Goal: Task Accomplishment & Management: Use online tool/utility

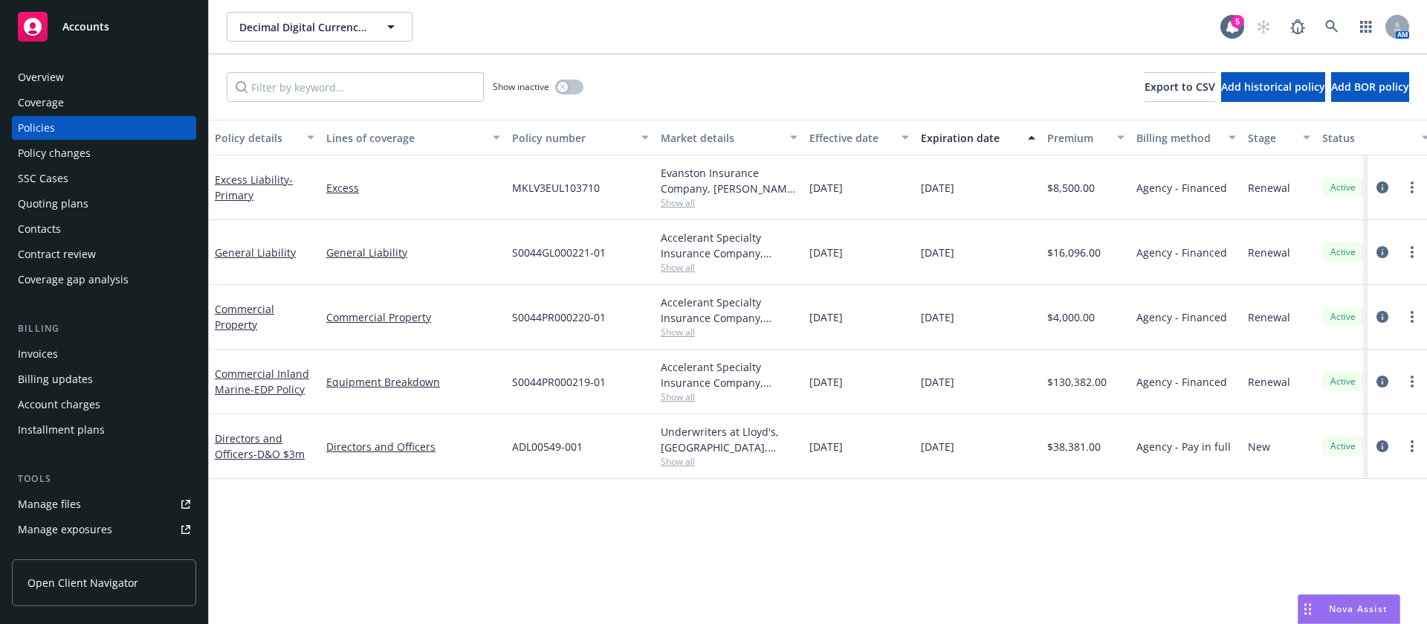
click at [553, 253] on span "S0044GL000221-01" at bounding box center [559, 252] width 94 height 16
copy span "S0044GL000221-01"
click at [1386, 253] on icon "circleInformation" at bounding box center [1382, 252] width 12 height 12
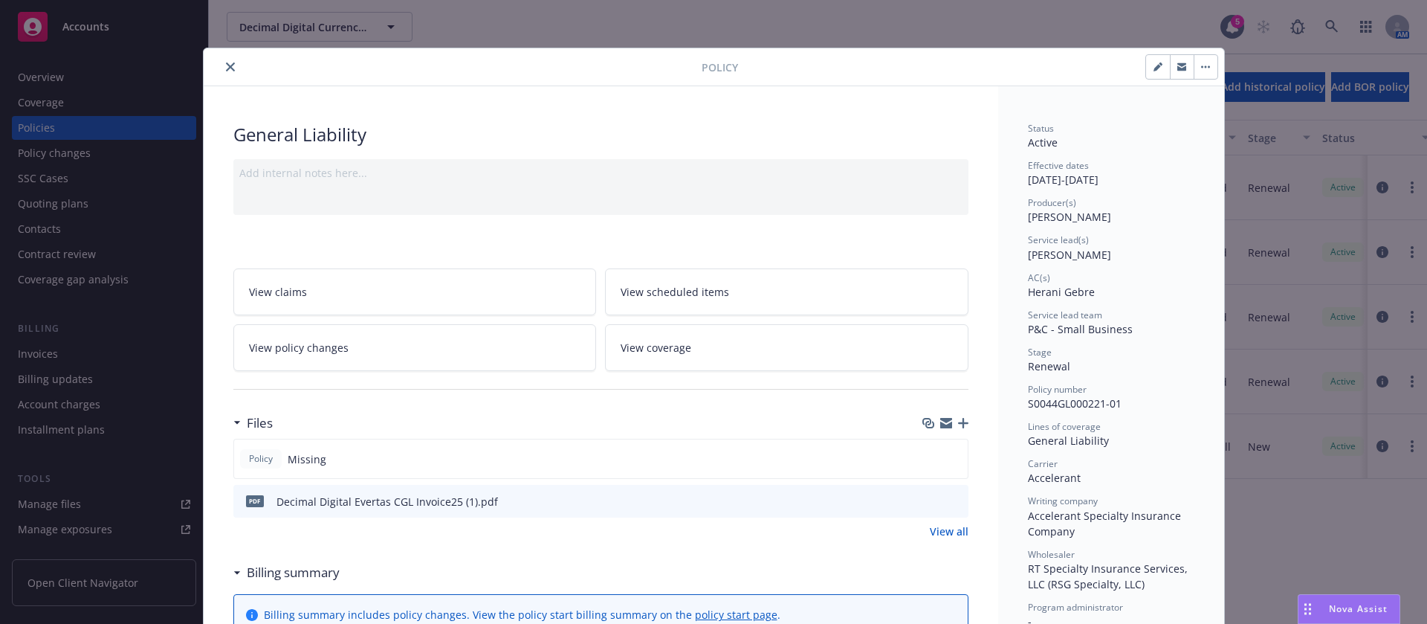
click at [715, 343] on link "View coverage" at bounding box center [786, 347] width 363 height 47
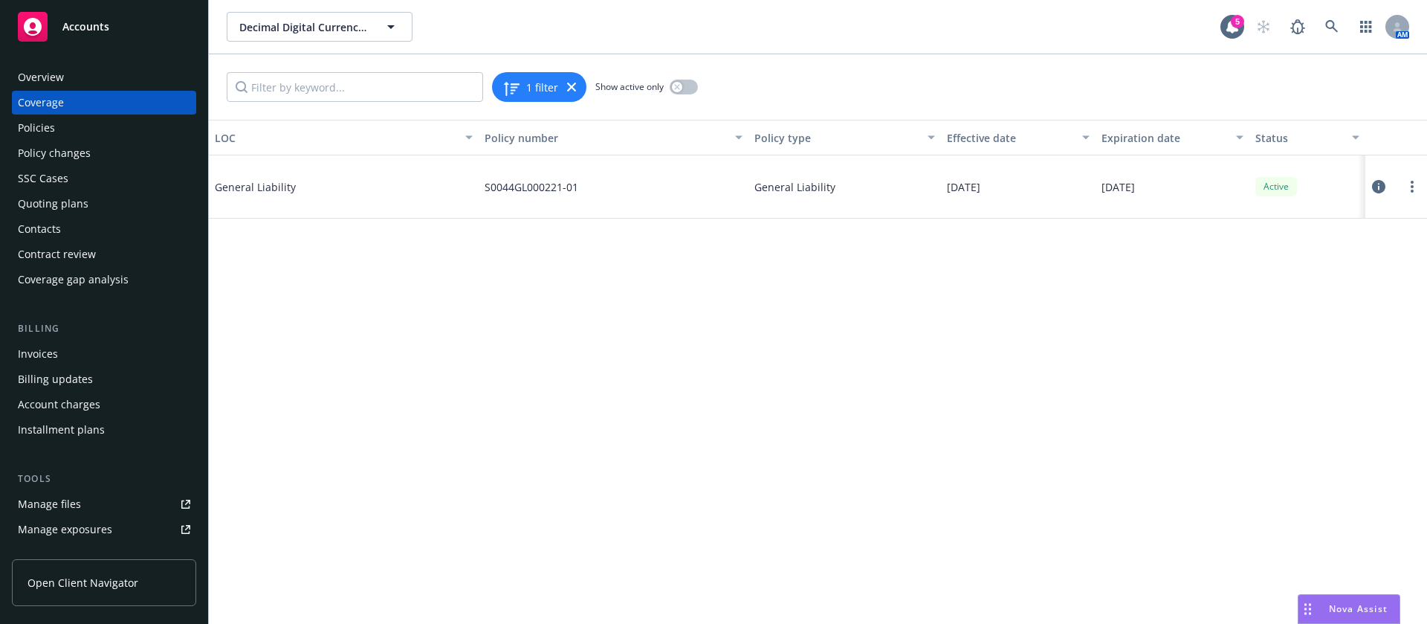
click at [1381, 184] on icon at bounding box center [1378, 186] width 13 height 13
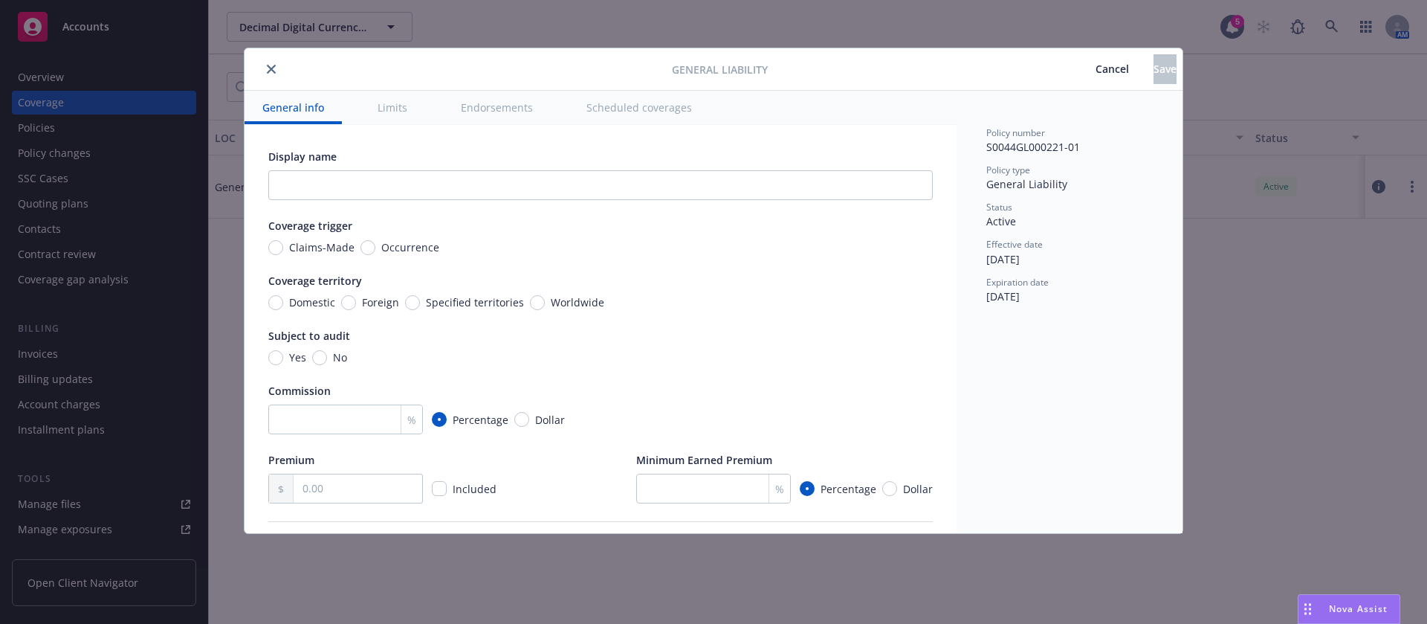
click at [404, 98] on button "Limits" at bounding box center [392, 107] width 65 height 33
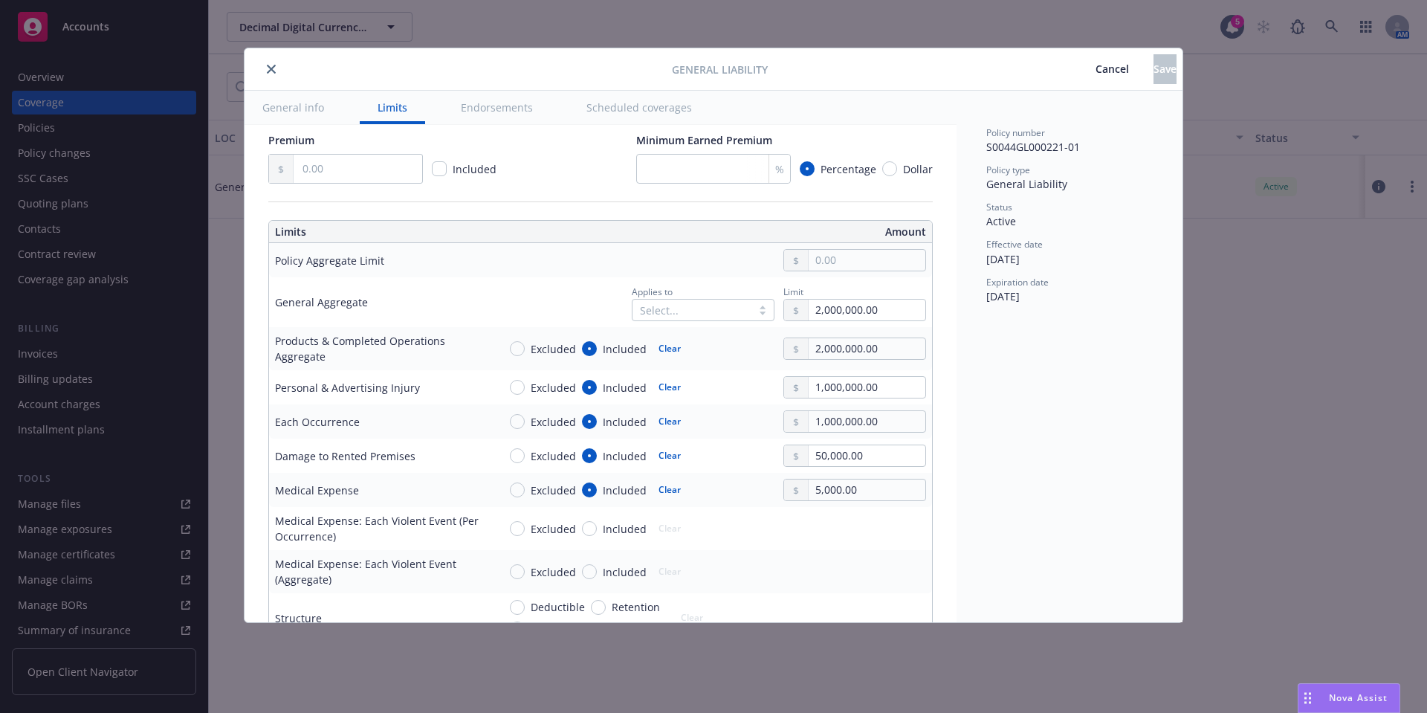
scroll to position [274, 0]
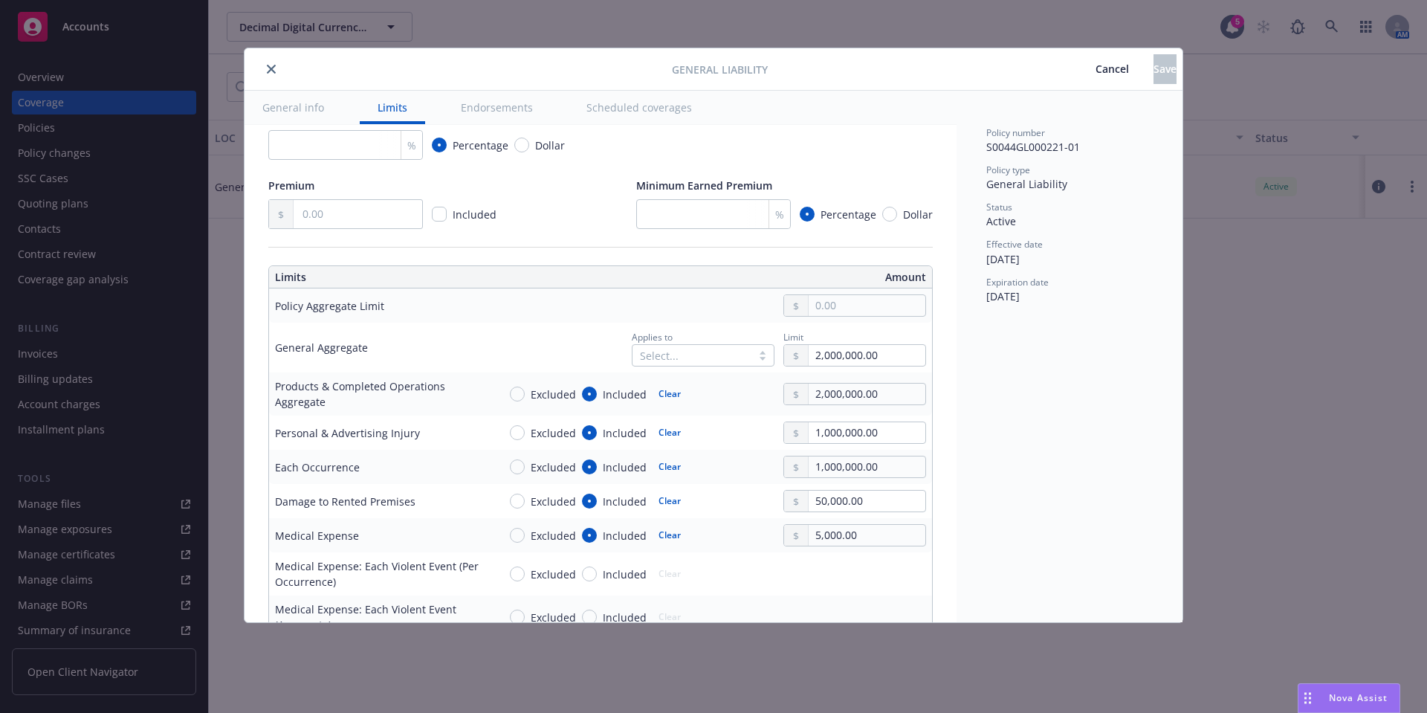
click at [1095, 72] on span "Cancel" at bounding box center [1111, 69] width 33 height 14
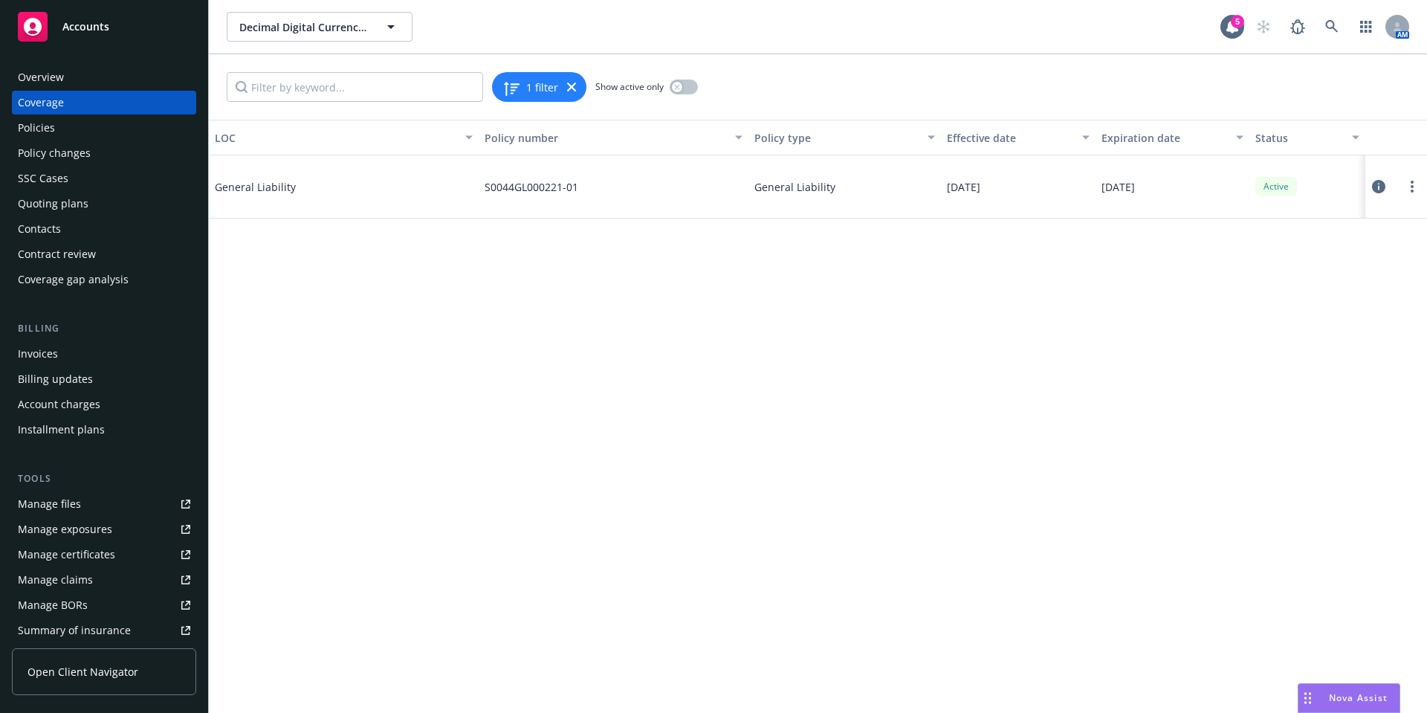
click at [111, 97] on div "Coverage" at bounding box center [104, 103] width 172 height 24
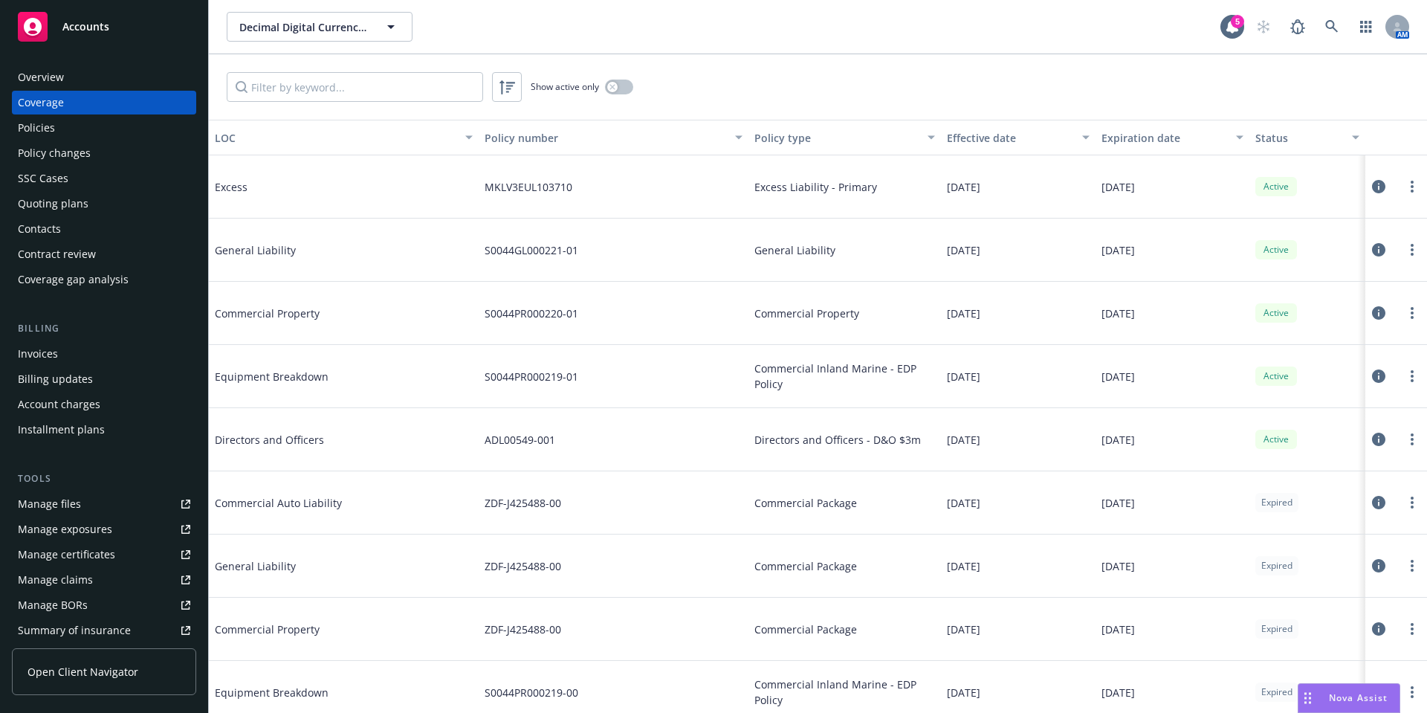
click at [60, 137] on div "Policies" at bounding box center [104, 128] width 172 height 24
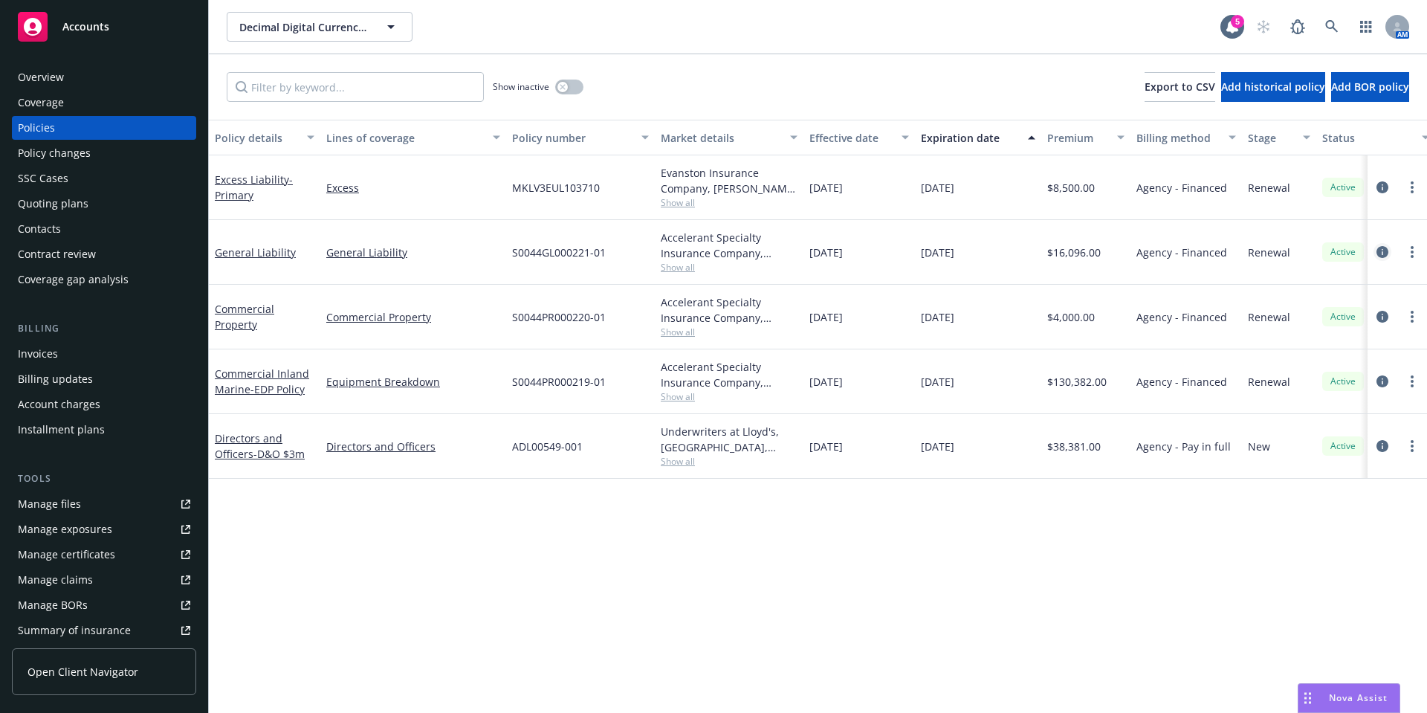
click at [1378, 249] on icon "circleInformation" at bounding box center [1382, 252] width 12 height 12
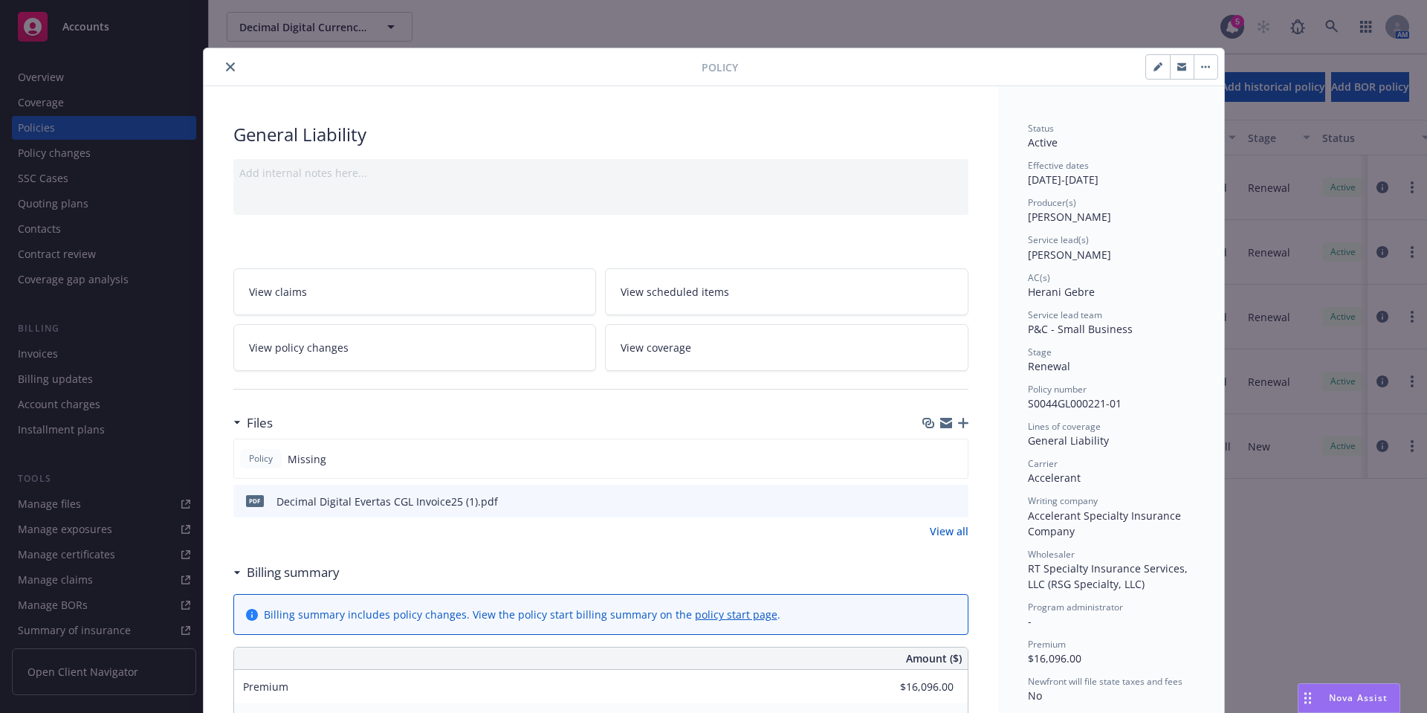
scroll to position [45, 0]
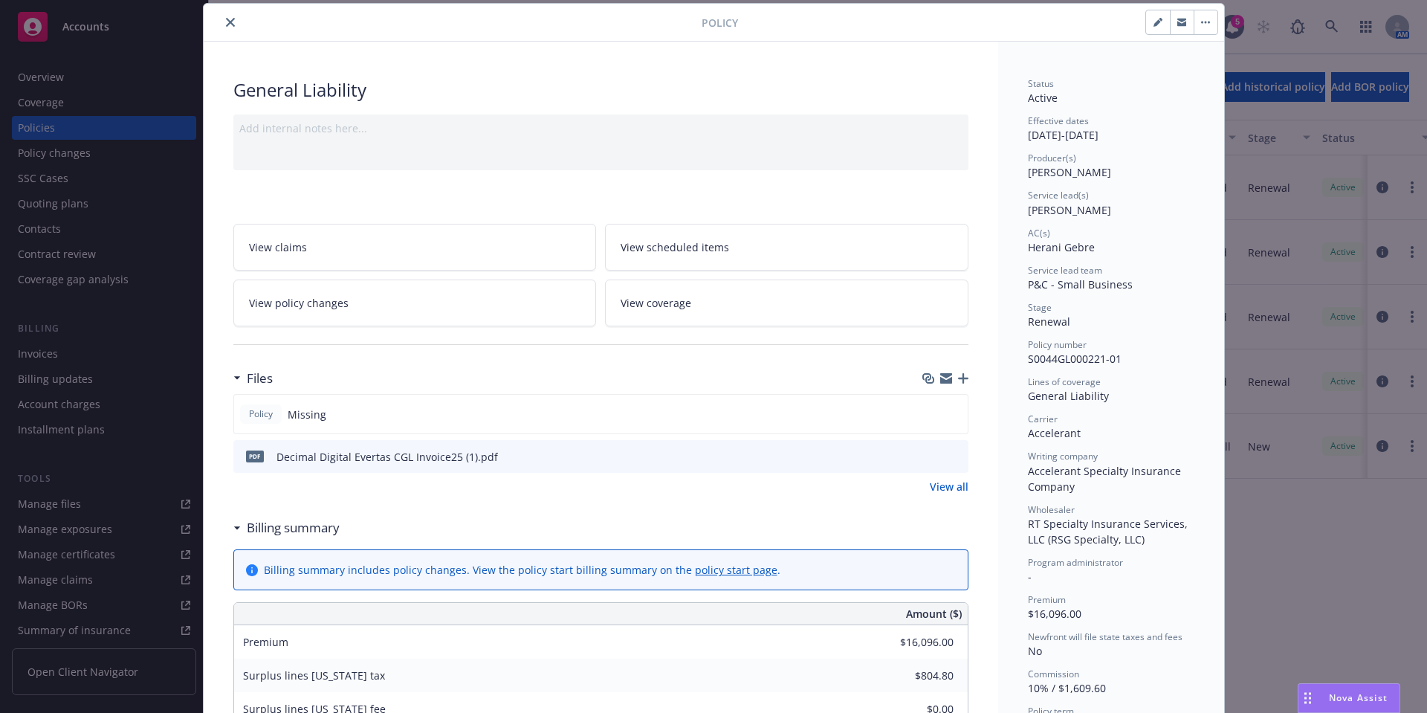
click at [226, 20] on icon "close" at bounding box center [230, 22] width 9 height 9
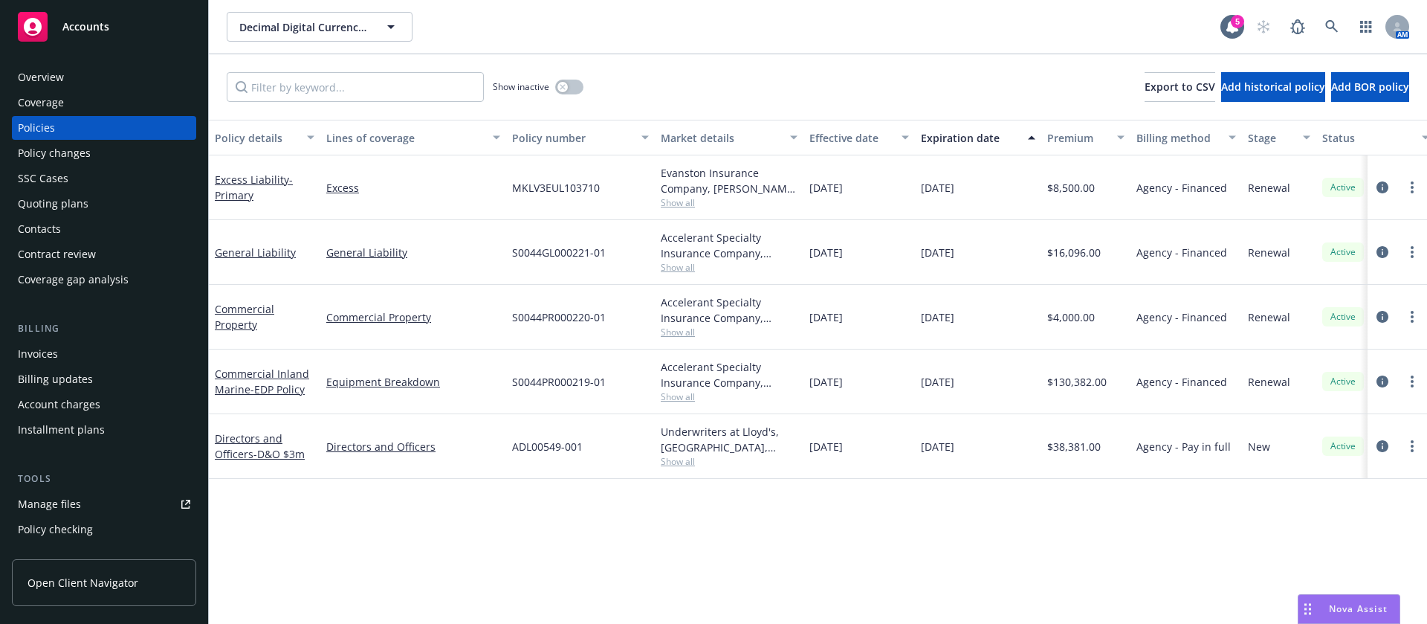
click at [42, 232] on div "Contacts" at bounding box center [39, 229] width 43 height 24
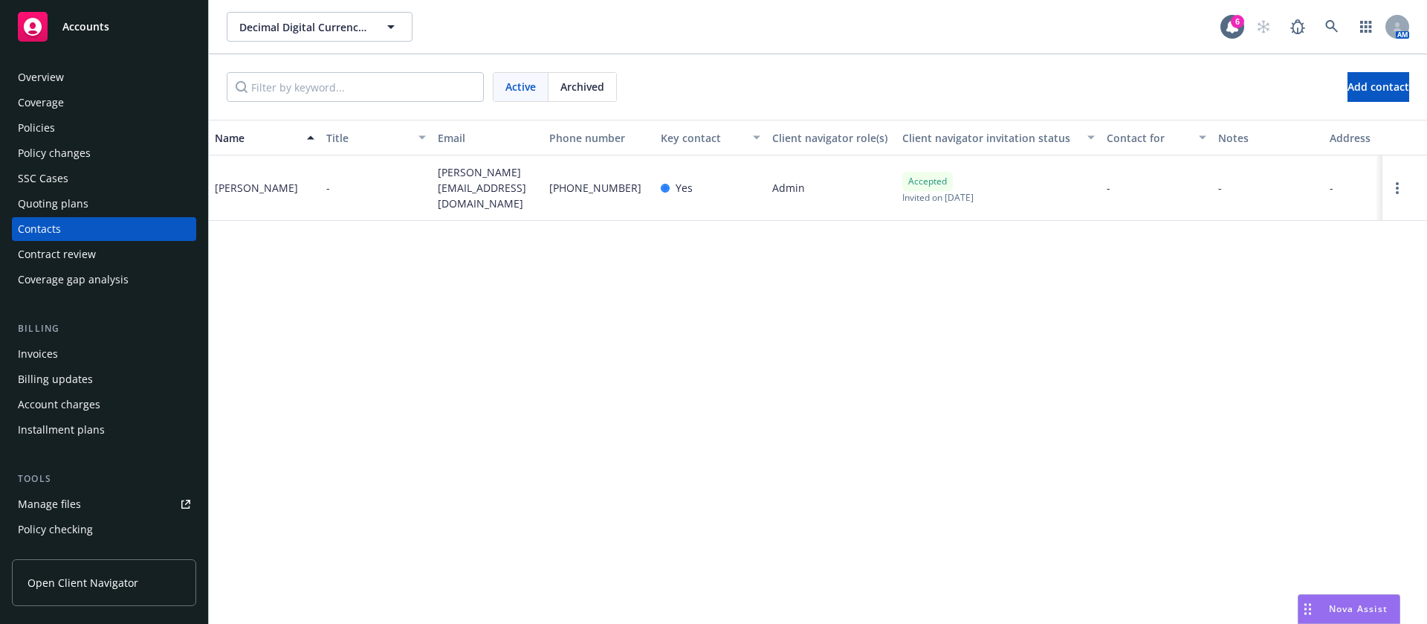
click at [52, 117] on div "Policies" at bounding box center [36, 128] width 37 height 24
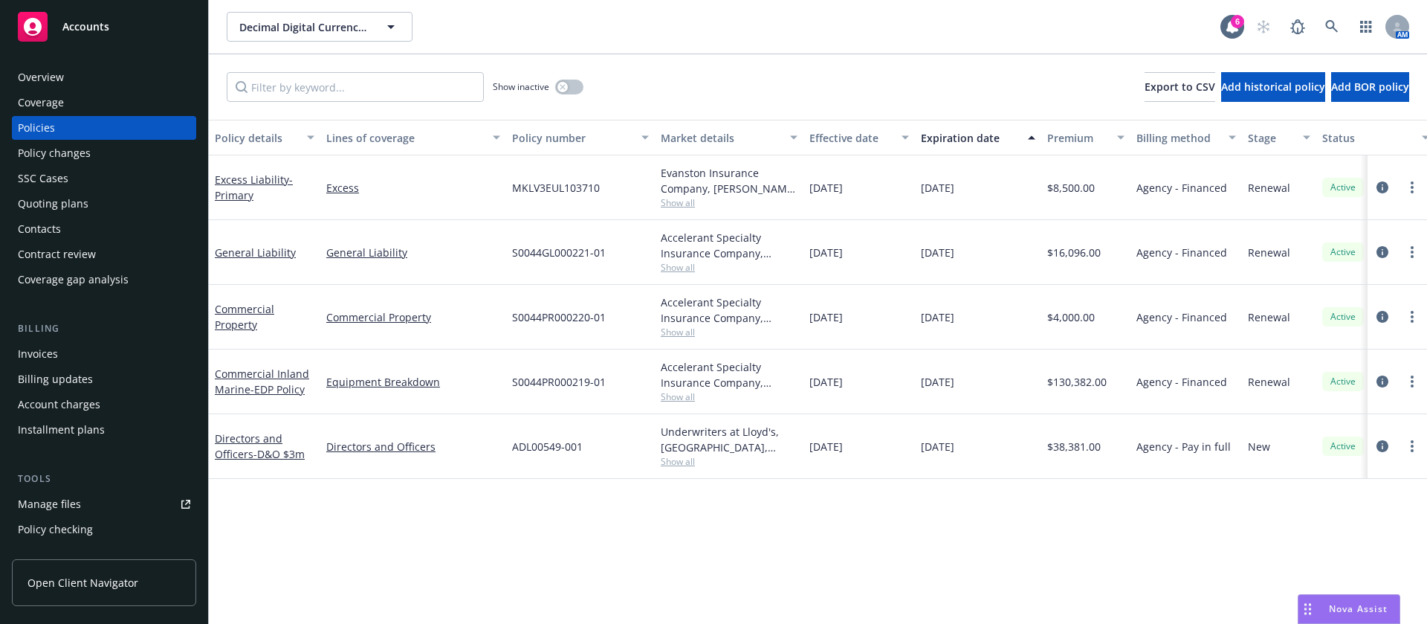
click at [684, 262] on span "Show all" at bounding box center [729, 267] width 137 height 13
click at [1380, 246] on icon "circleInformation" at bounding box center [1382, 252] width 12 height 12
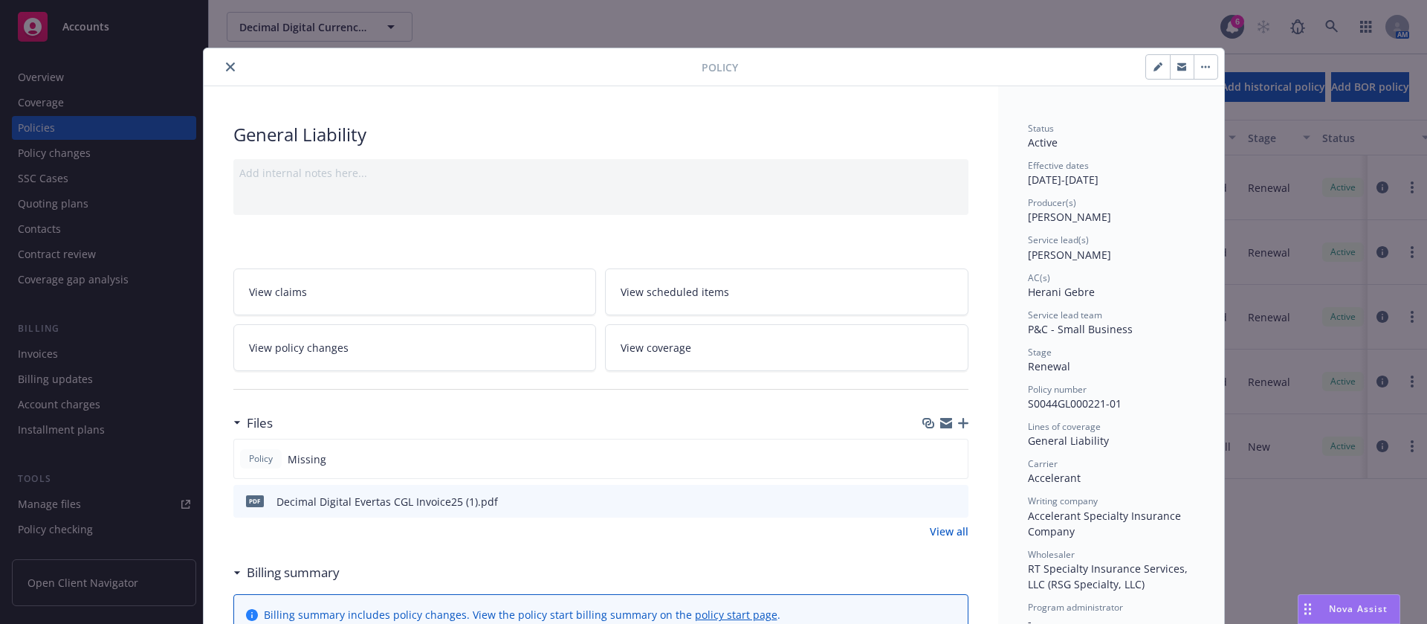
click at [221, 68] on button "close" at bounding box center [230, 67] width 18 height 18
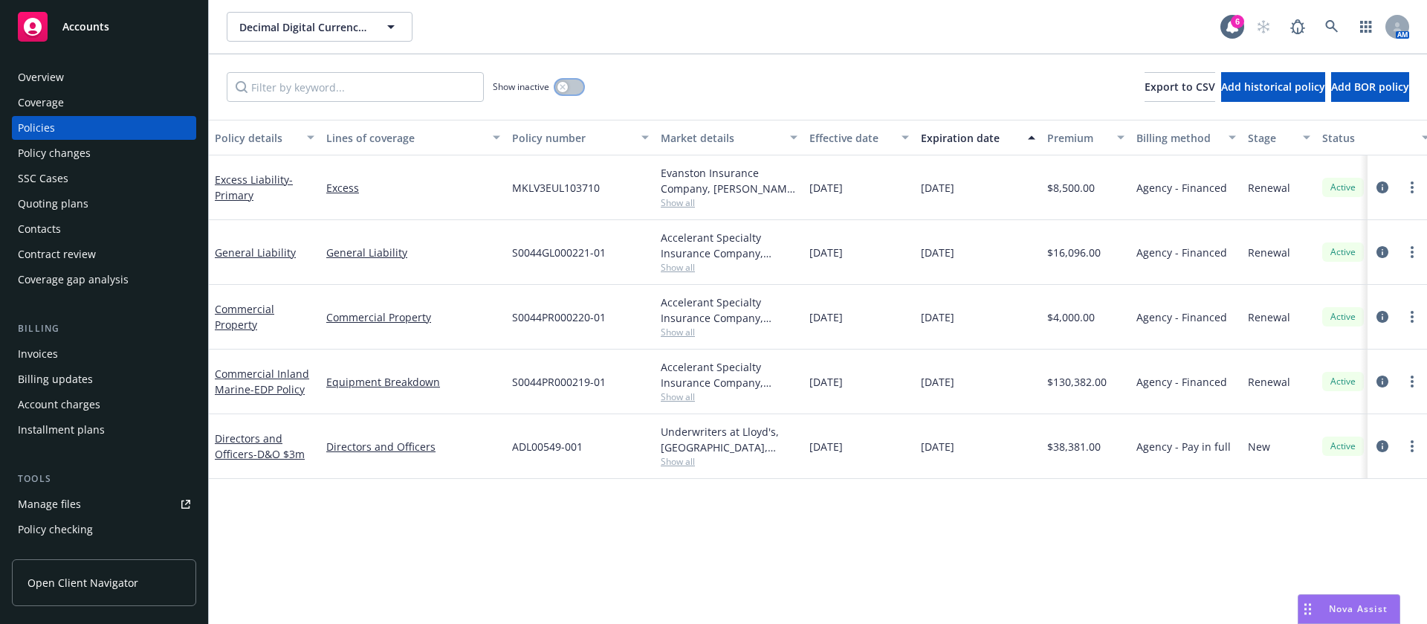
click at [559, 88] on div "button" at bounding box center [562, 87] width 10 height 10
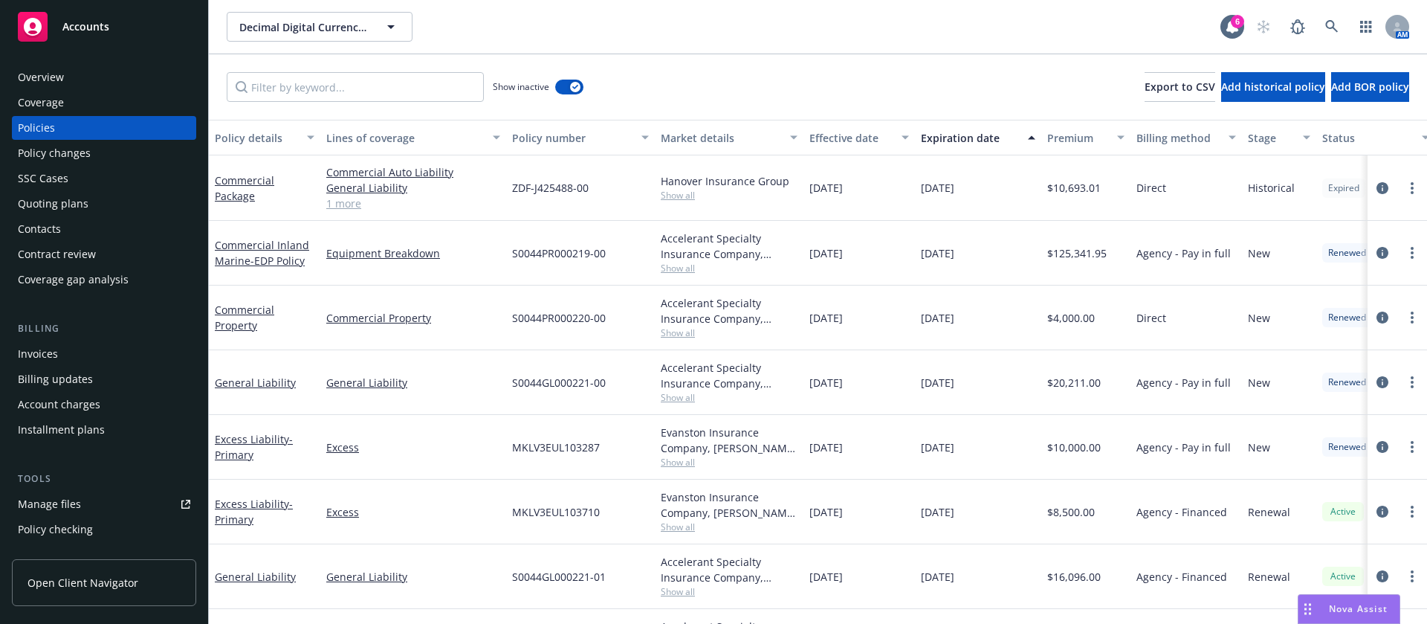
click at [968, 133] on div "Expiration date" at bounding box center [970, 138] width 98 height 16
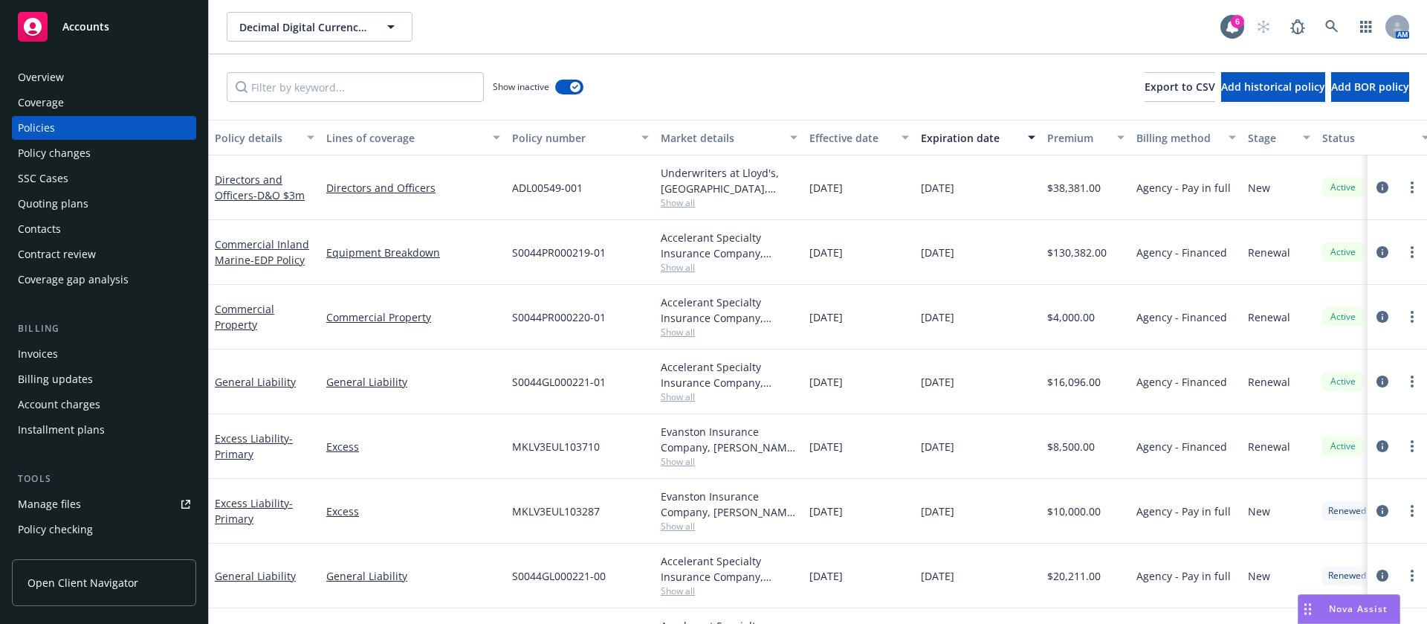
scroll to position [111, 0]
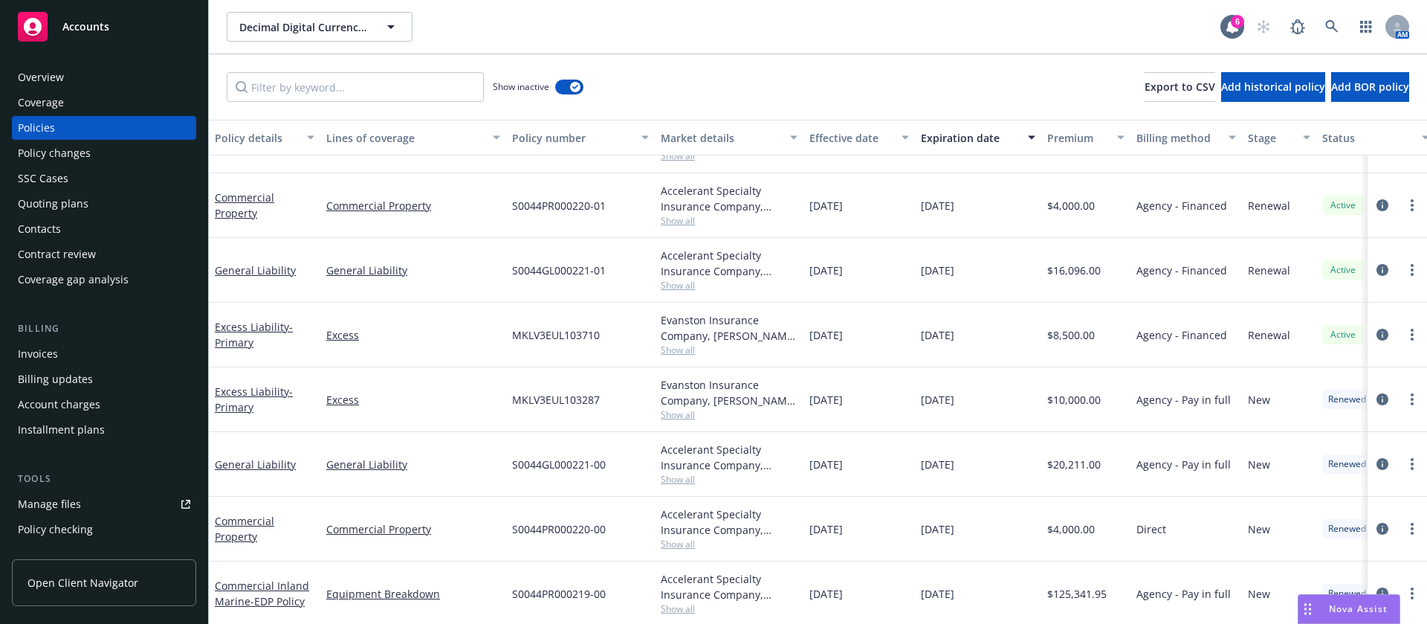
click at [574, 466] on span "S0044GL000221-00" at bounding box center [559, 464] width 94 height 16
copy span "S0044GL000221-00"
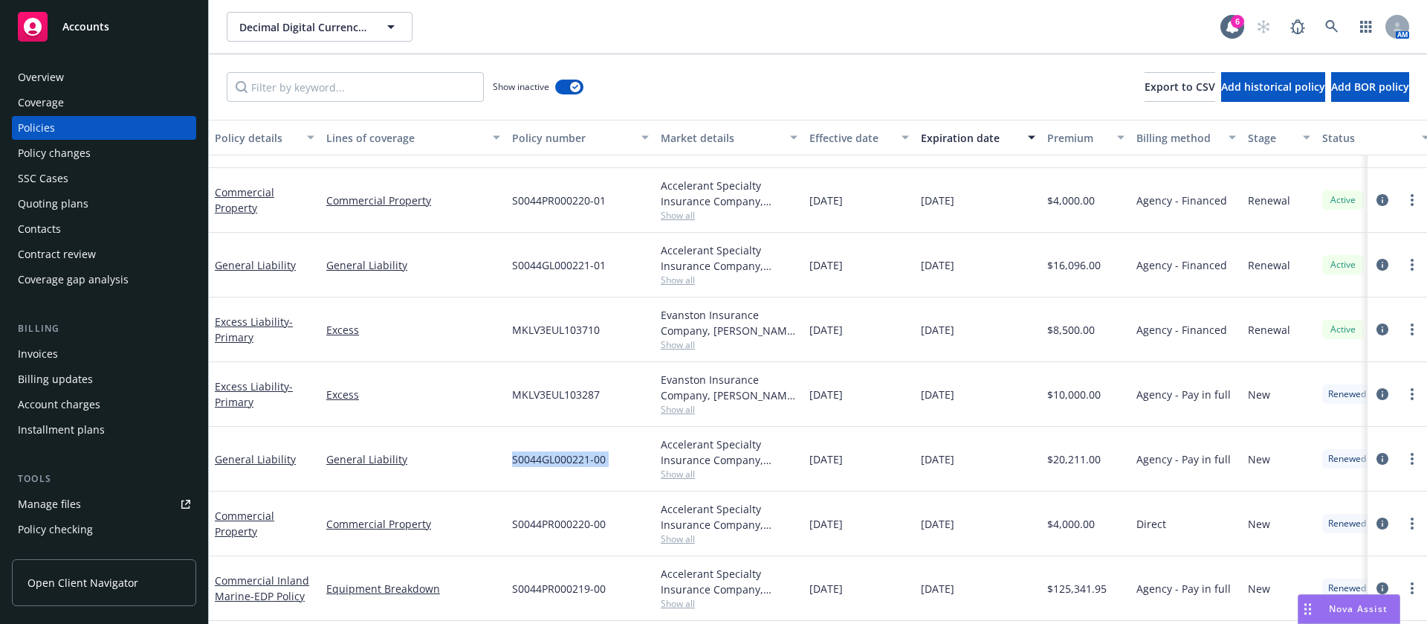
scroll to position [186, 0]
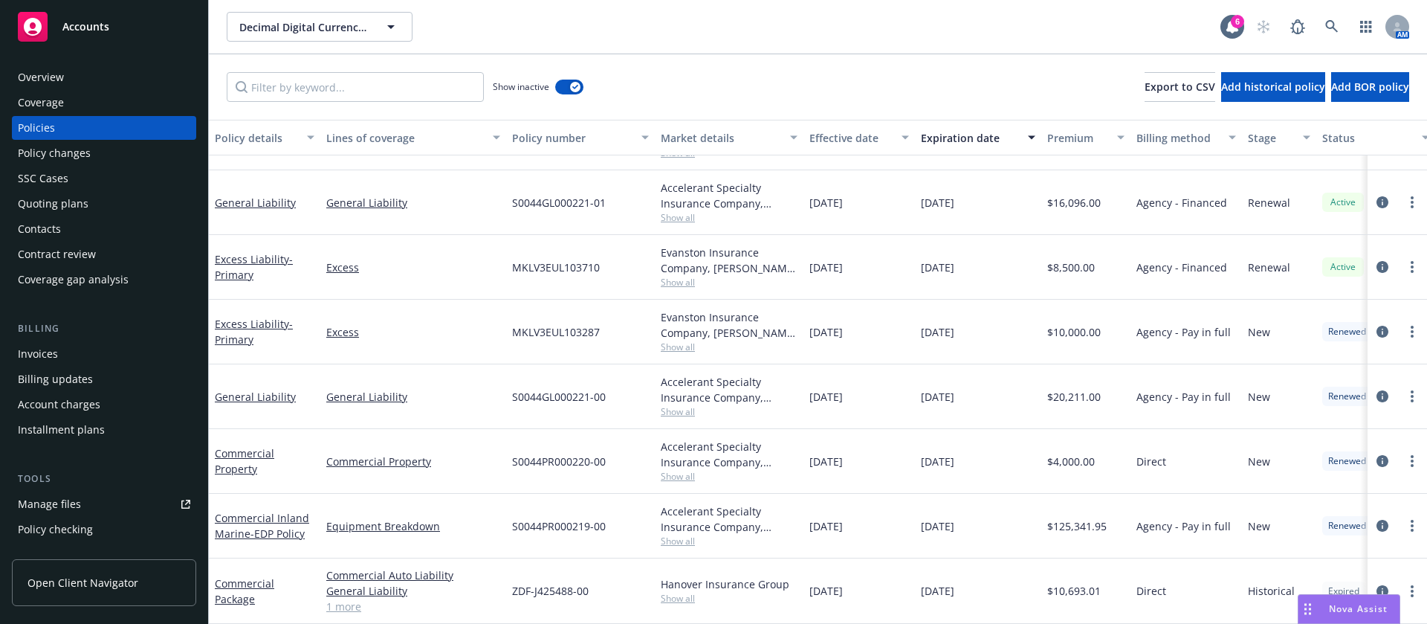
click at [676, 405] on span "Show all" at bounding box center [729, 411] width 137 height 13
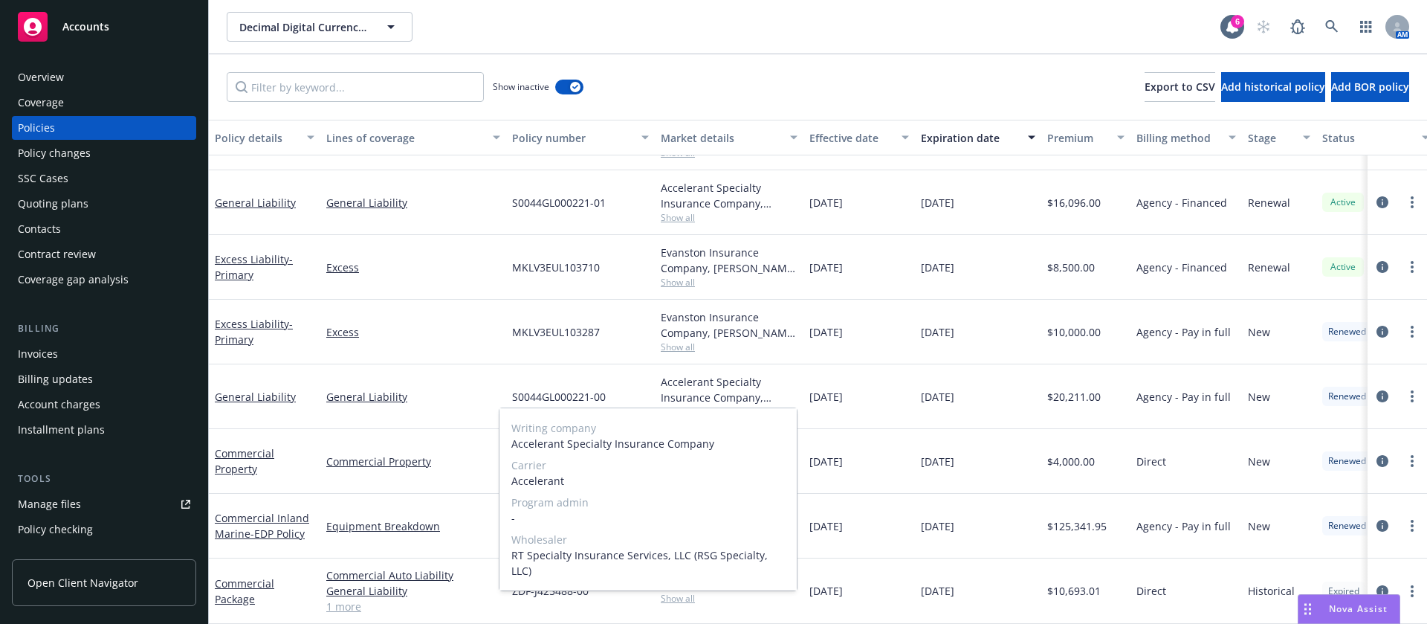
click at [752, 518] on span "-" at bounding box center [647, 518] width 273 height 16
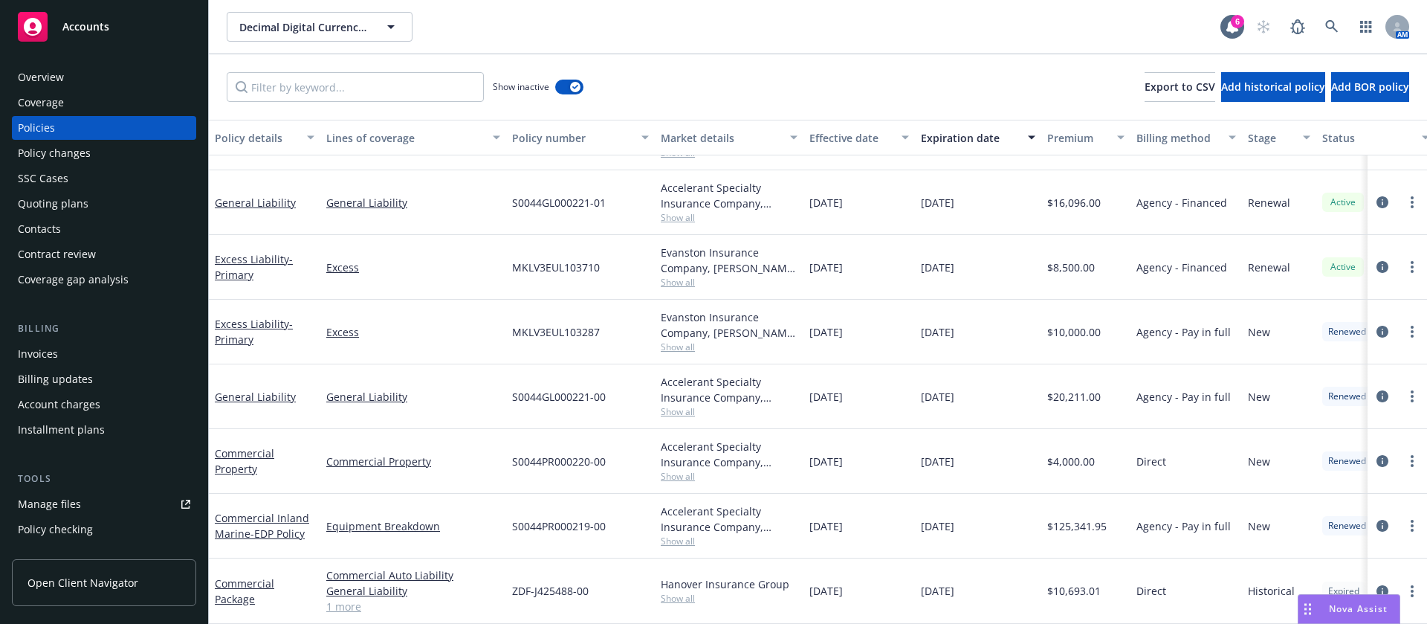
click at [653, 59] on div "Show inactive Export to CSV Add historical policy Add BOR policy" at bounding box center [818, 86] width 1218 height 65
click at [680, 340] on span "Show all" at bounding box center [729, 346] width 137 height 13
click at [444, 332] on div "Excess" at bounding box center [413, 331] width 186 height 65
click at [692, 340] on span "Show all" at bounding box center [729, 346] width 137 height 13
click at [610, 29] on div "Decimal Digital Currency, LLC Decimal Digital Currency, LLC" at bounding box center [724, 27] width 994 height 30
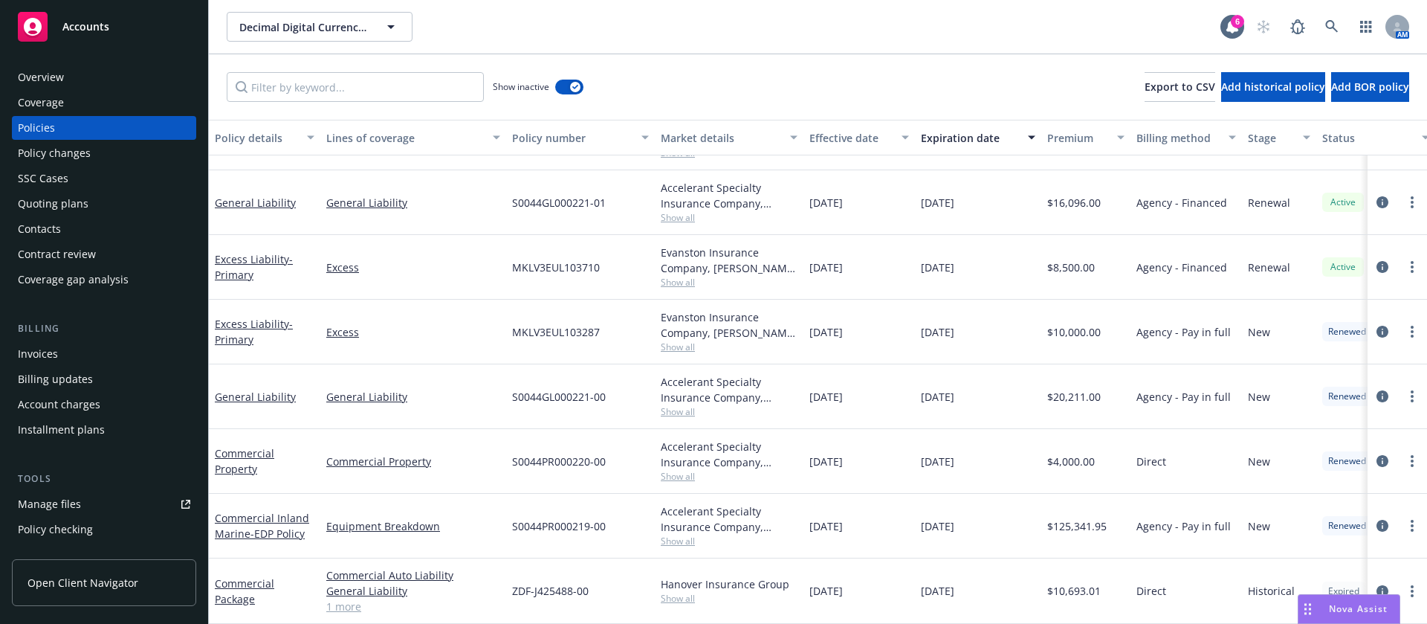
click at [688, 340] on span "Show all" at bounding box center [729, 346] width 137 height 13
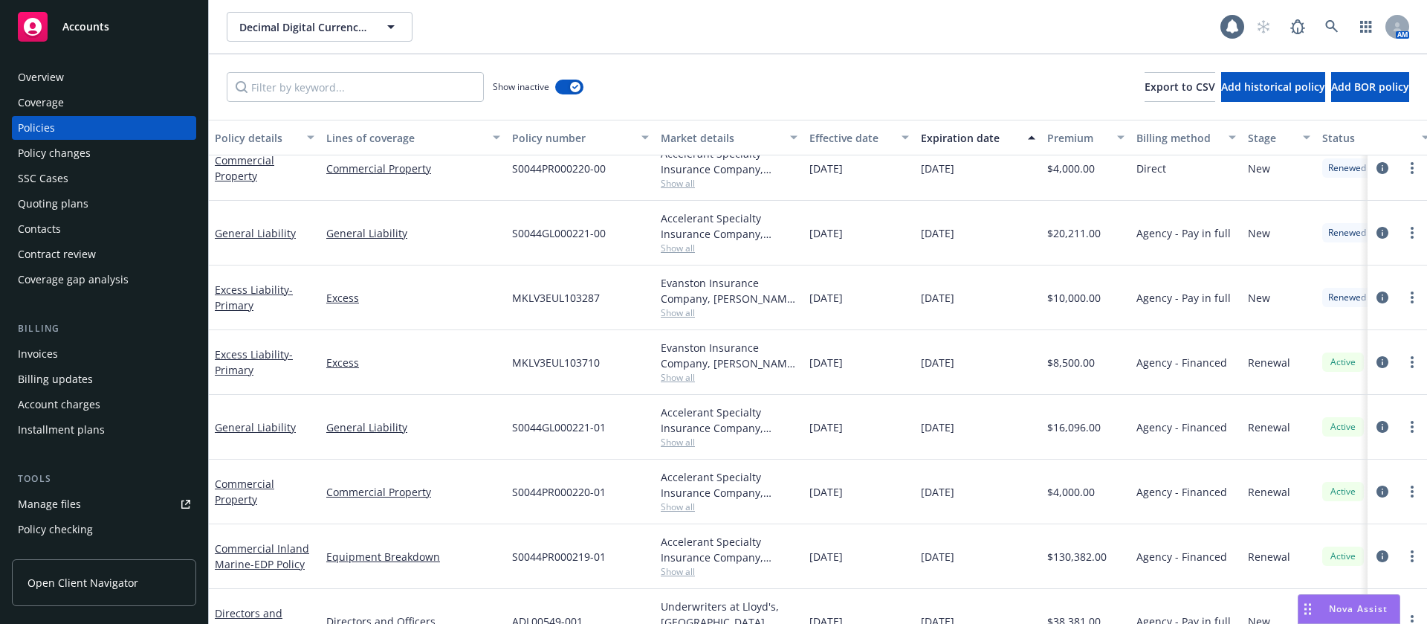
scroll to position [244, 0]
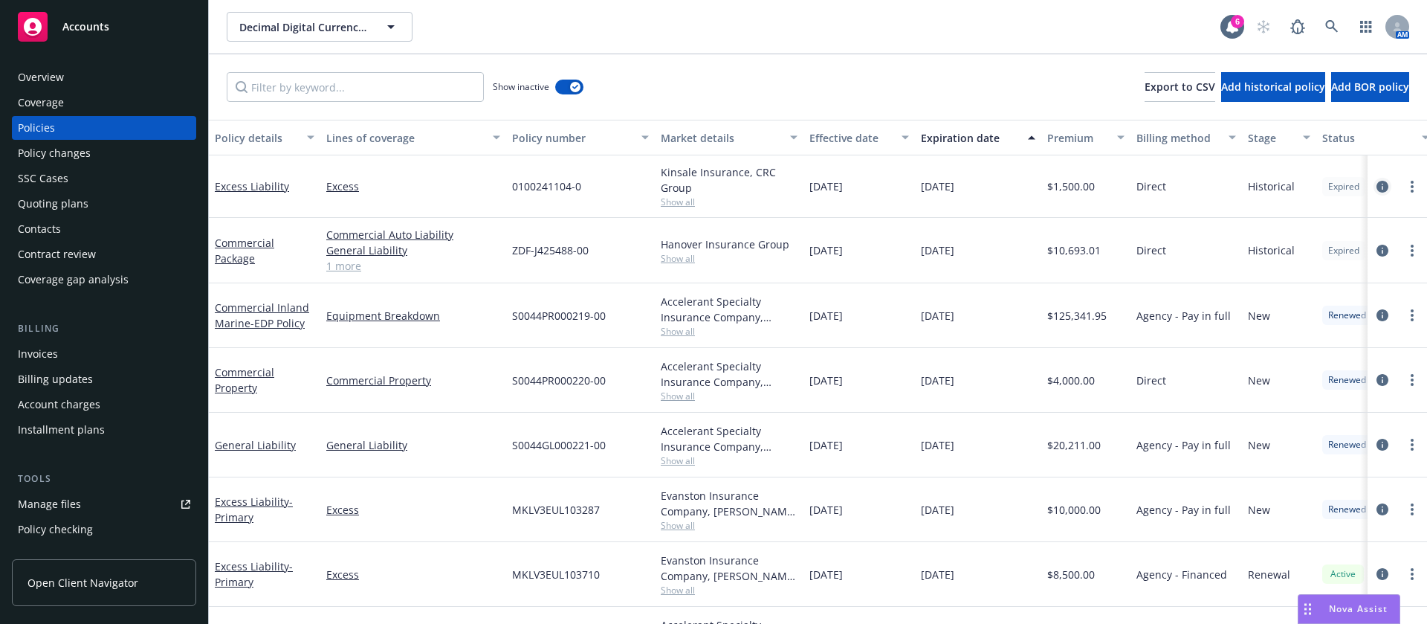
click at [1376, 187] on icon "circleInformation" at bounding box center [1382, 187] width 12 height 12
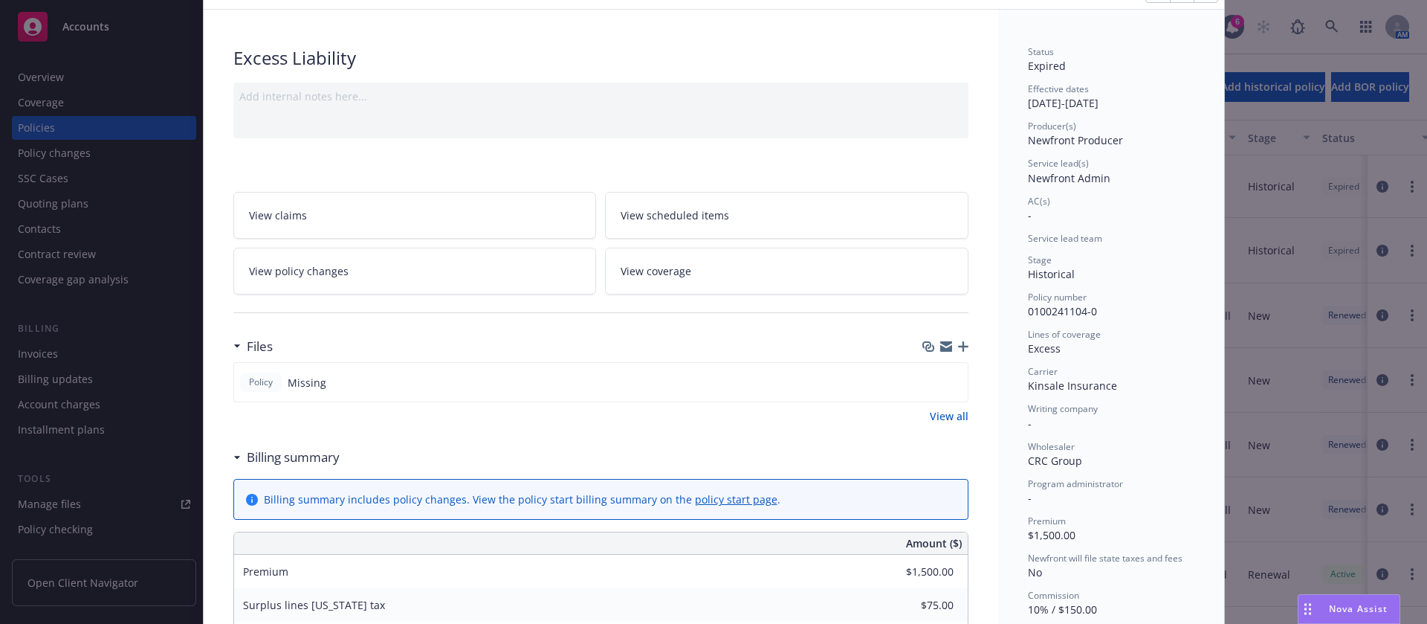
scroll to position [223, 0]
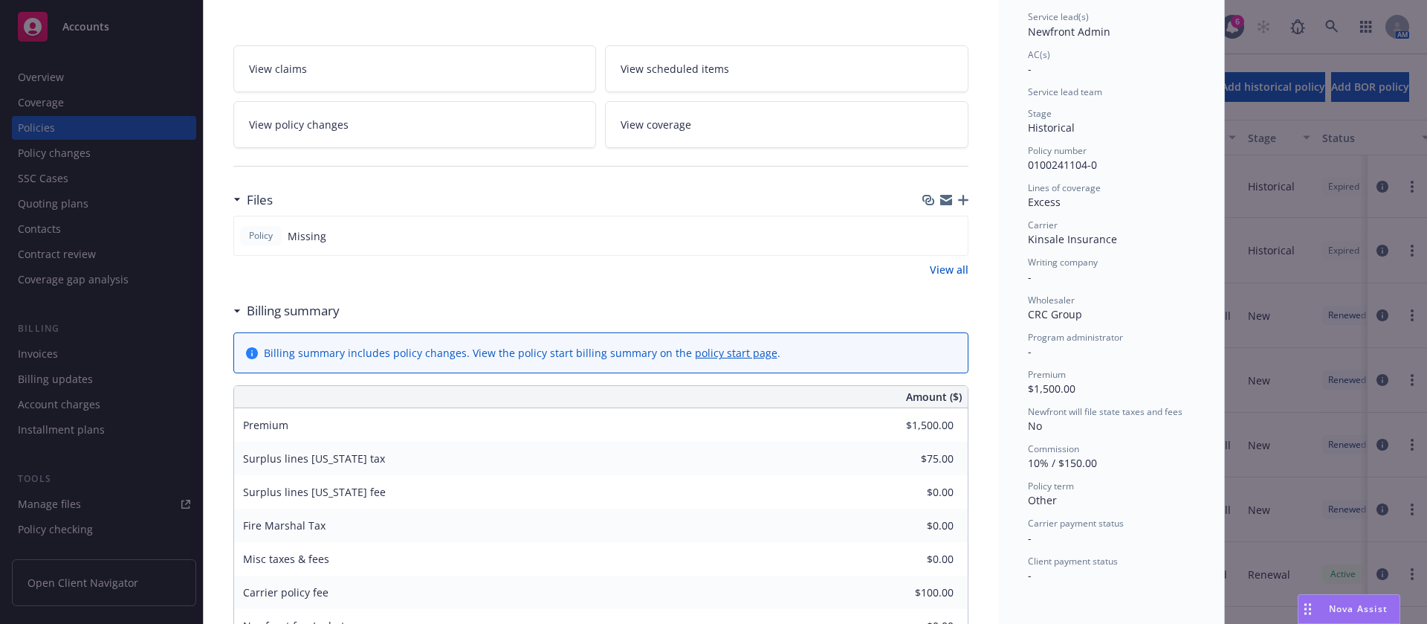
click at [958, 201] on icon "button" at bounding box center [963, 200] width 10 height 10
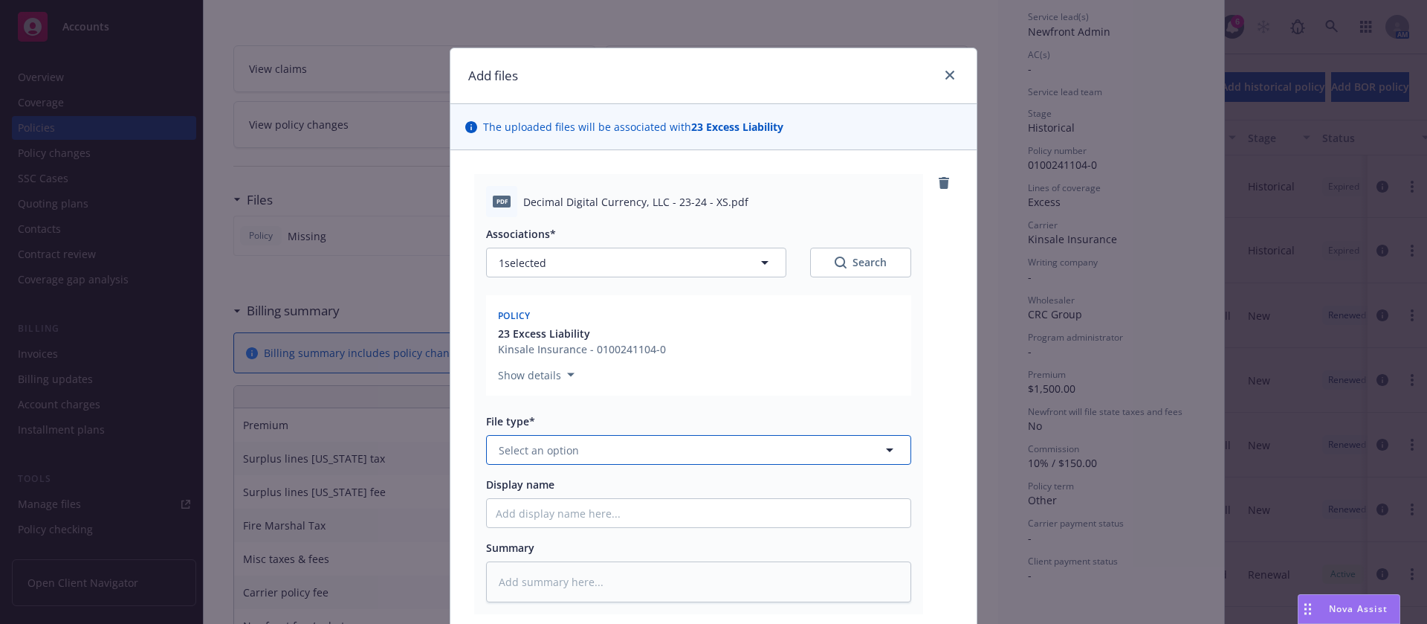
click at [554, 450] on span "Select an option" at bounding box center [539, 450] width 80 height 16
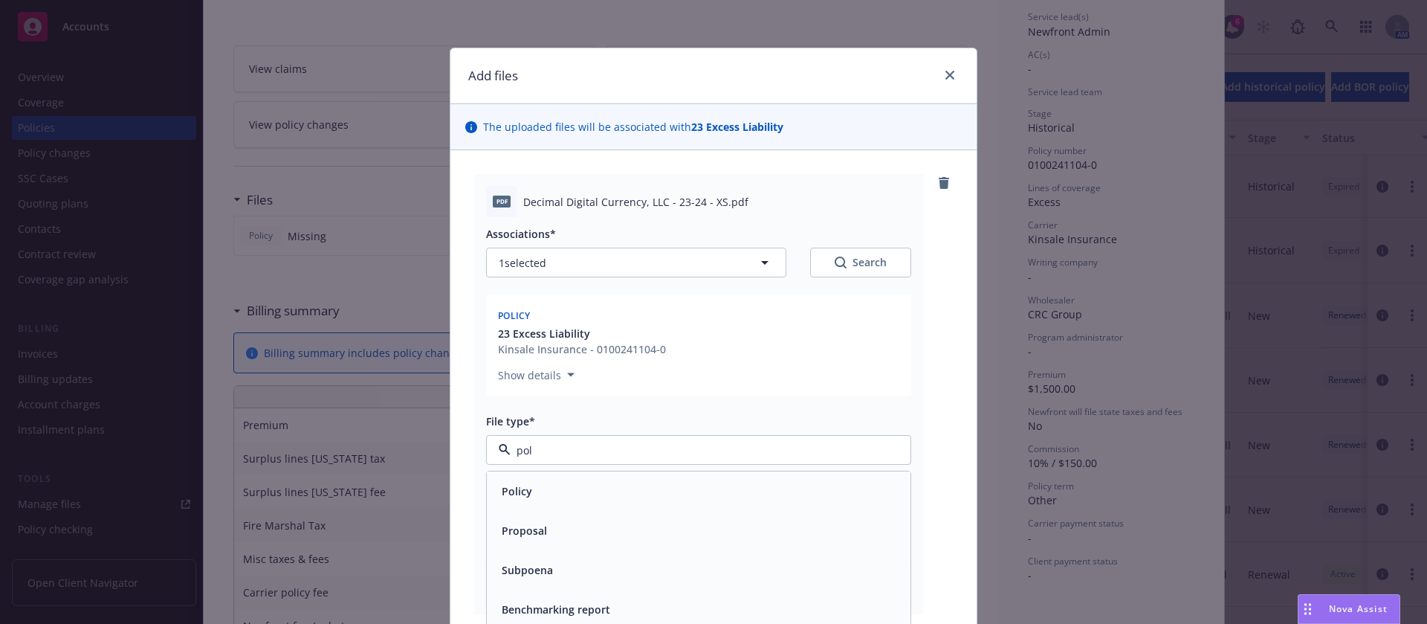
type input "poli"
click at [563, 493] on div "Policy" at bounding box center [699, 491] width 406 height 22
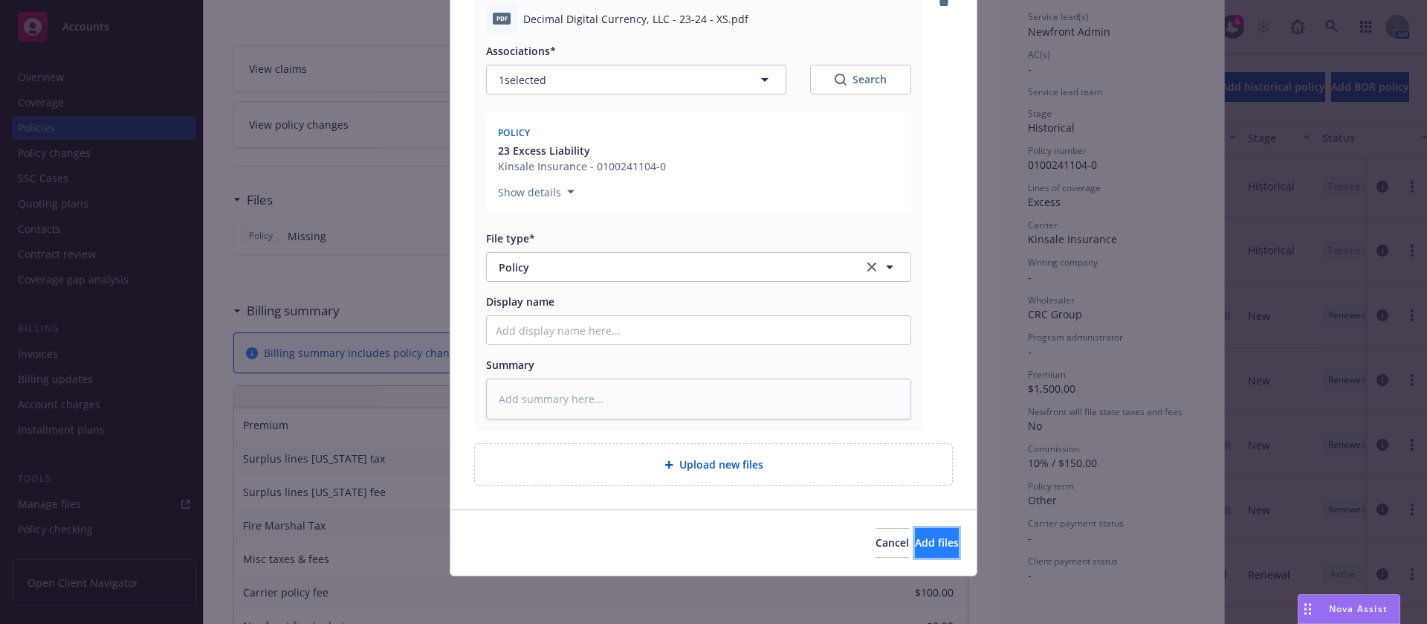
click at [915, 535] on span "Add files" at bounding box center [937, 542] width 44 height 14
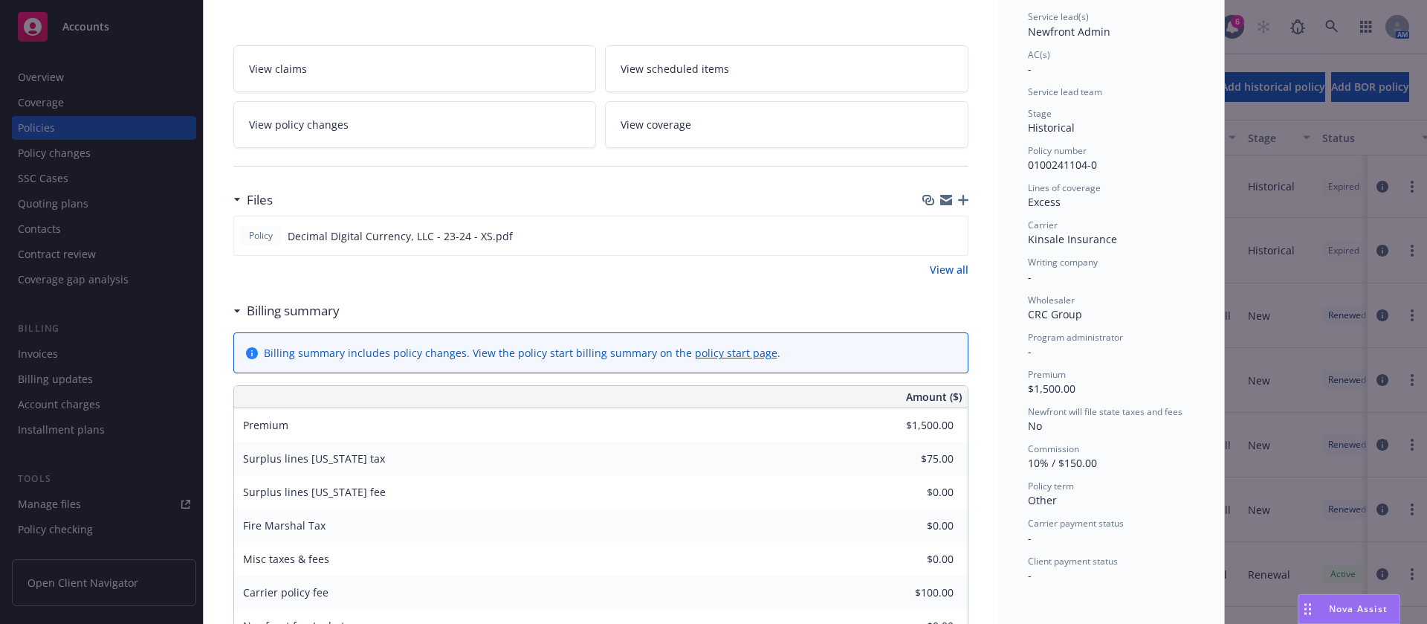
click at [958, 196] on icon "button" at bounding box center [963, 200] width 10 height 10
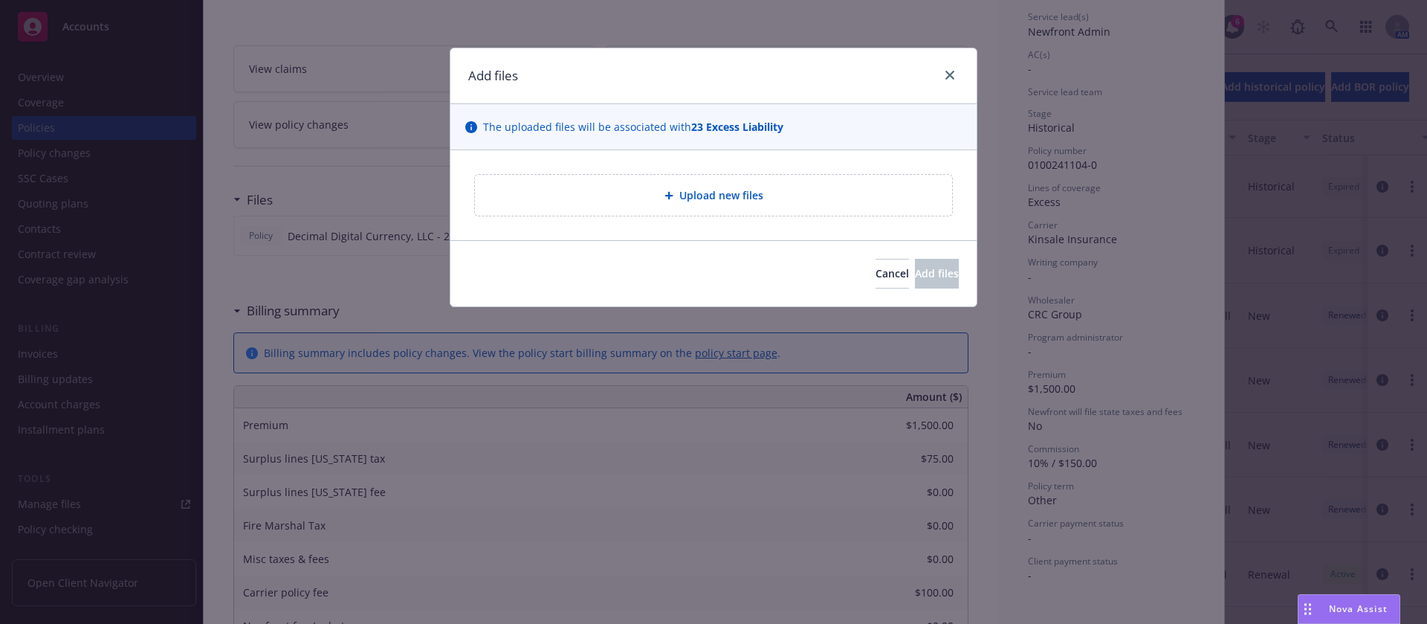
type textarea "x"
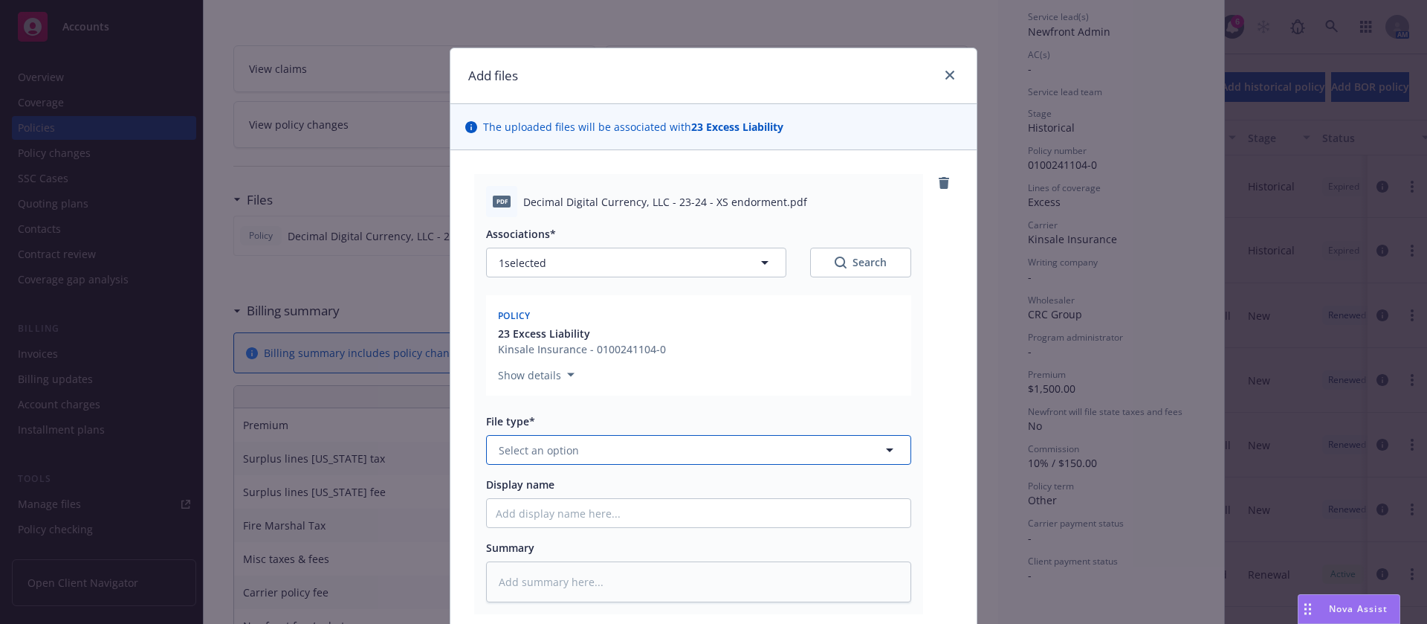
click at [586, 459] on button "Select an option" at bounding box center [698, 450] width 425 height 30
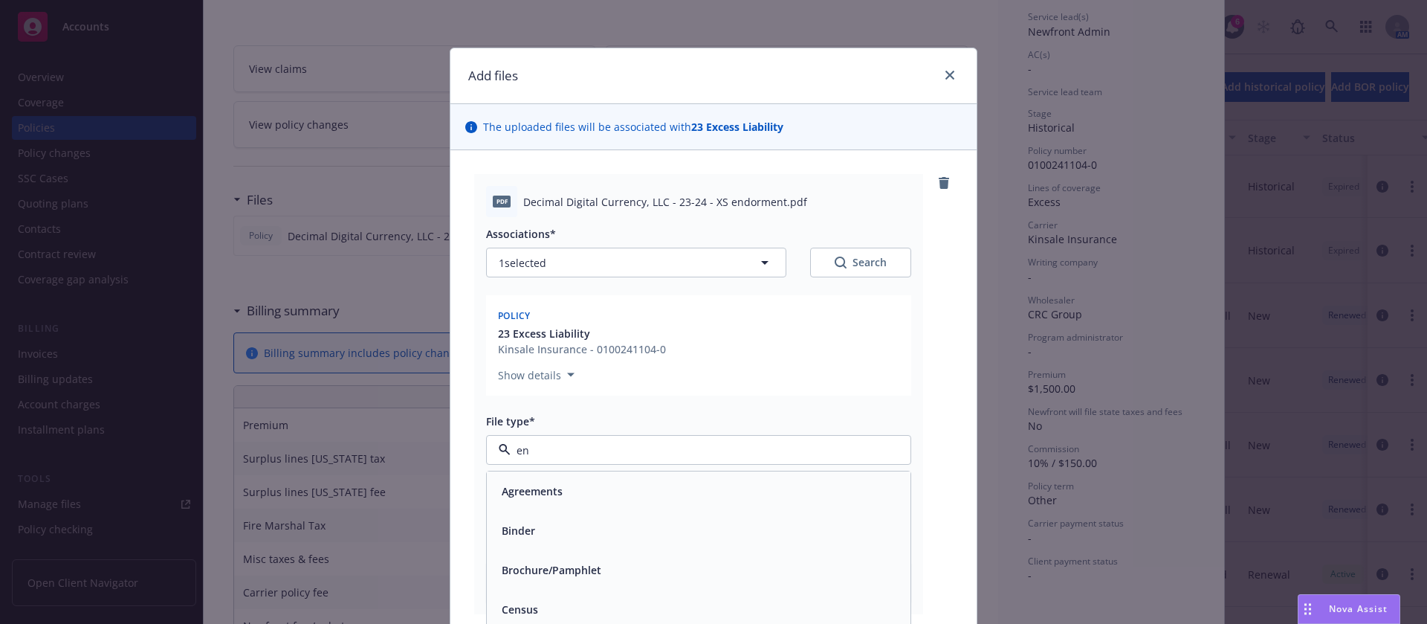
type input "end"
click at [578, 482] on div "Endorsement" at bounding box center [699, 491] width 406 height 22
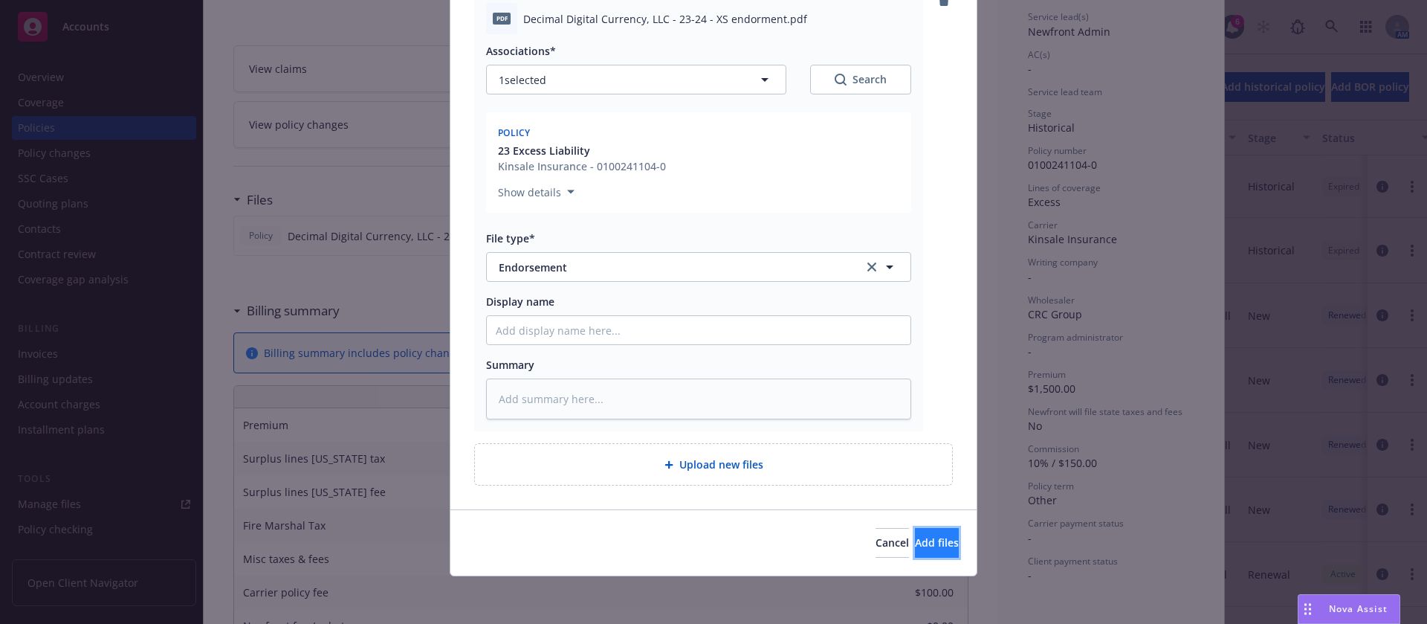
click at [926, 543] on button "Add files" at bounding box center [937, 543] width 44 height 30
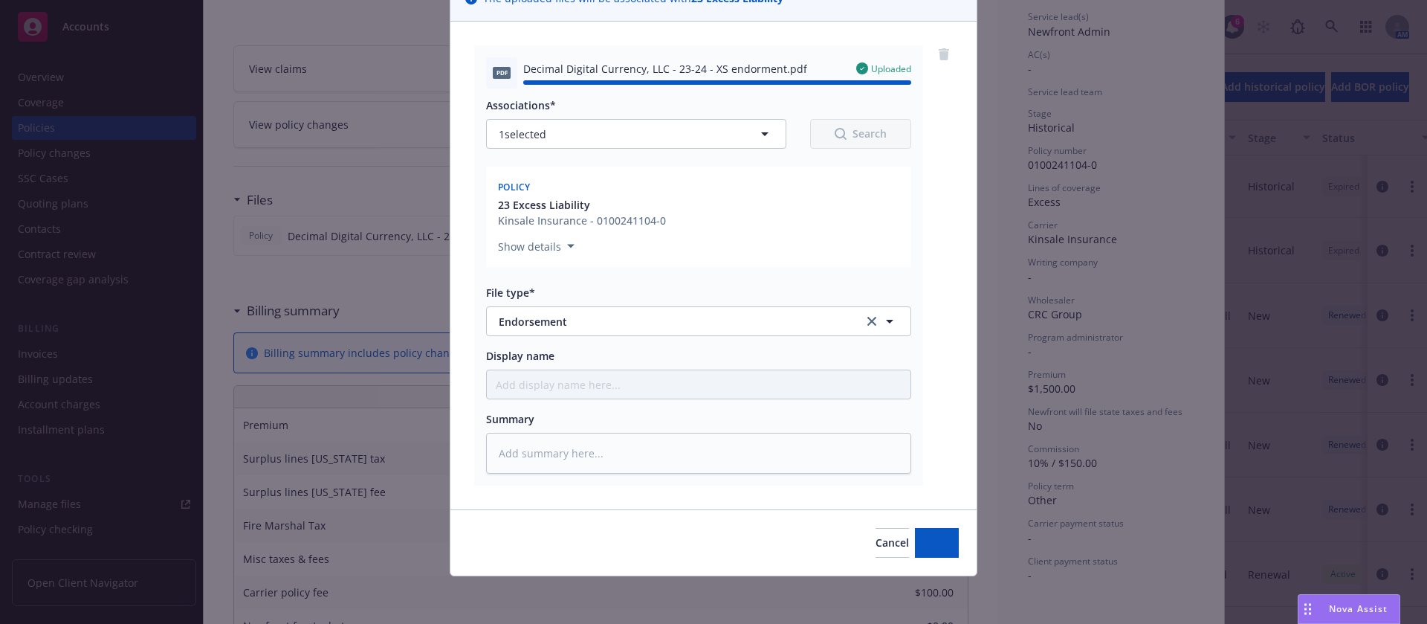
type textarea "x"
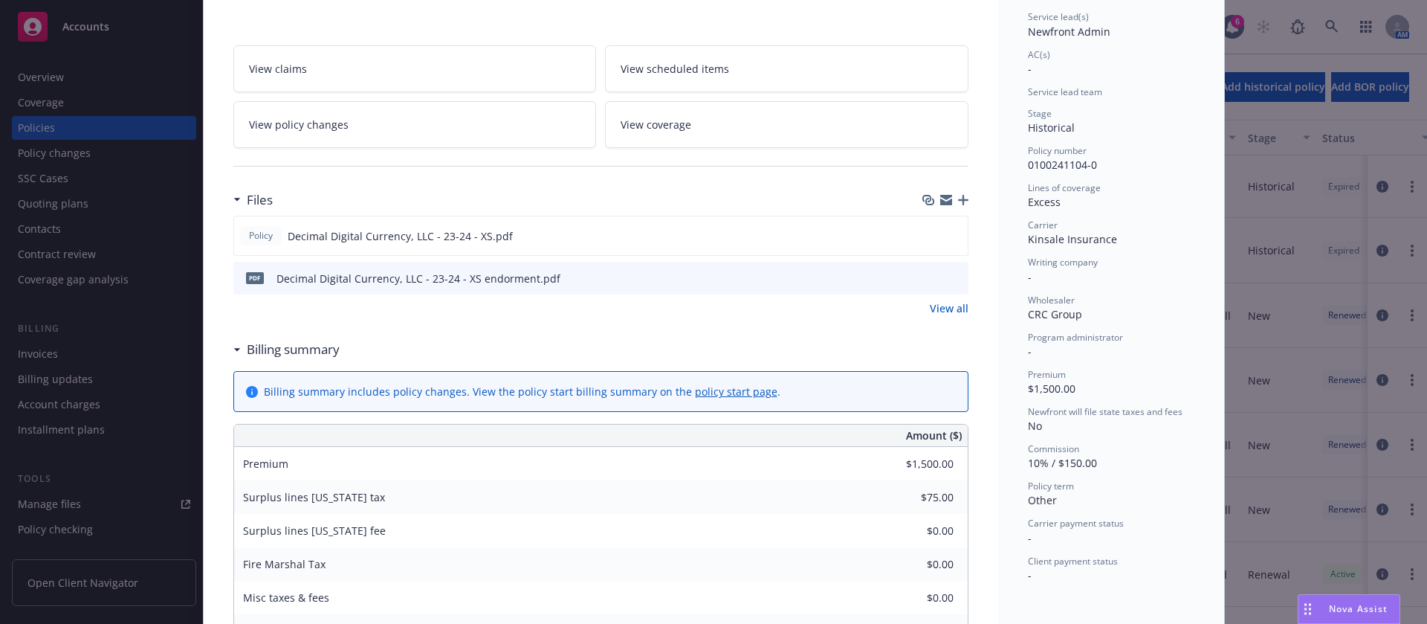
scroll to position [0, 0]
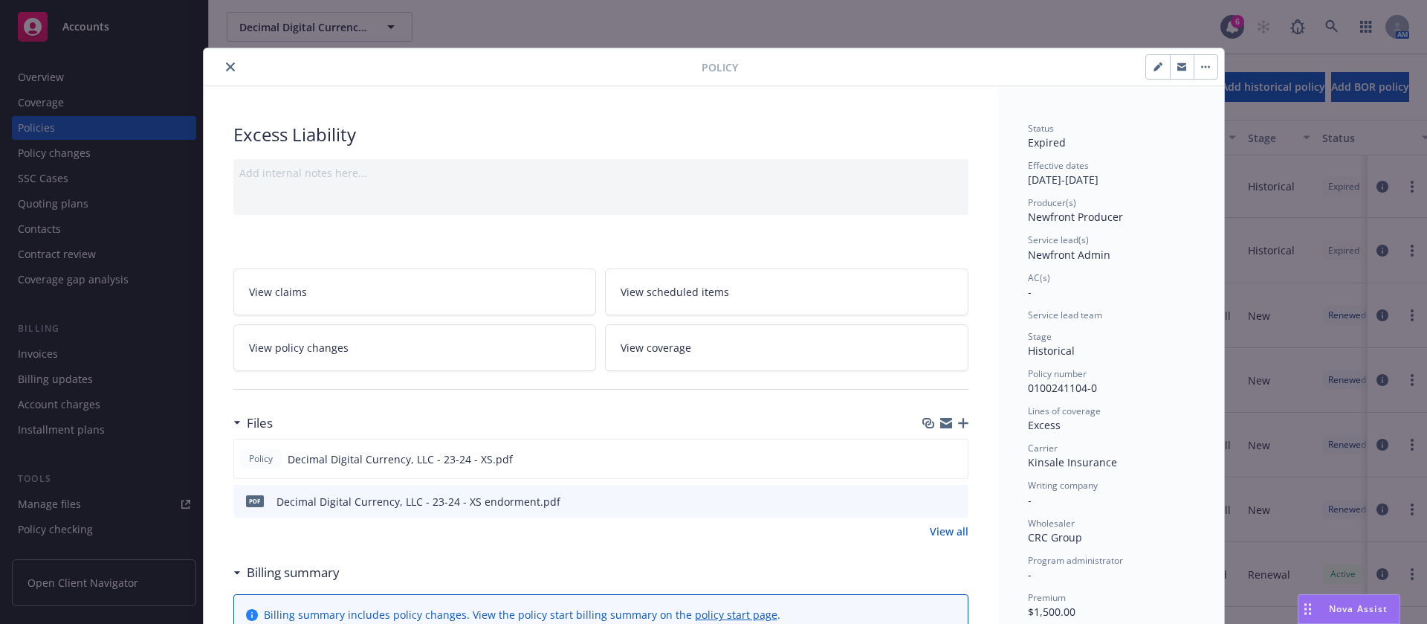
click at [227, 78] on div "Policy" at bounding box center [714, 67] width 1020 height 38
click at [227, 69] on button "close" at bounding box center [230, 67] width 18 height 18
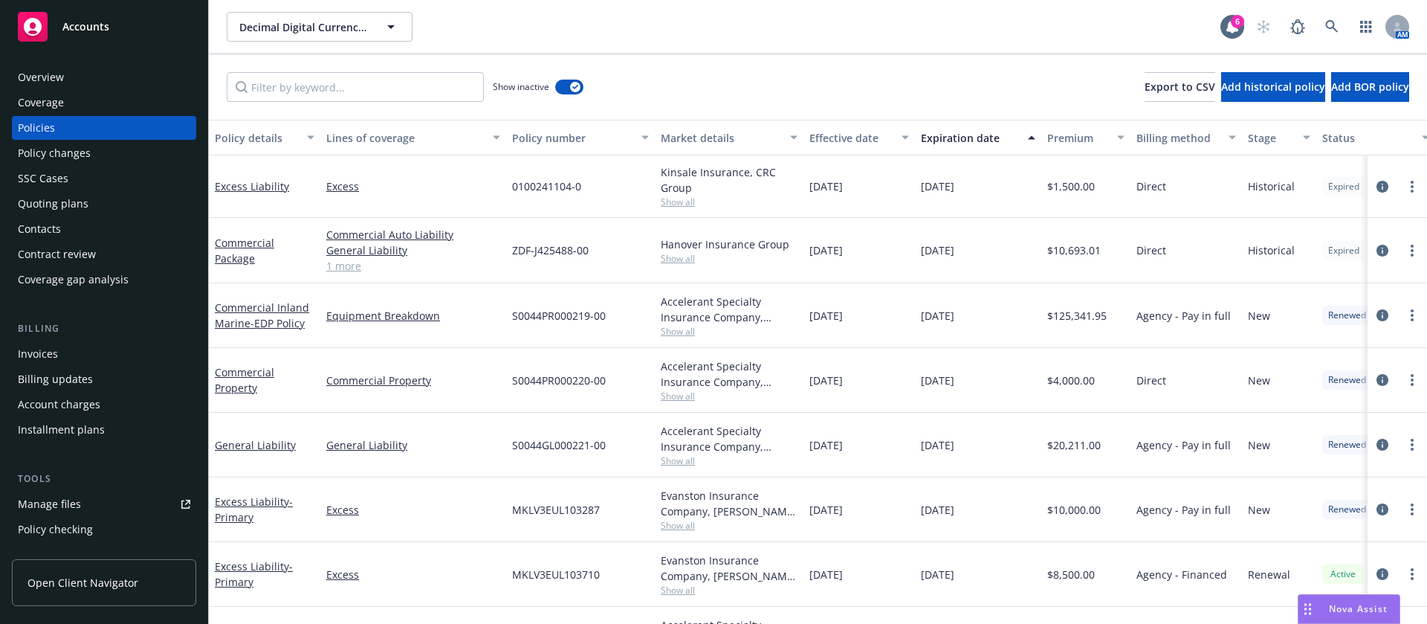
click at [552, 178] on span "0100241104-0" at bounding box center [546, 186] width 69 height 16
click at [583, 190] on div "0100241104-0" at bounding box center [580, 186] width 149 height 62
drag, startPoint x: 597, startPoint y: 187, endPoint x: 507, endPoint y: 187, distance: 89.9
click at [507, 187] on div "0100241104-0" at bounding box center [580, 186] width 149 height 62
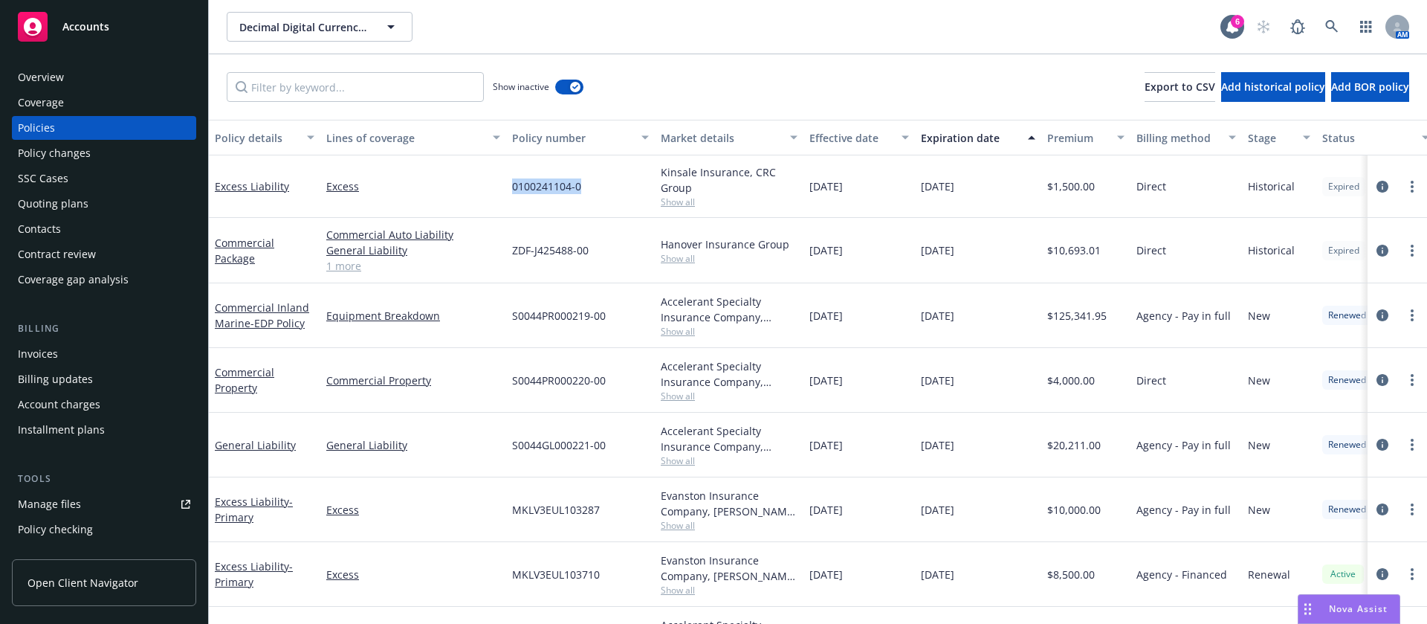
copy span "0100241104-0"
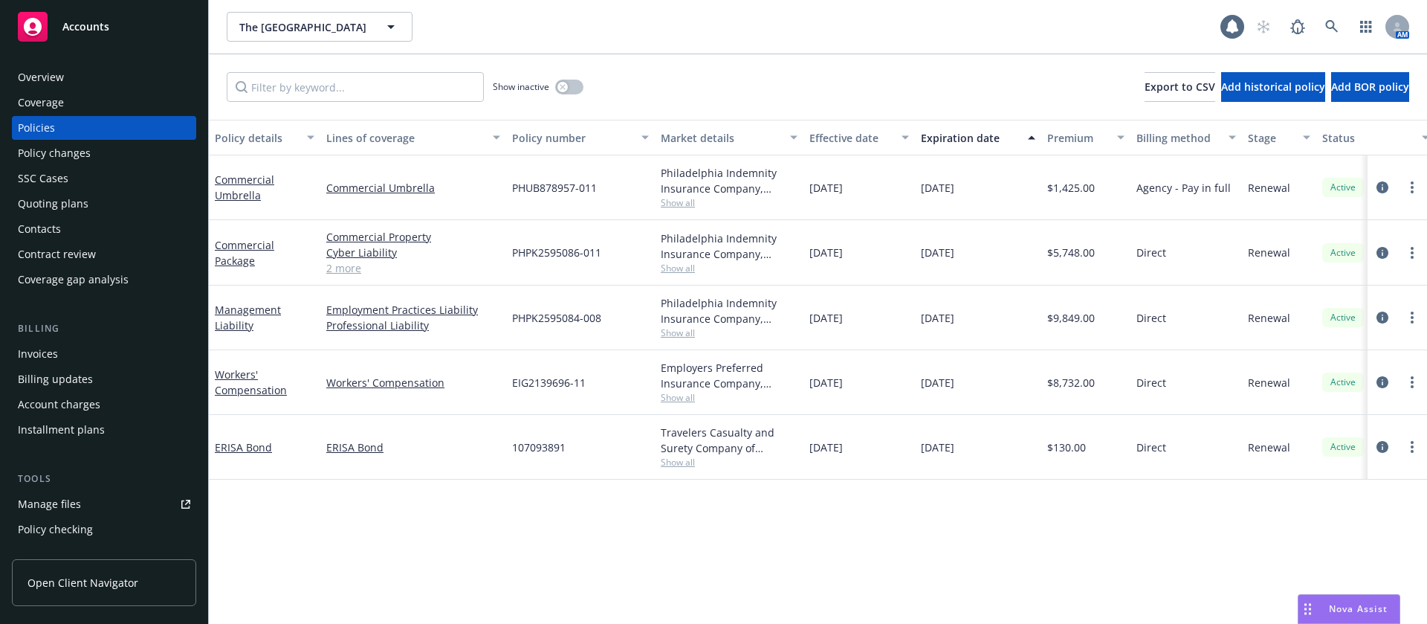
click at [70, 224] on div "Contacts" at bounding box center [104, 229] width 172 height 24
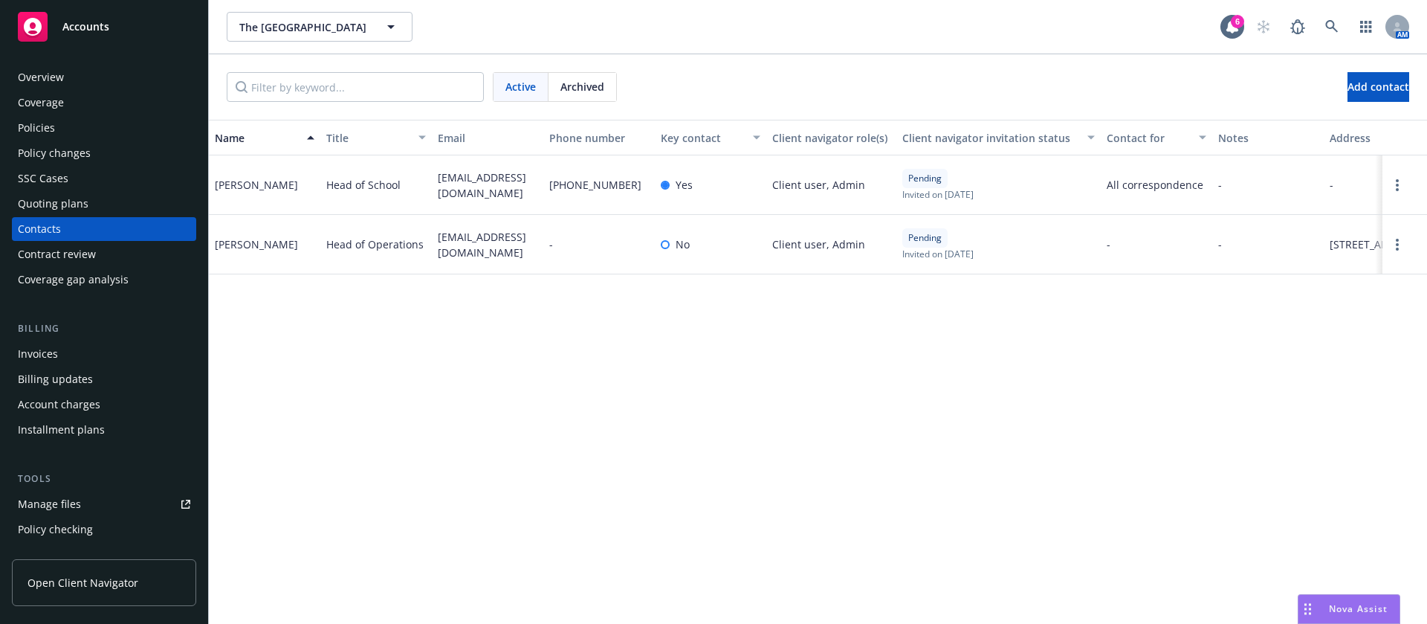
click at [473, 175] on span "[EMAIL_ADDRESS][DOMAIN_NAME]" at bounding box center [488, 184] width 100 height 31
copy span "[EMAIL_ADDRESS][DOMAIN_NAME]"
click at [467, 243] on span "[EMAIL_ADDRESS][DOMAIN_NAME]" at bounding box center [488, 244] width 100 height 31
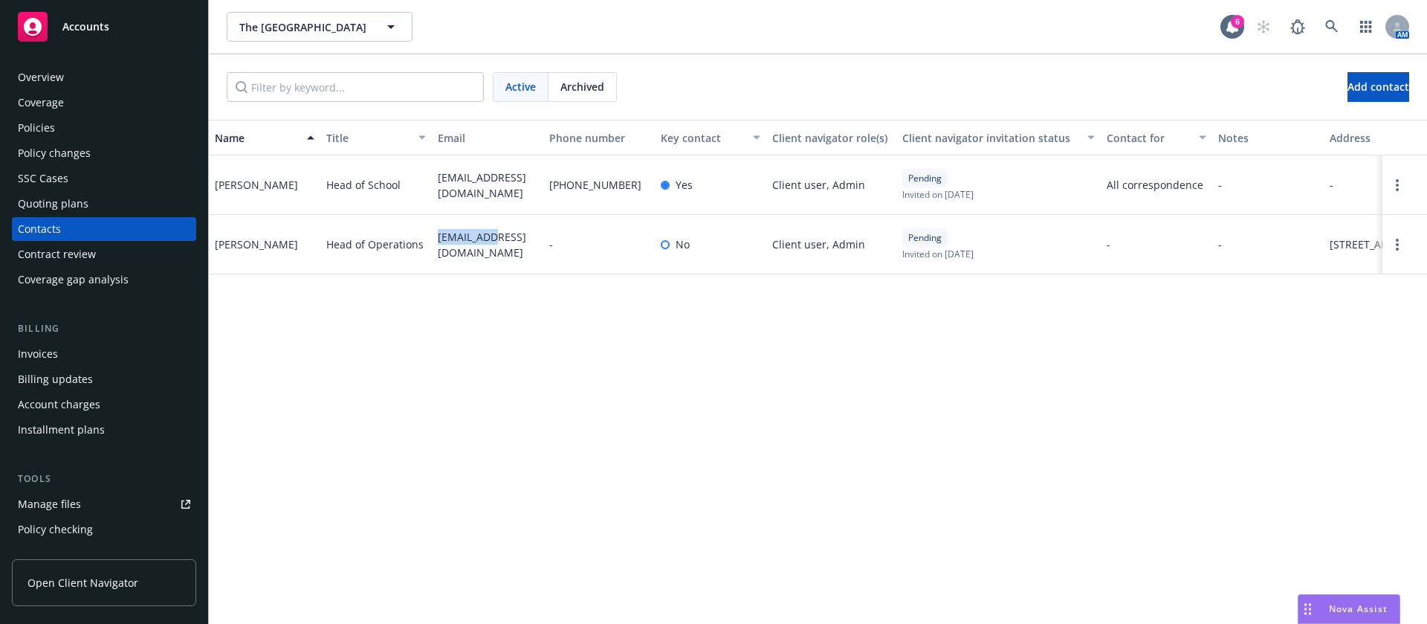
click at [467, 243] on span "[EMAIL_ADDRESS][DOMAIN_NAME]" at bounding box center [488, 244] width 100 height 31
copy span "[EMAIL_ADDRESS][DOMAIN_NAME]"
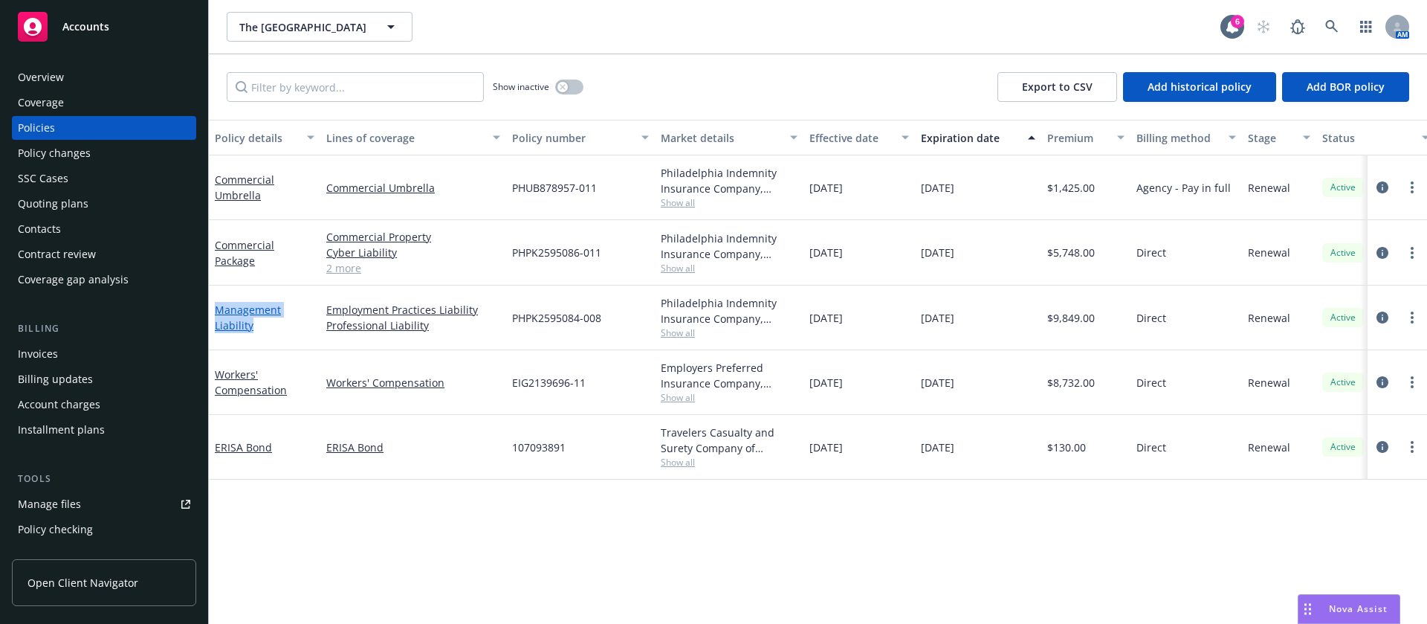
drag, startPoint x: 276, startPoint y: 335, endPoint x: 215, endPoint y: 303, distance: 69.5
click at [215, 303] on div "Management Liability" at bounding box center [264, 317] width 111 height 65
copy link "Management Liability"
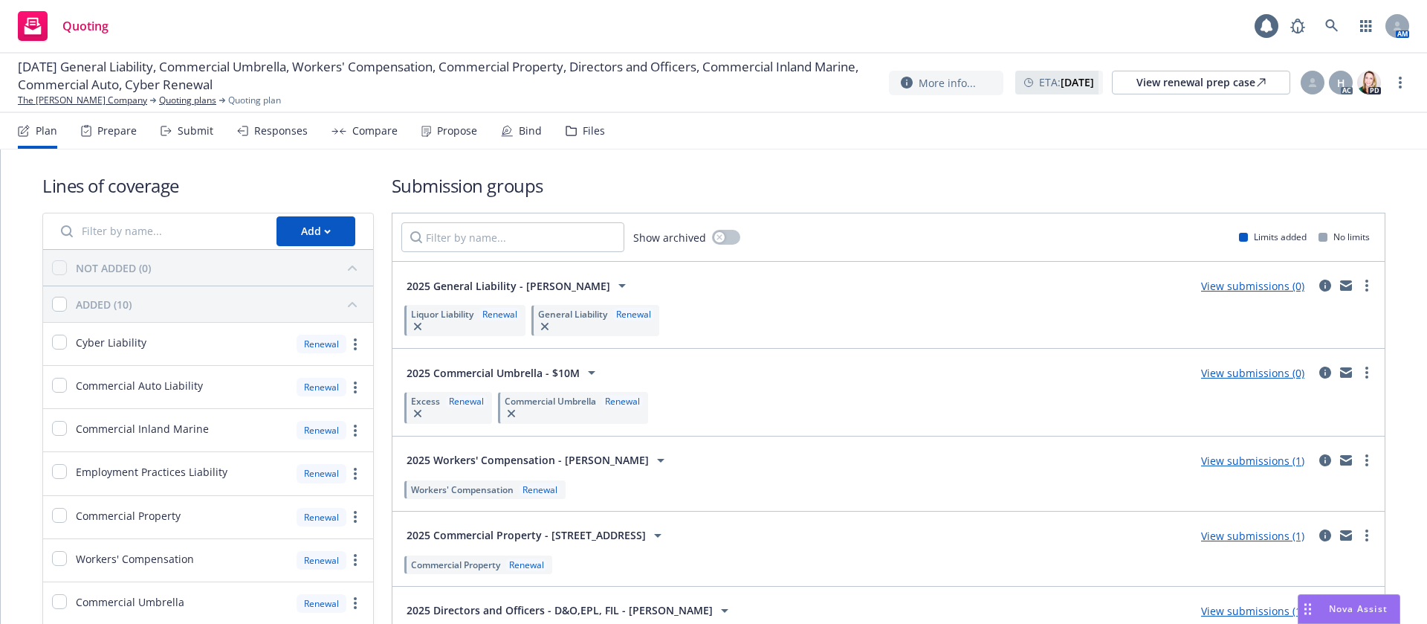
click at [459, 138] on div "Propose" at bounding box center [449, 131] width 56 height 36
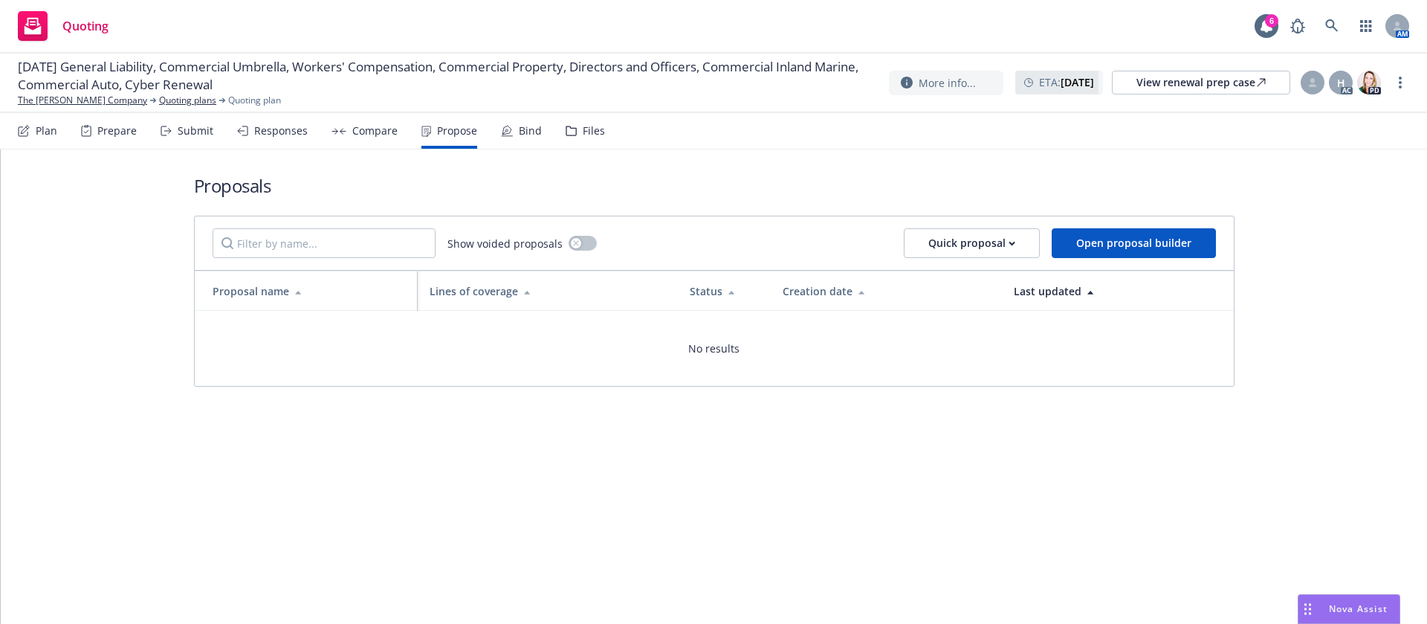
click at [374, 119] on div "Compare" at bounding box center [364, 131] width 66 height 36
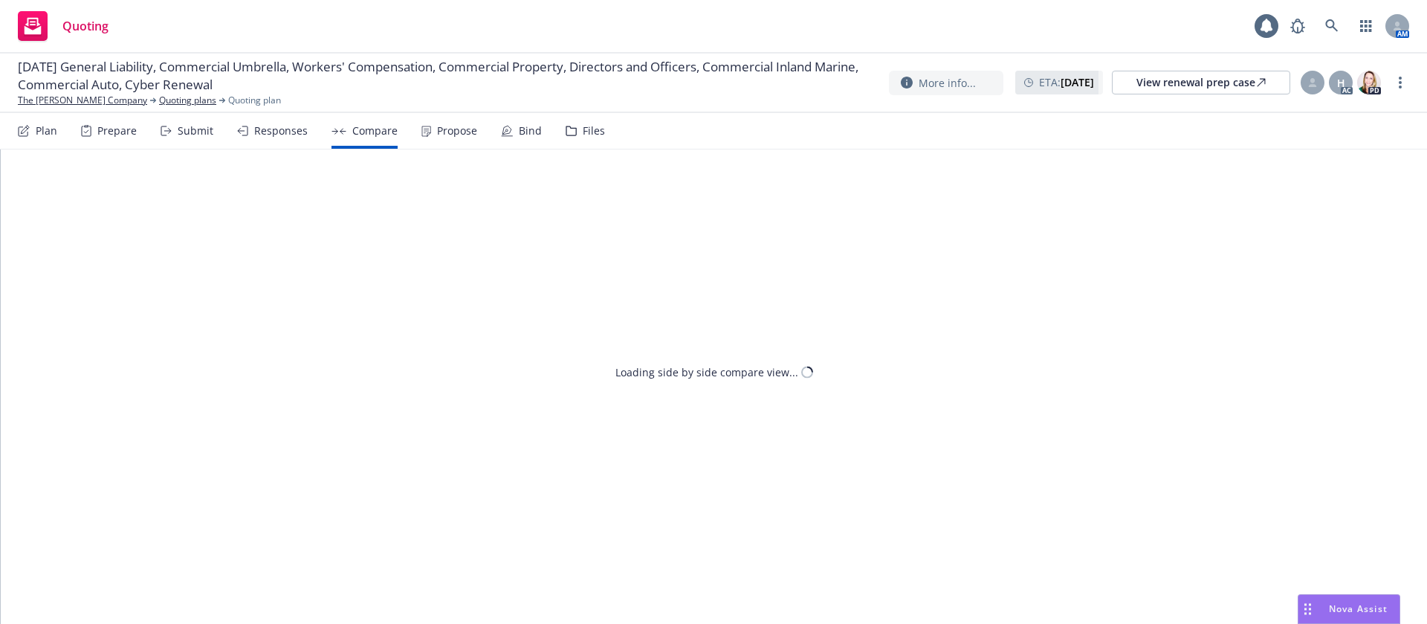
click at [519, 128] on div "Bind" at bounding box center [530, 131] width 23 height 12
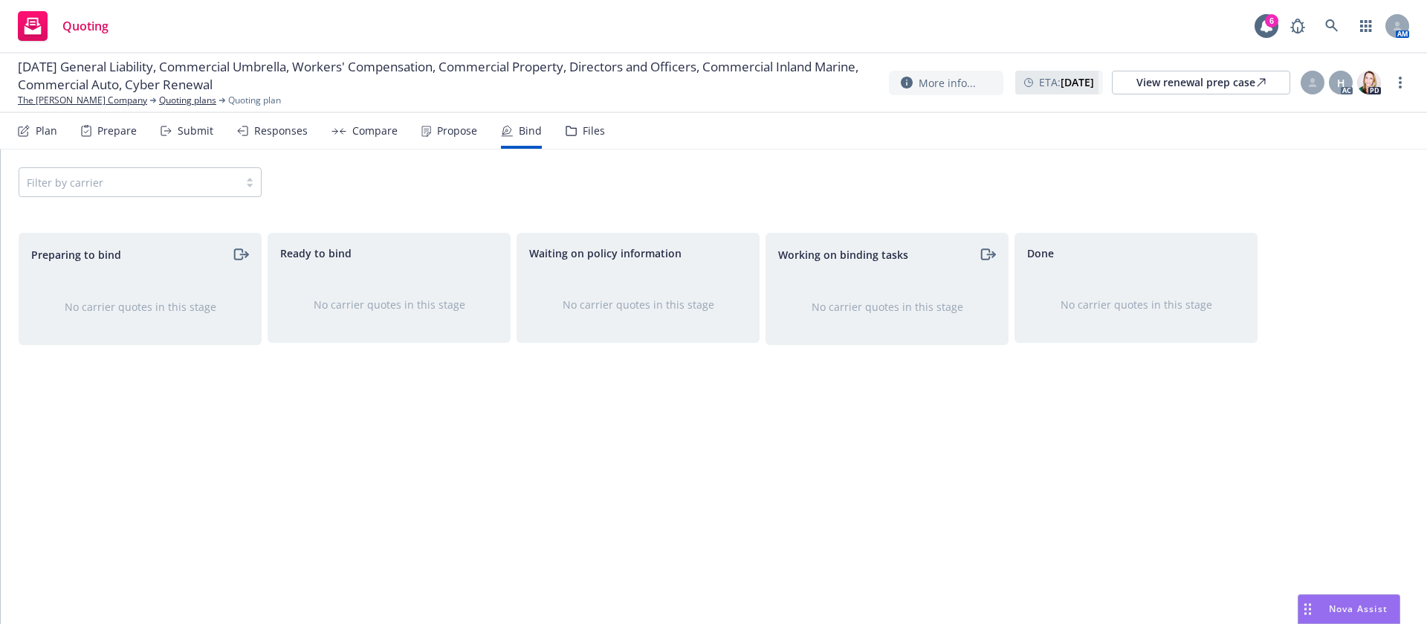
click at [221, 175] on div "Filter by carrier" at bounding box center [140, 182] width 243 height 30
click at [220, 181] on div "Filter by carrier" at bounding box center [140, 182] width 243 height 30
click at [295, 132] on div "Responses" at bounding box center [281, 131] width 54 height 12
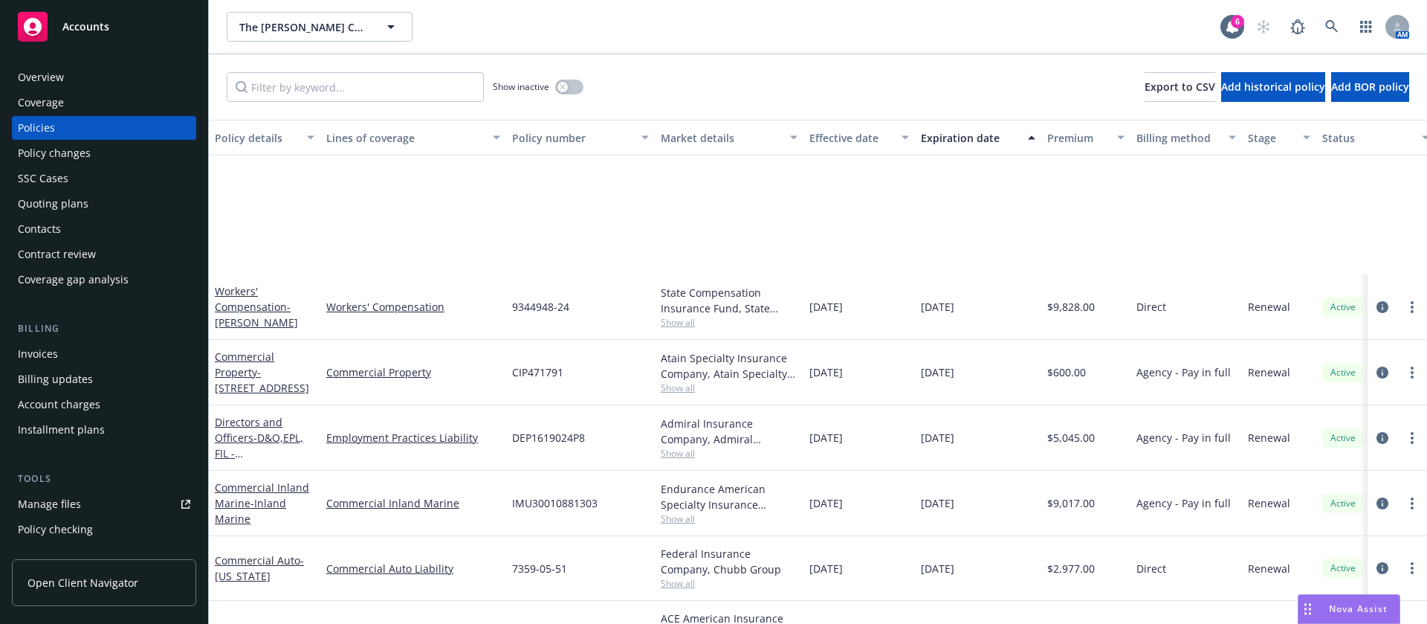
scroll to position [262, 0]
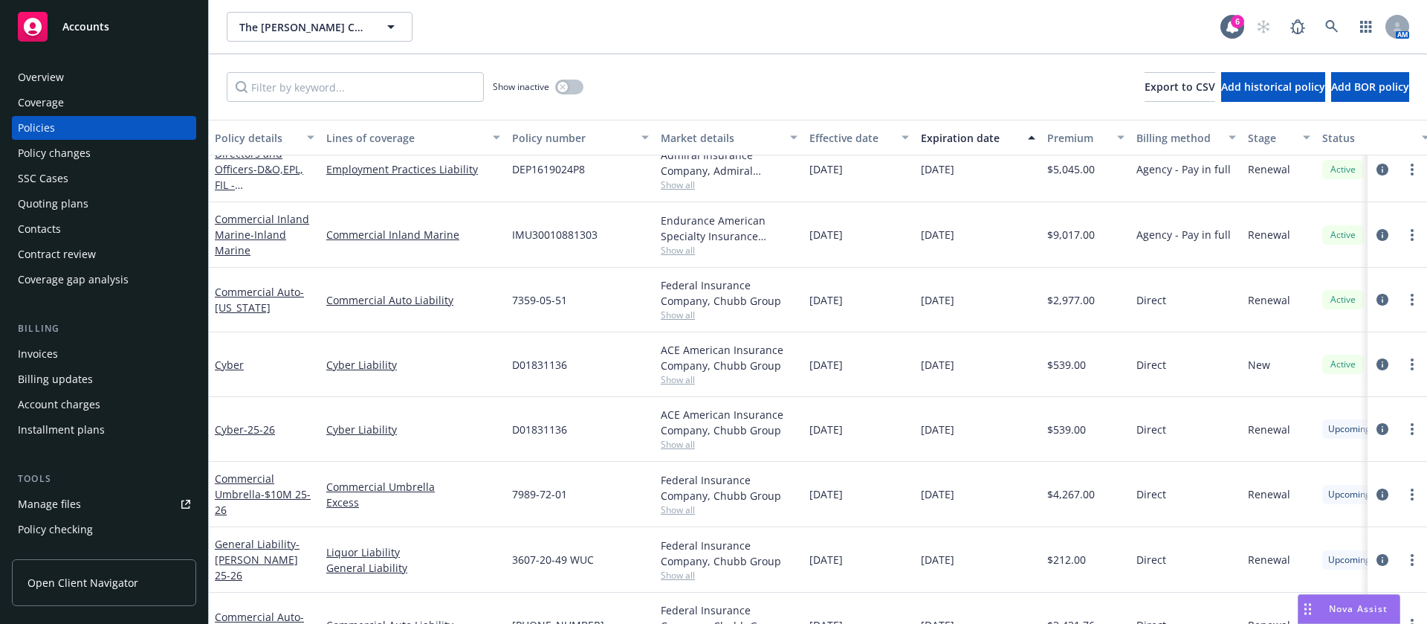
click at [77, 65] on div "Overview" at bounding box center [104, 77] width 172 height 24
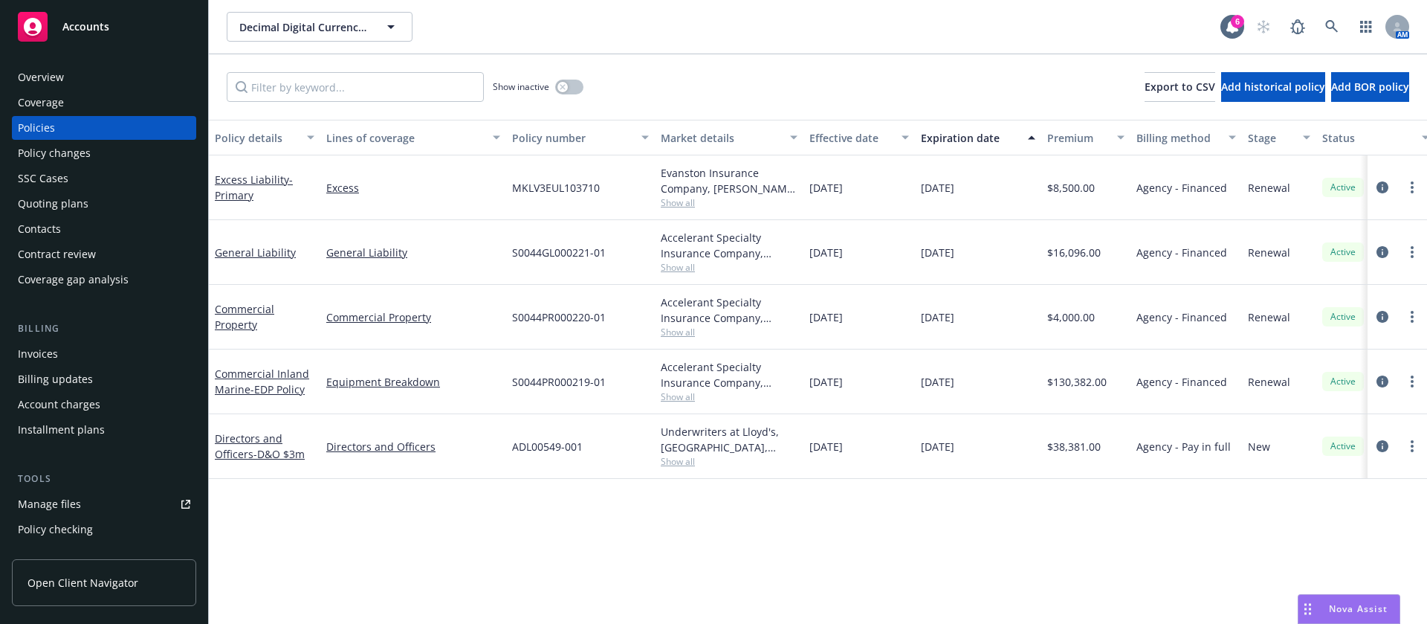
click at [80, 92] on div "Coverage" at bounding box center [104, 103] width 172 height 24
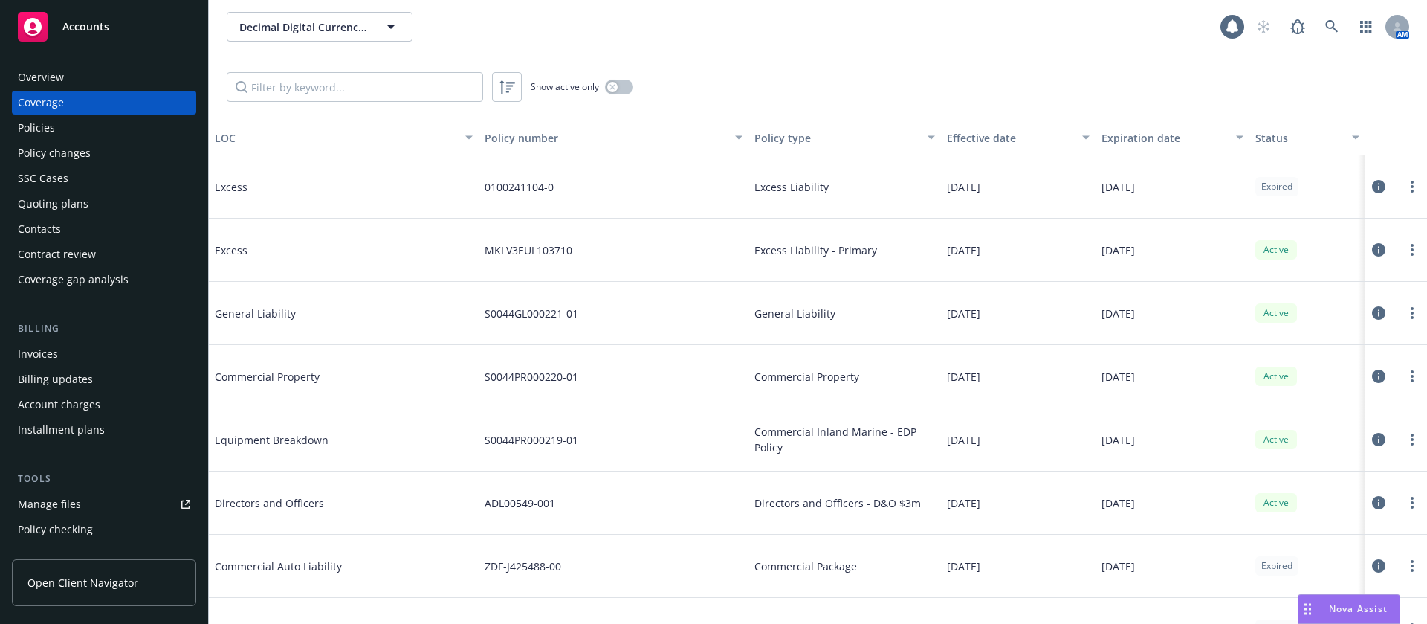
click at [94, 69] on div "Overview" at bounding box center [104, 77] width 172 height 24
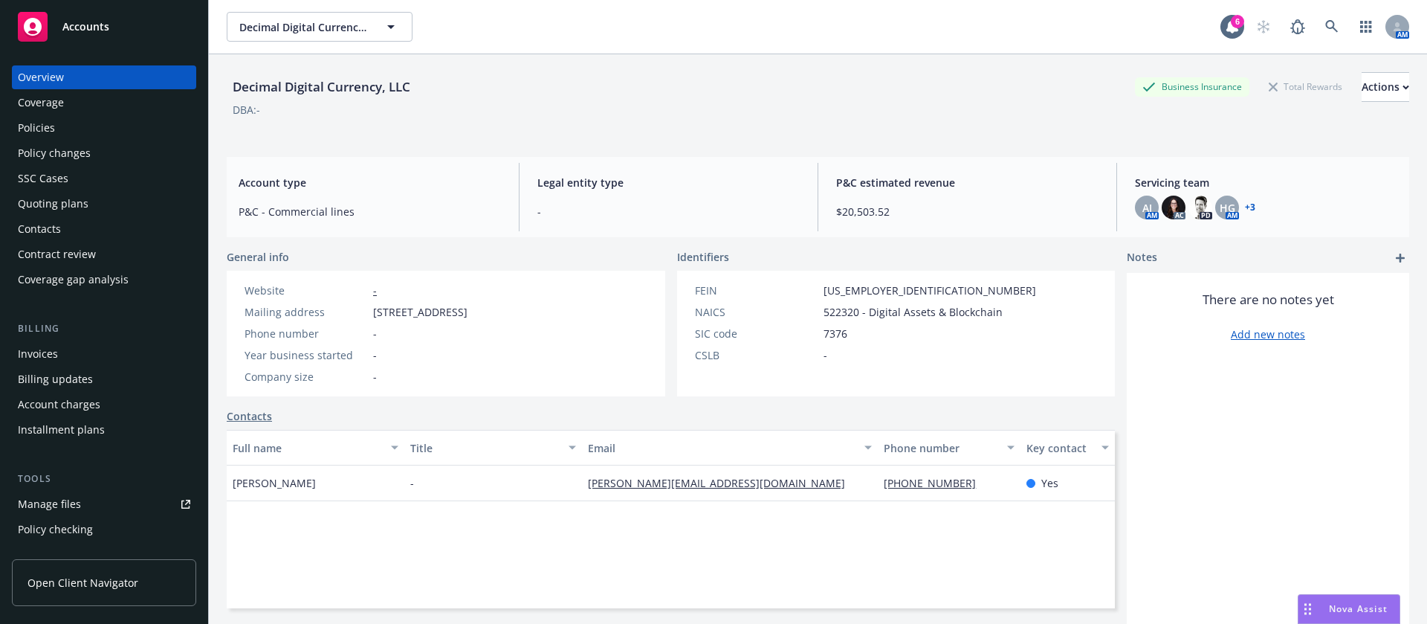
click at [65, 128] on div "Policies" at bounding box center [104, 128] width 172 height 24
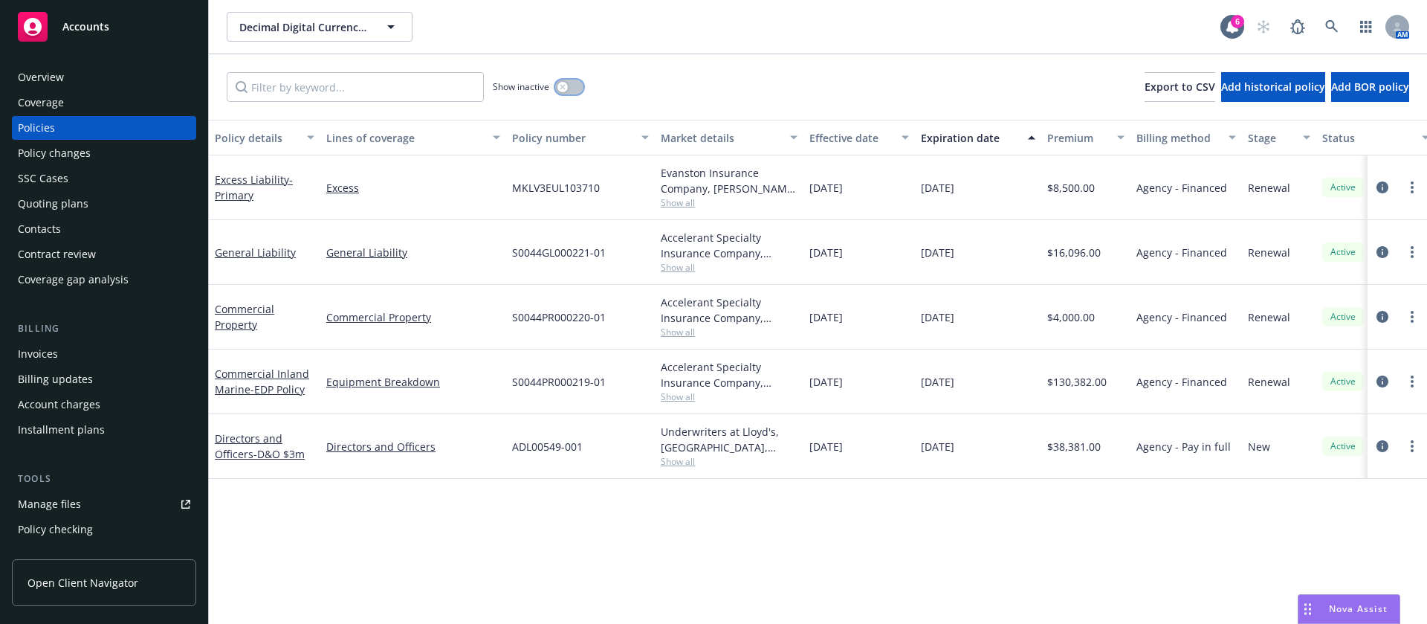
click at [571, 90] on button "button" at bounding box center [569, 87] width 28 height 15
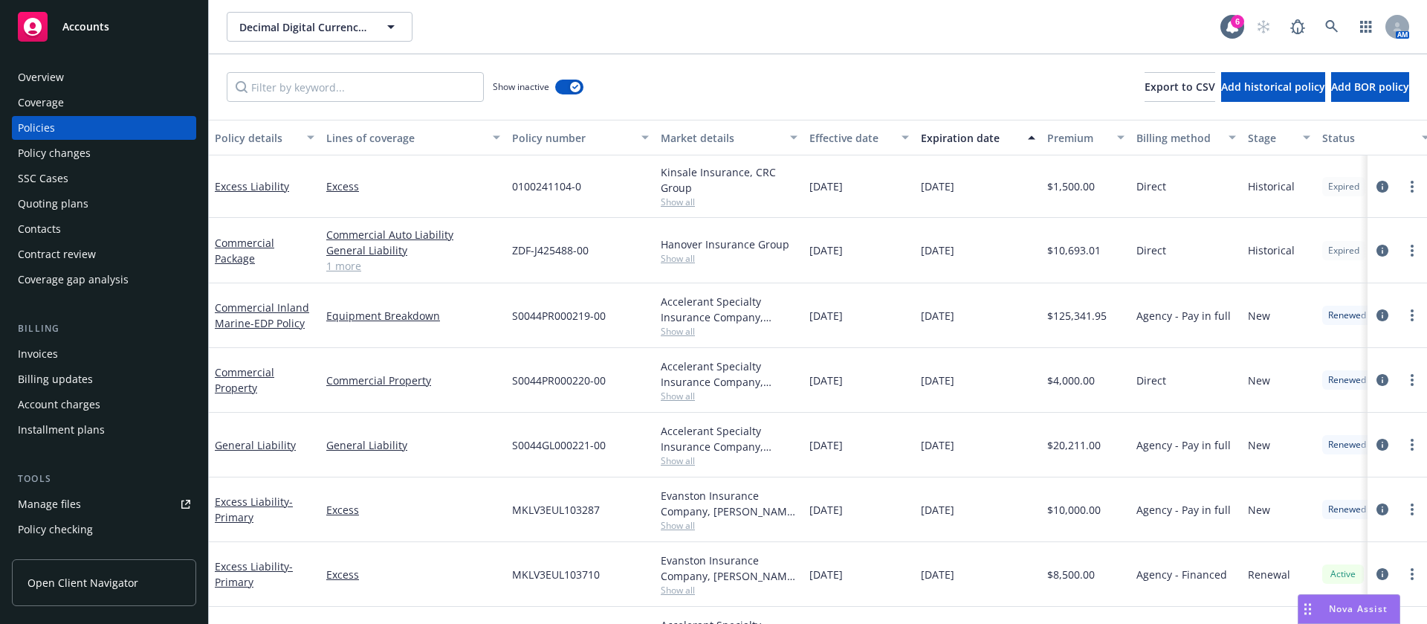
click at [983, 140] on div "Expiration date" at bounding box center [970, 138] width 98 height 16
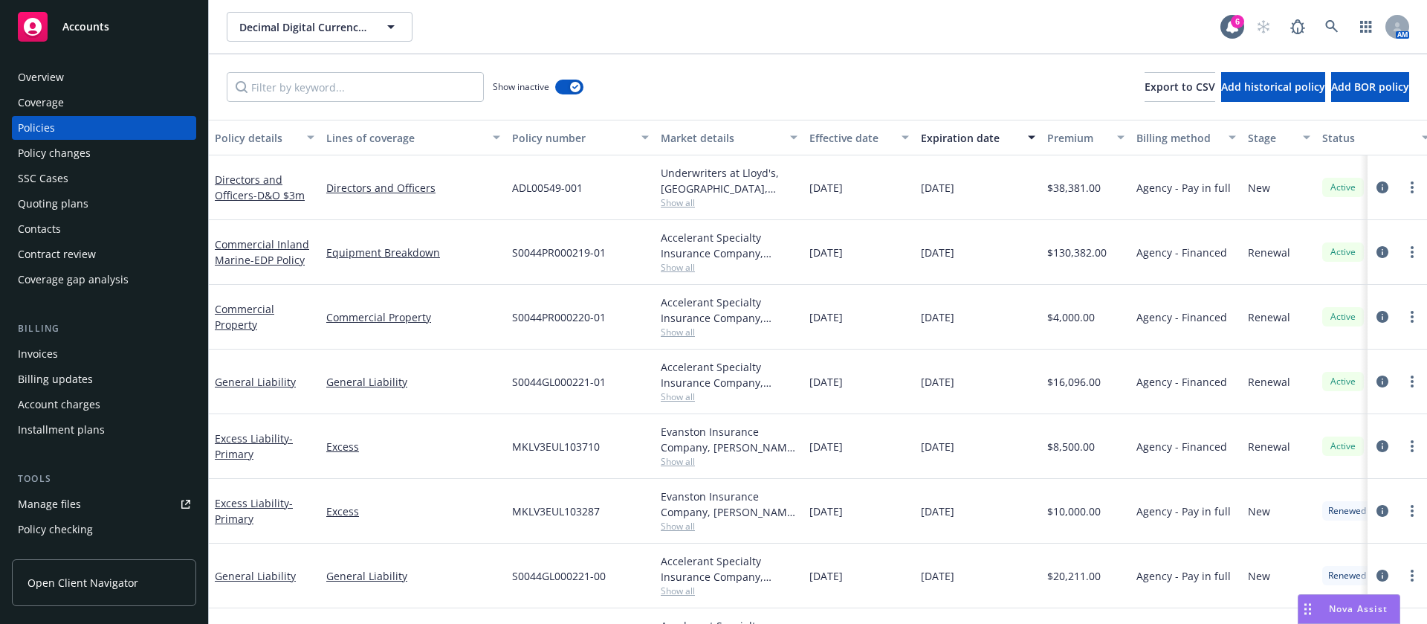
click at [983, 140] on div "Expiration date" at bounding box center [970, 138] width 98 height 16
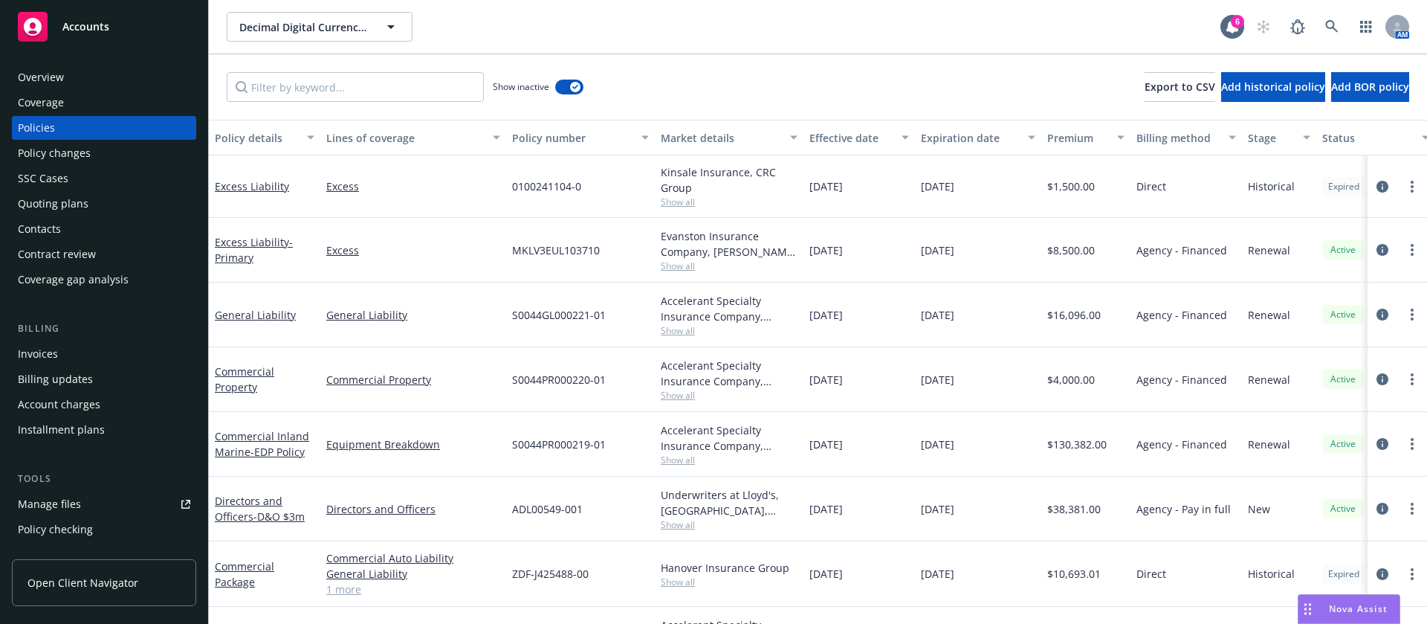
click at [681, 199] on span "Show all" at bounding box center [729, 201] width 137 height 13
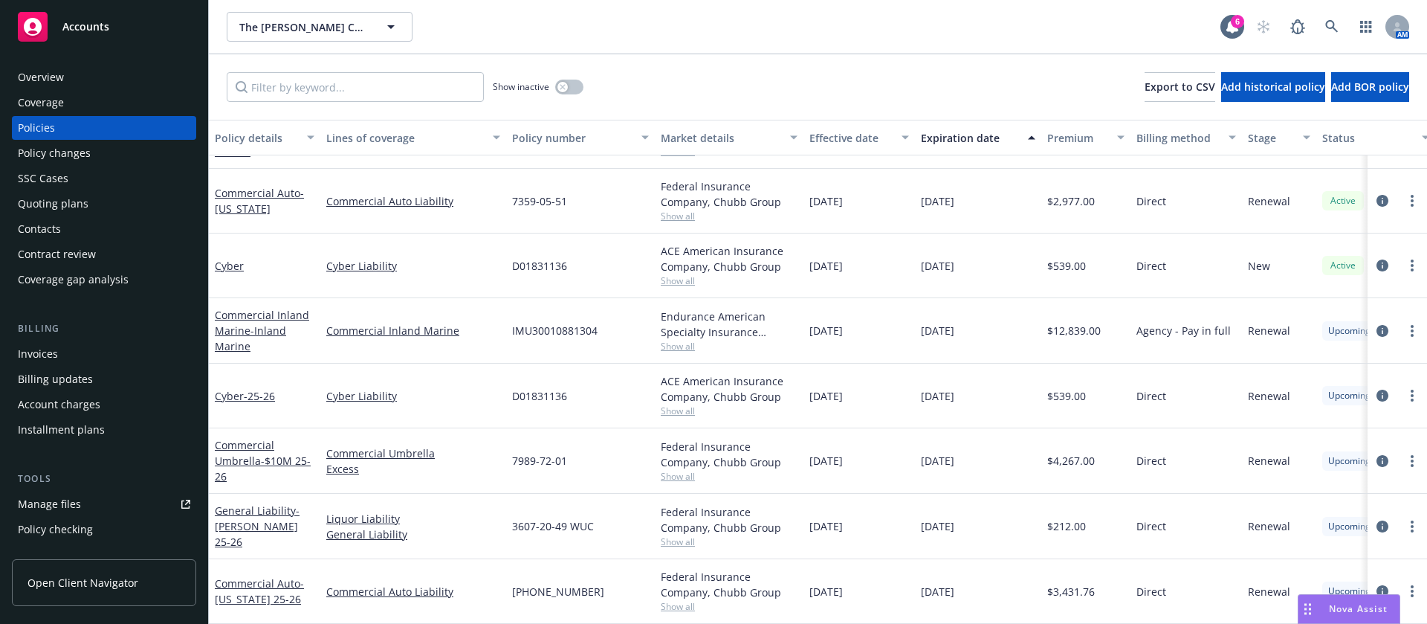
scroll to position [363, 0]
click at [679, 274] on span "Show all" at bounding box center [729, 280] width 137 height 13
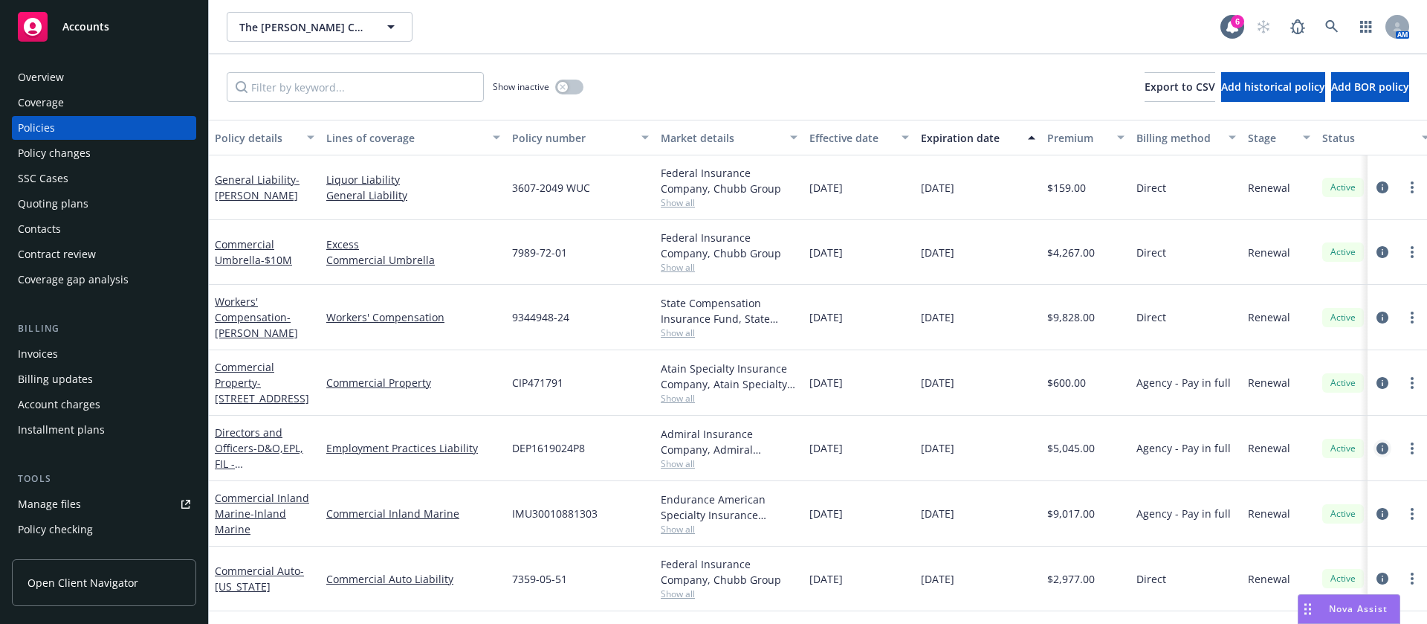
click at [1376, 444] on icon "circleInformation" at bounding box center [1382, 448] width 12 height 12
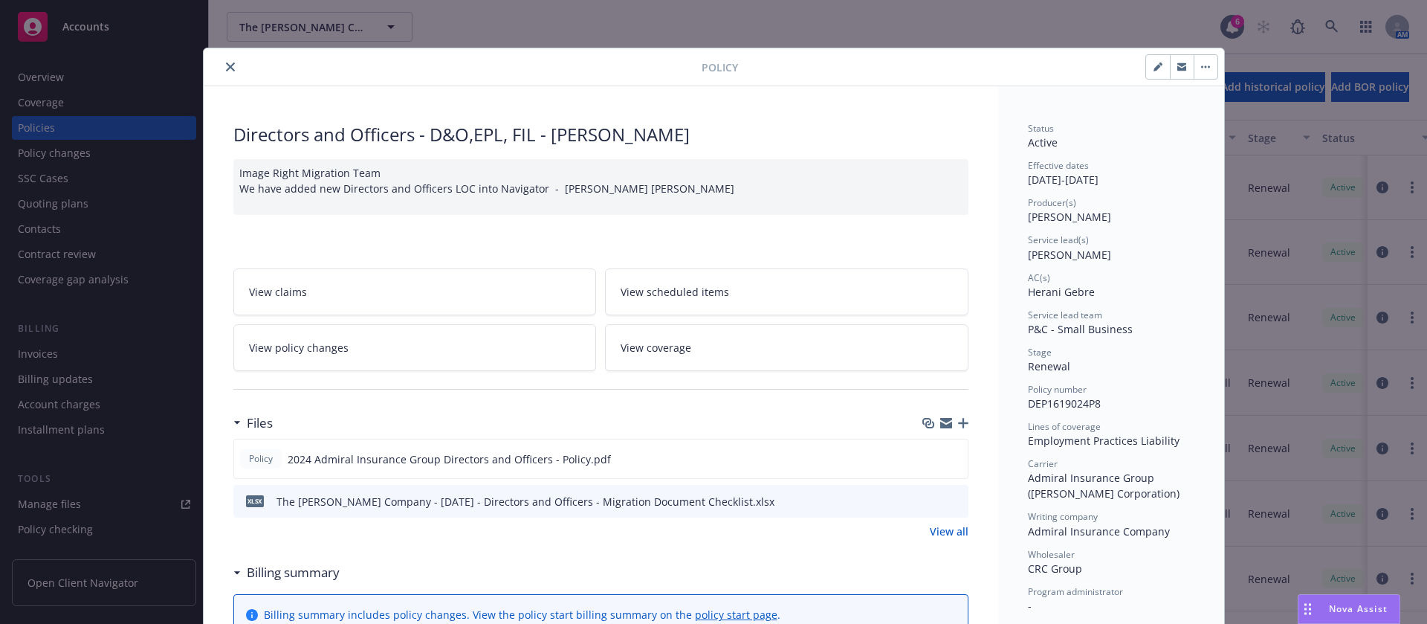
click at [226, 71] on icon "close" at bounding box center [230, 66] width 9 height 9
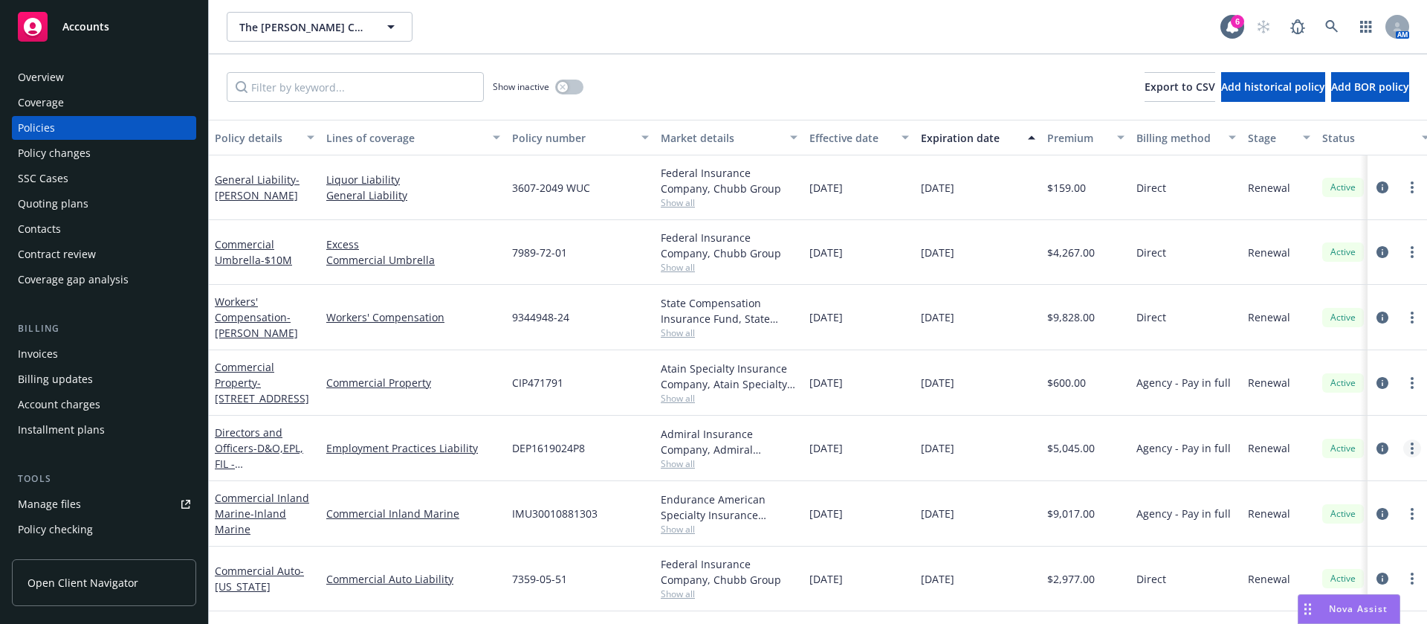
click at [1403, 444] on link "more" at bounding box center [1412, 448] width 18 height 18
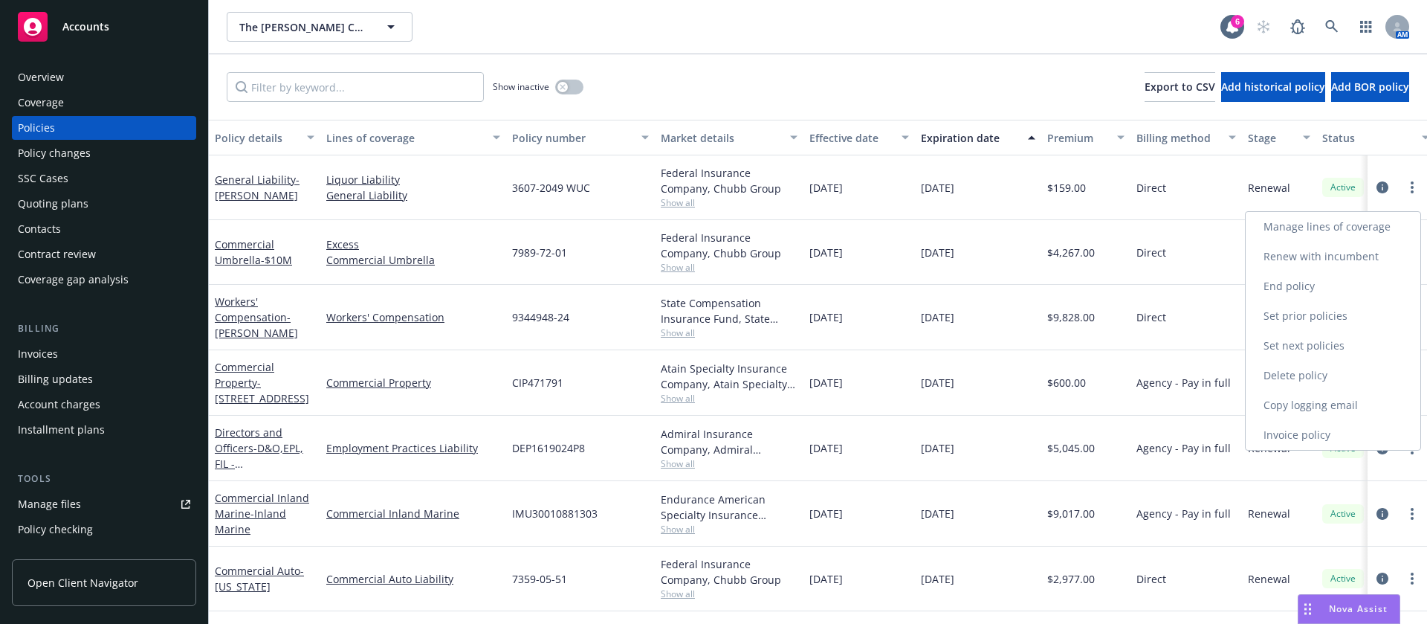
click at [1334, 253] on link "Renew with incumbent" at bounding box center [1333, 257] width 175 height 30
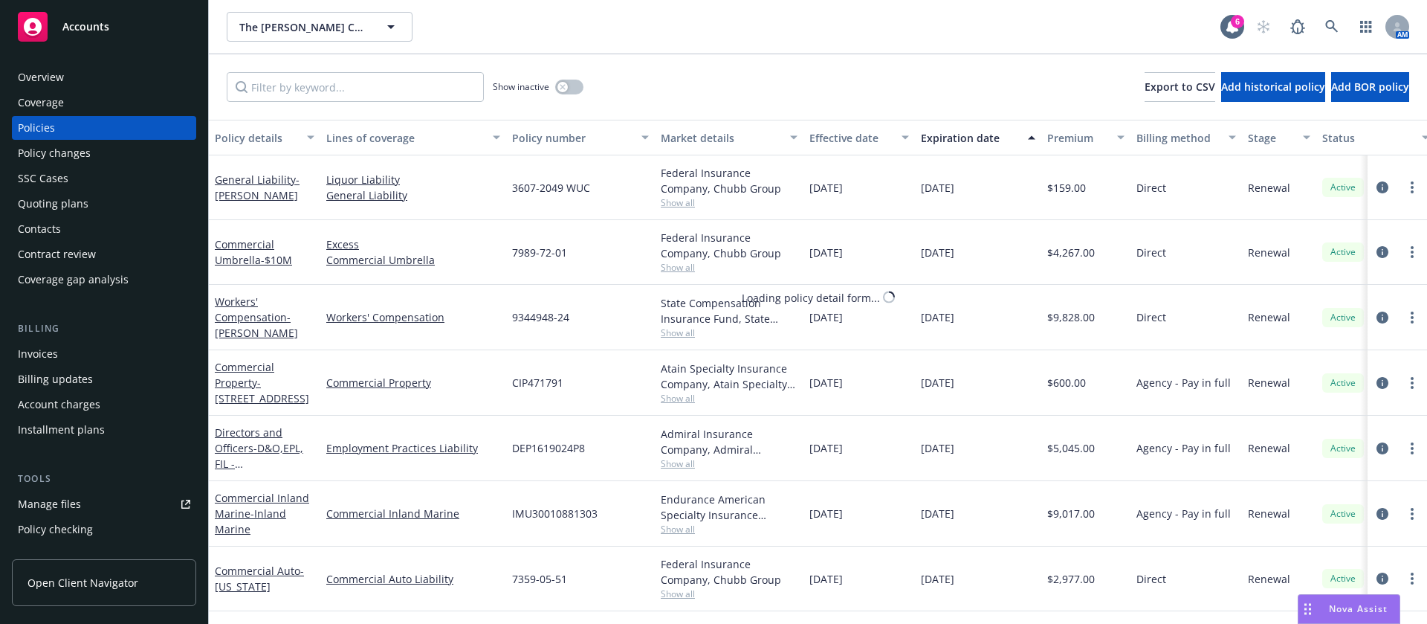
select select "12"
select select "CA"
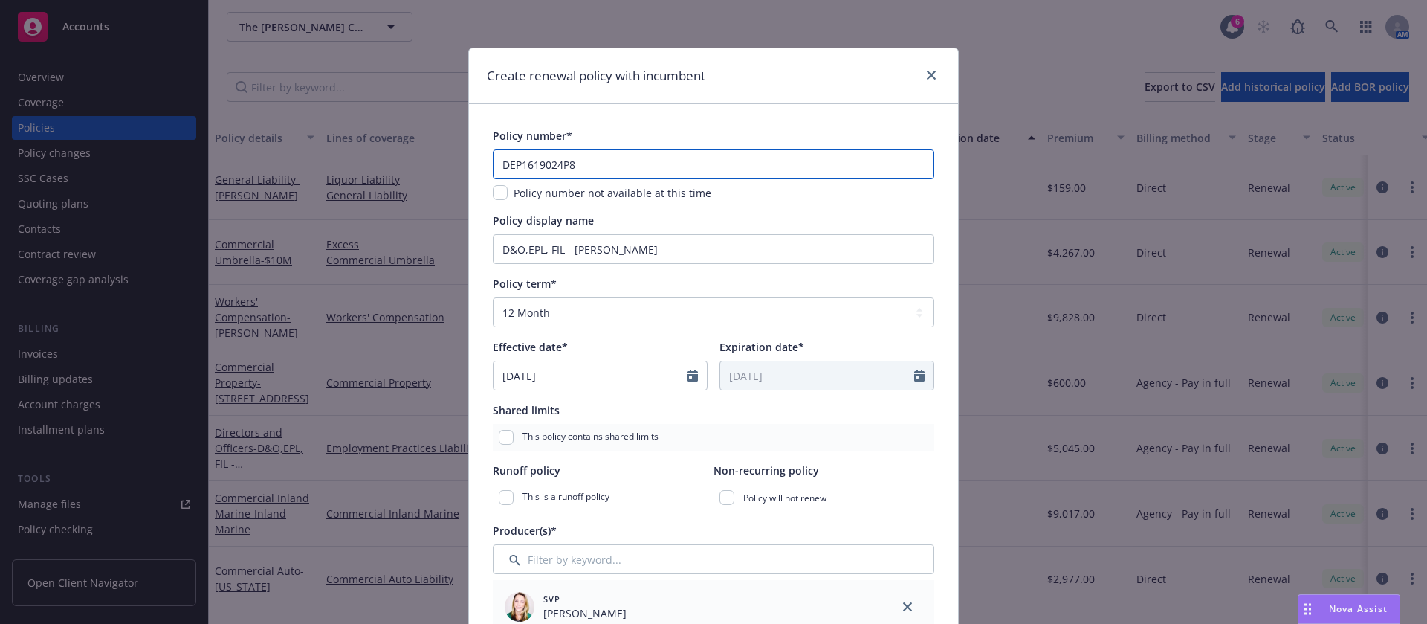
click at [606, 163] on input "DEP1619024P8" at bounding box center [713, 164] width 441 height 30
type input "DEP1619024P9"
click at [927, 73] on icon "close" at bounding box center [931, 75] width 9 height 9
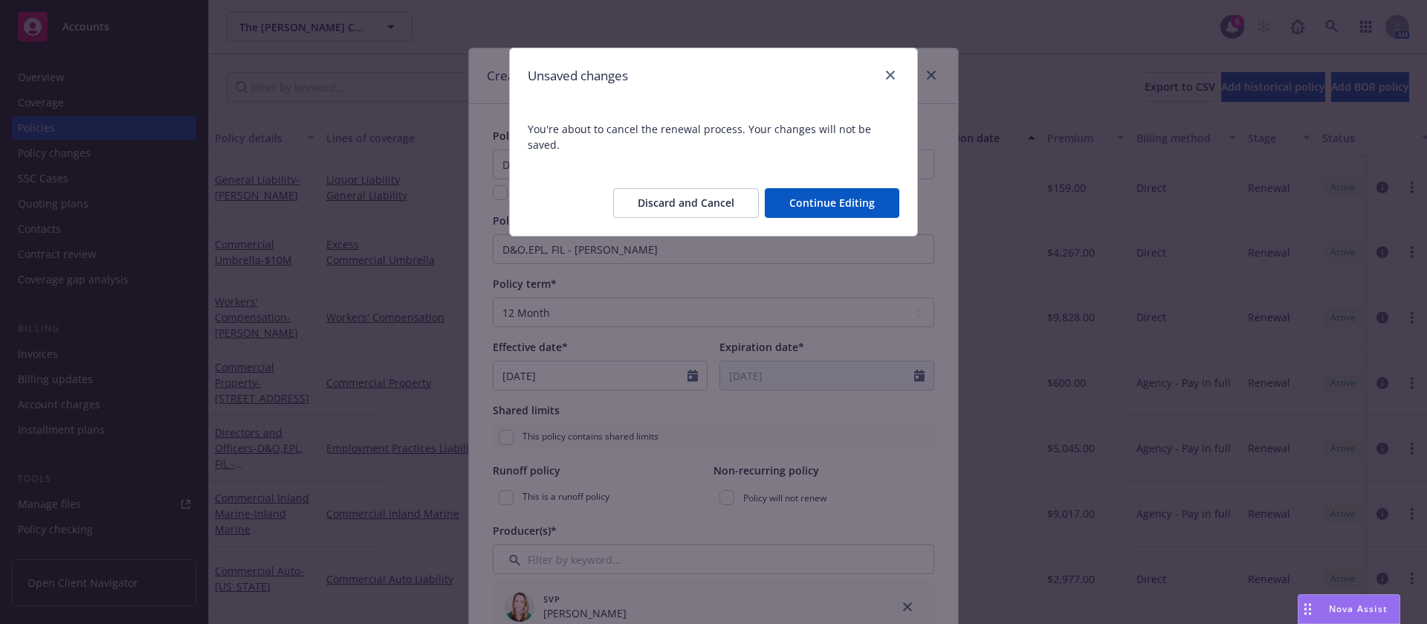
click at [722, 188] on button "Discard and Cancel" at bounding box center [686, 203] width 146 height 30
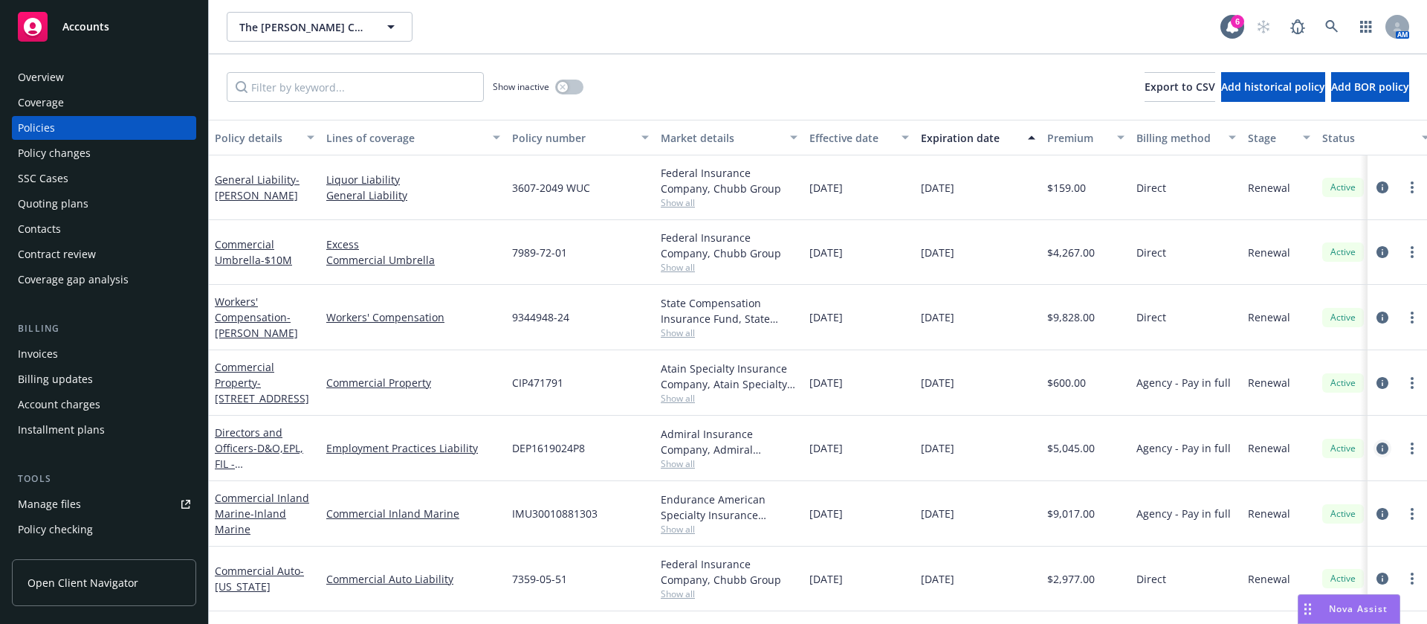
click at [1376, 447] on icon "circleInformation" at bounding box center [1382, 448] width 12 height 12
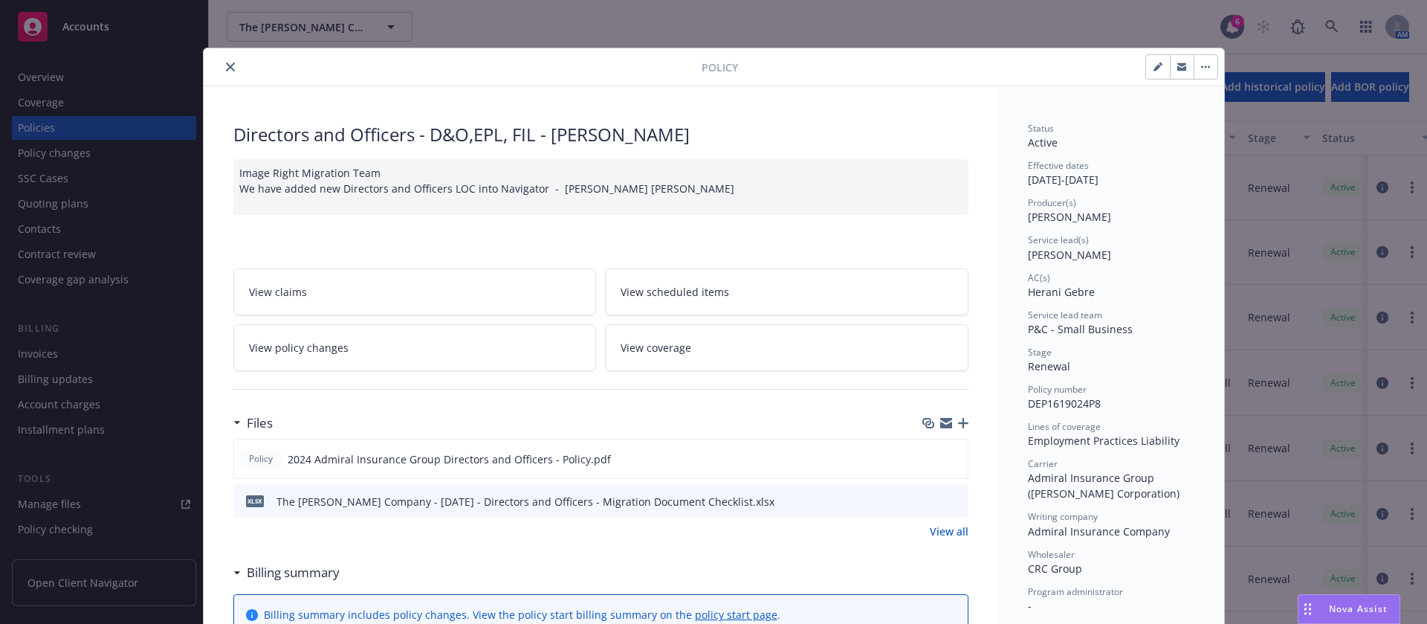
scroll to position [45, 0]
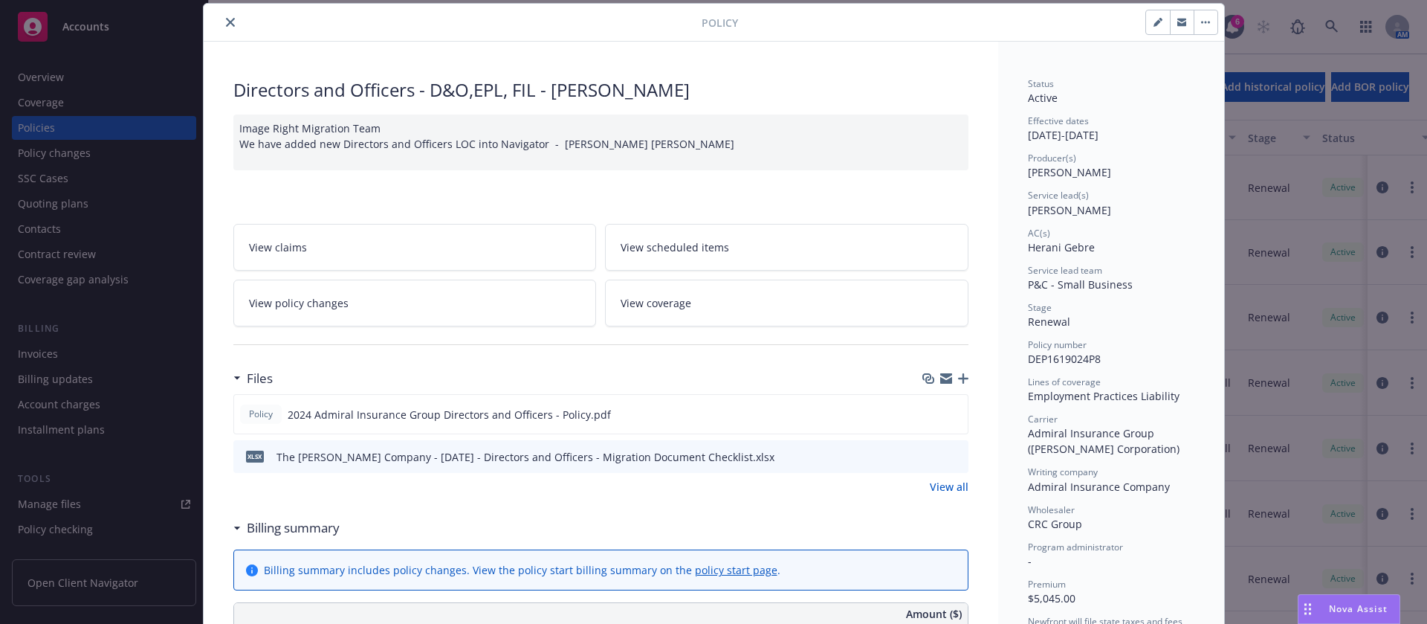
click at [226, 22] on icon "close" at bounding box center [230, 22] width 9 height 9
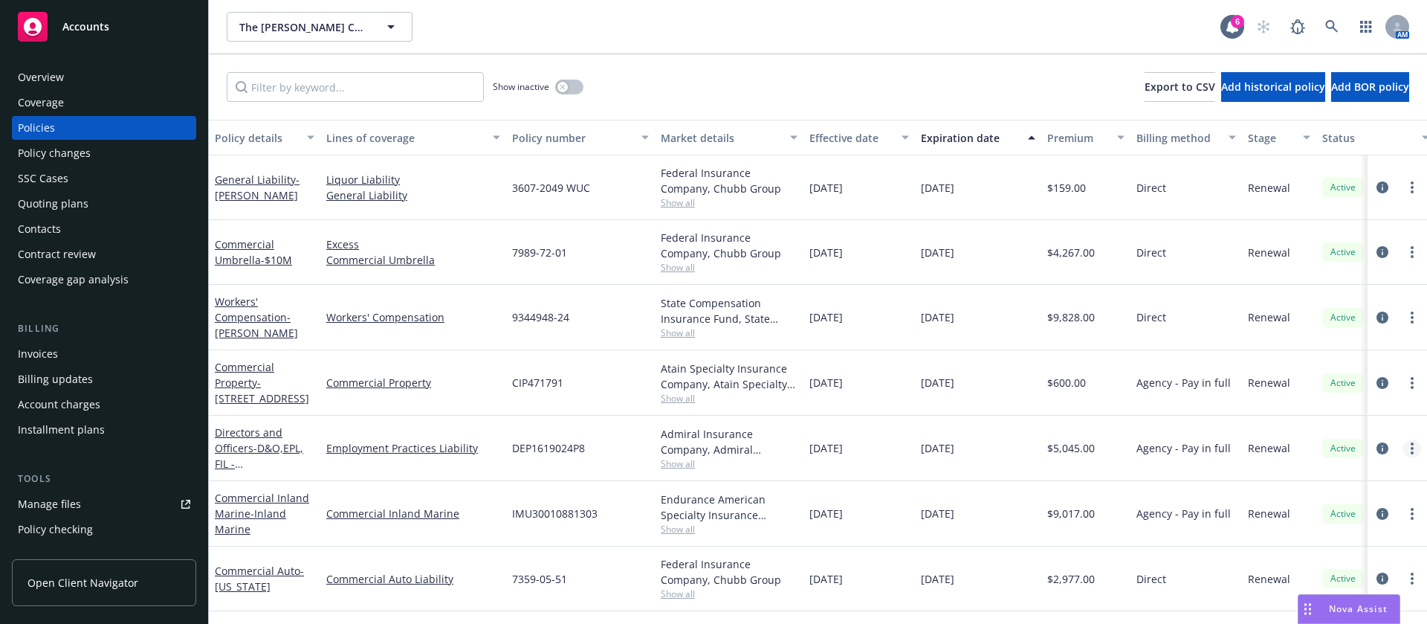
click at [1411, 448] on circle "more" at bounding box center [1412, 448] width 3 height 3
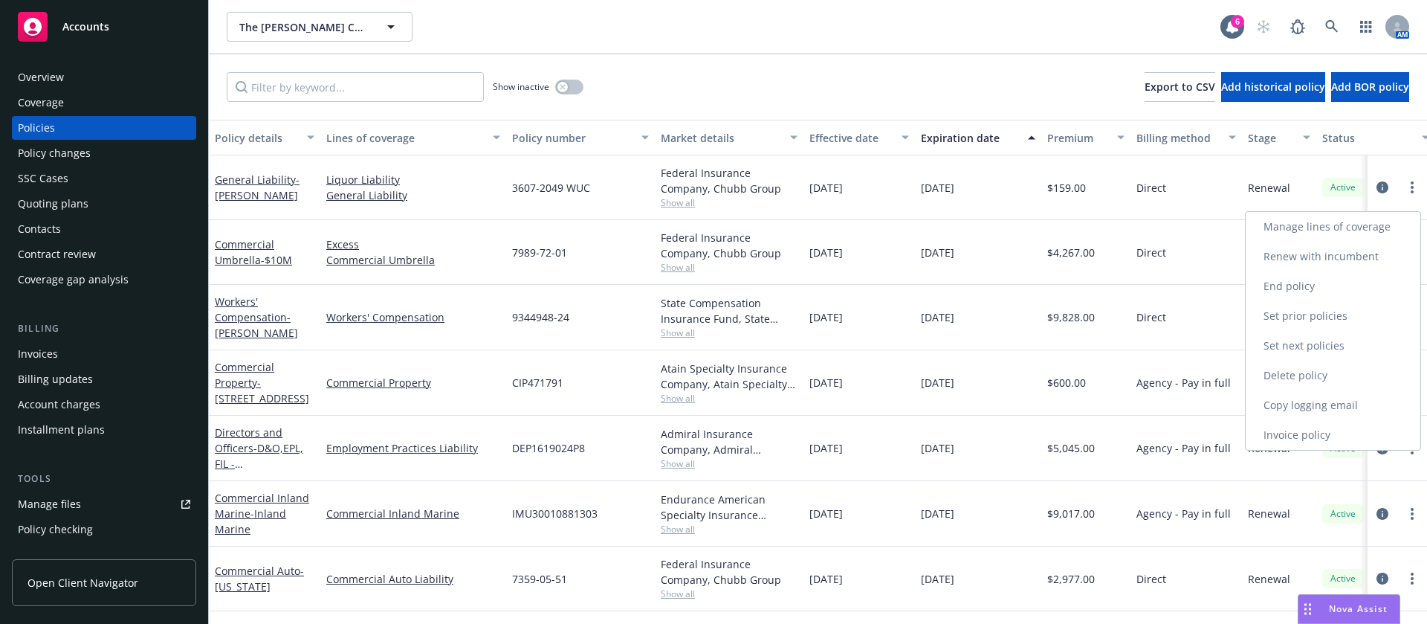
click at [1348, 256] on link "Renew with incumbent" at bounding box center [1333, 257] width 175 height 30
select select "12"
select select "CA"
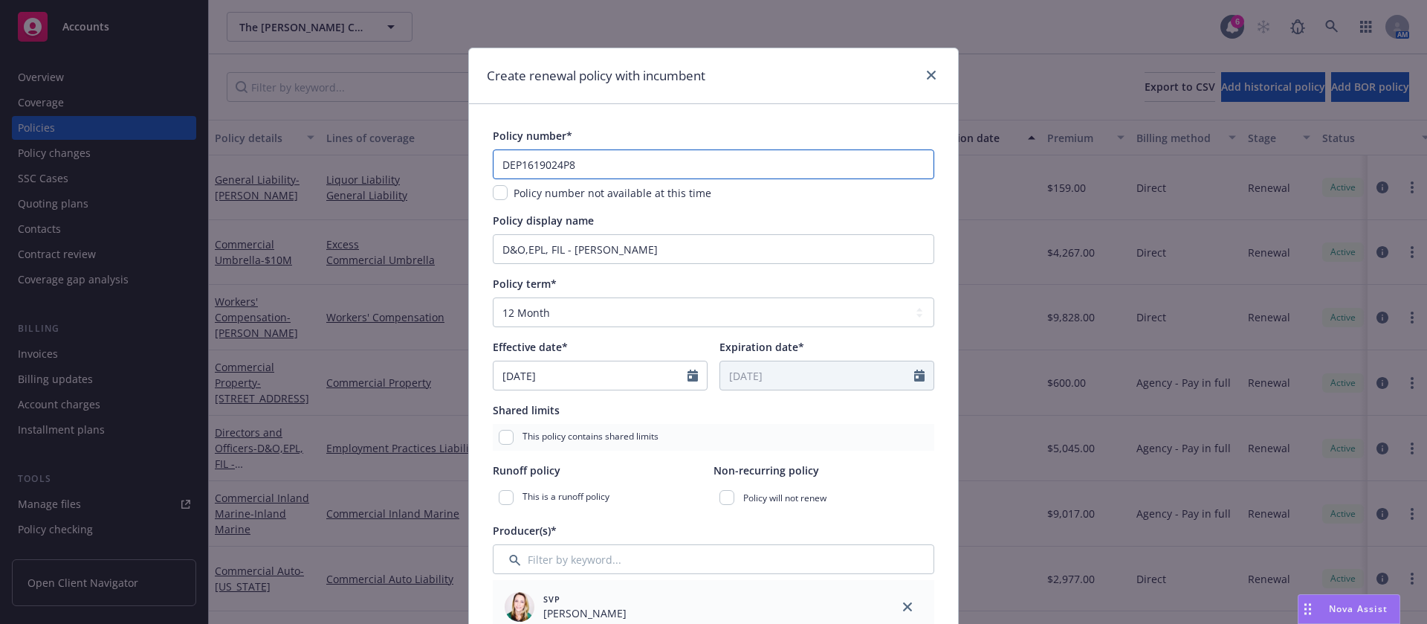
click at [661, 167] on input "DEP1619024P8" at bounding box center [713, 164] width 441 height 30
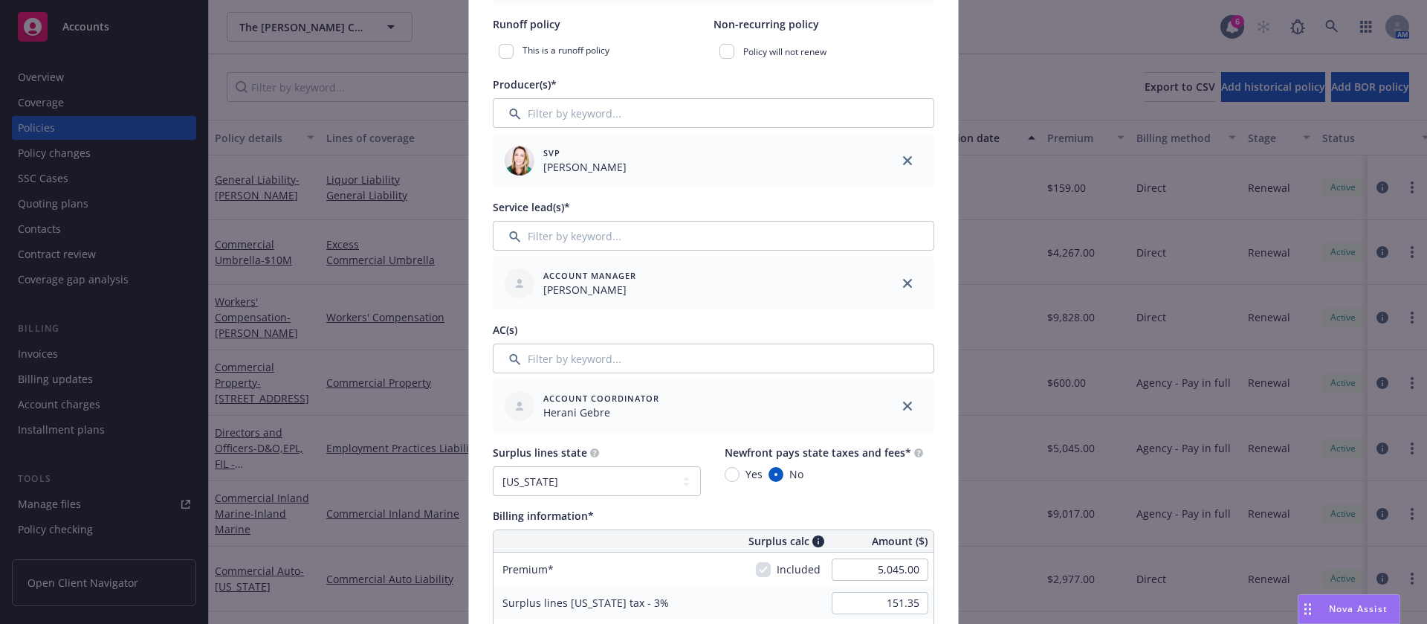
scroll to position [669, 0]
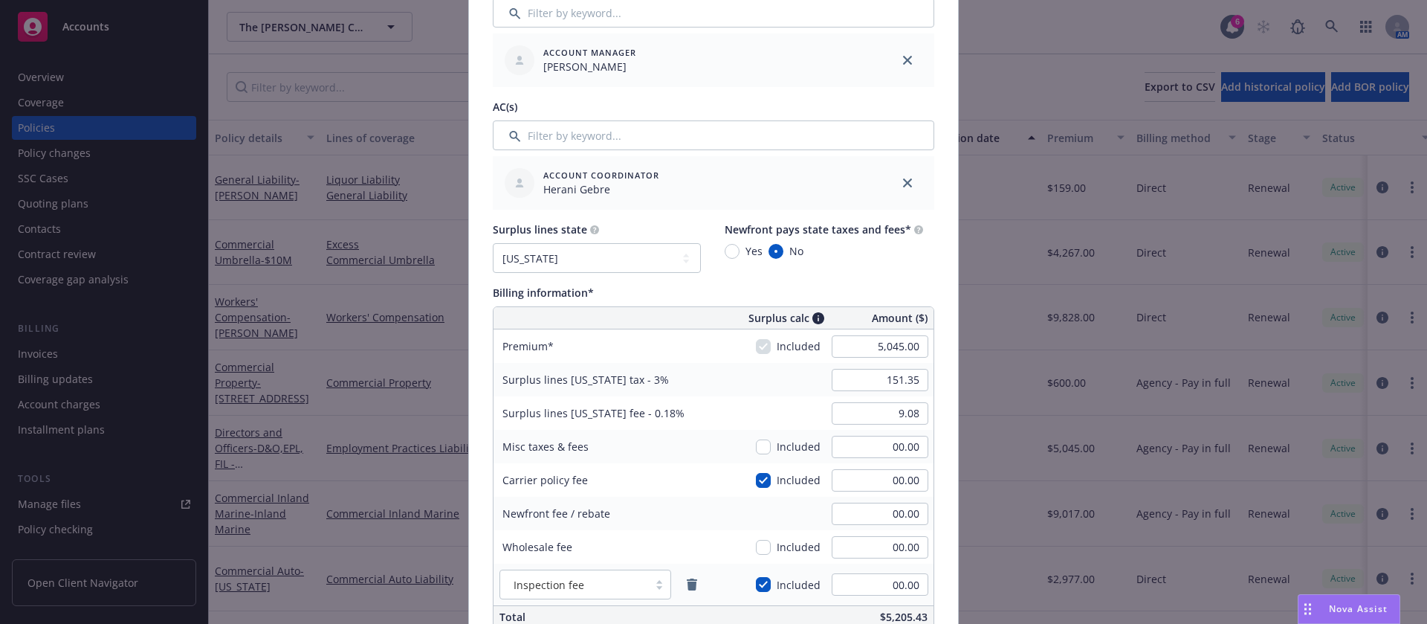
type input "DEP1619024P9"
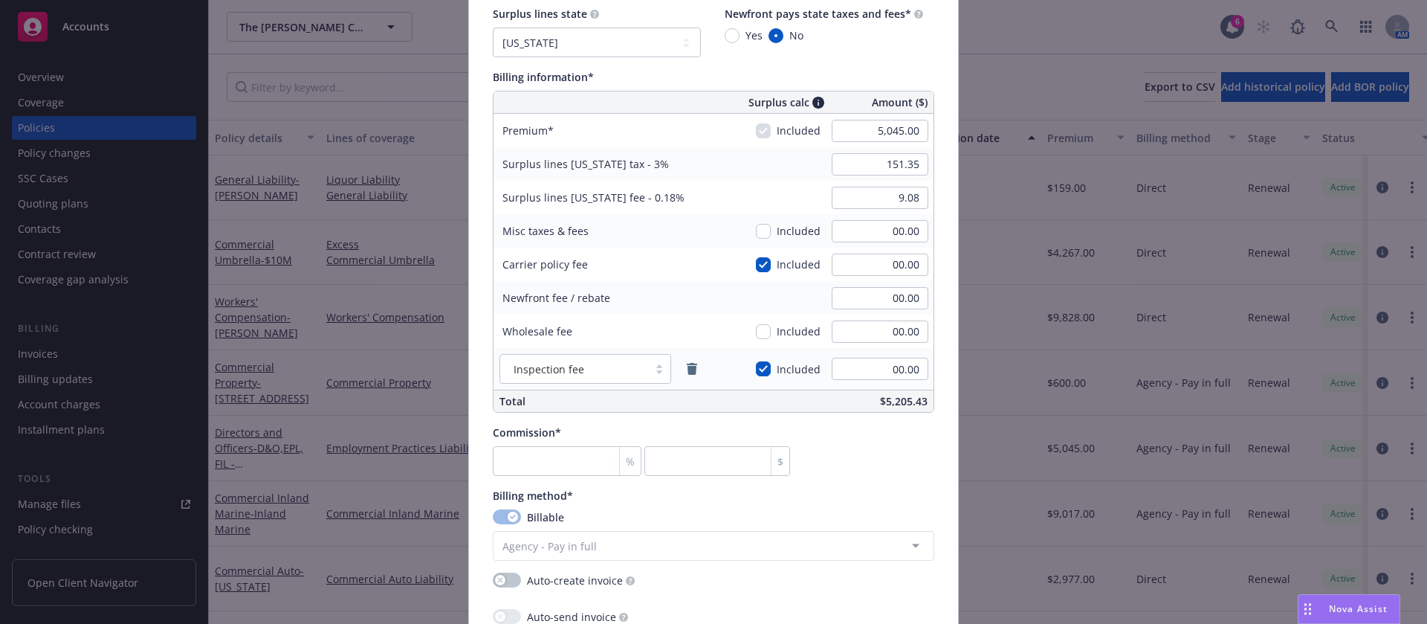
scroll to position [892, 0]
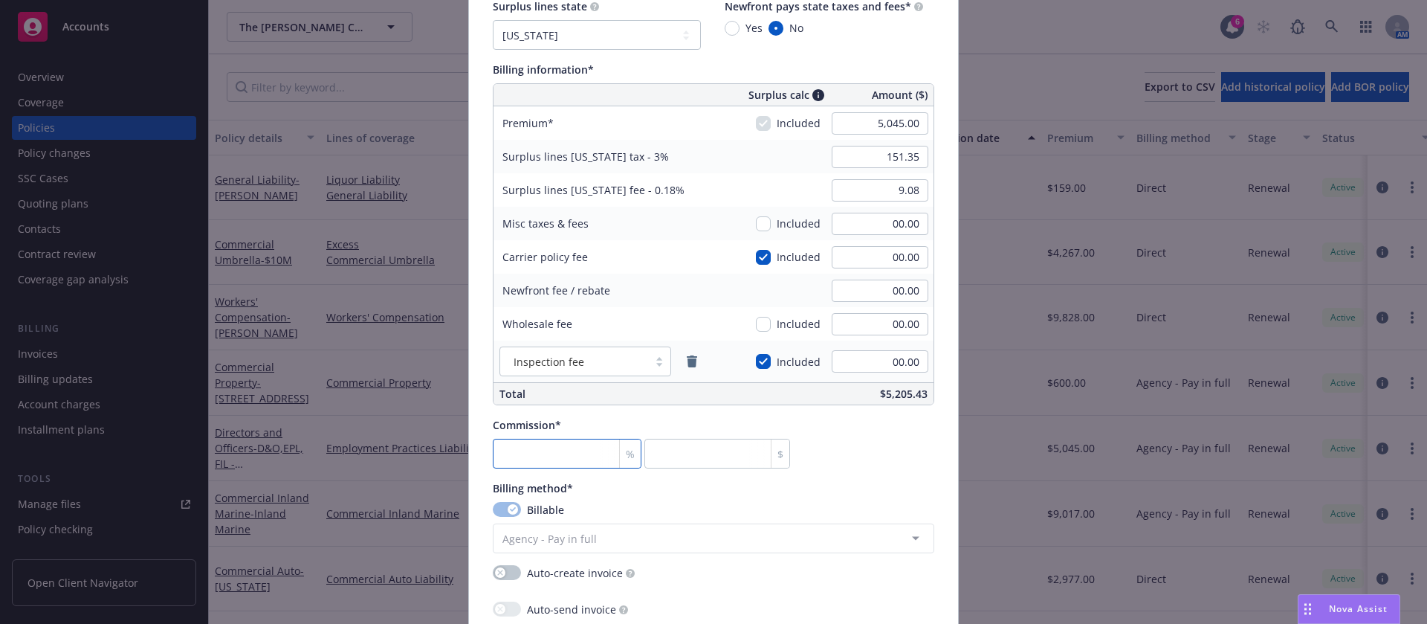
click at [534, 458] on input "number" at bounding box center [567, 453] width 149 height 30
type input "1"
type input "50.45"
type input "12"
type input "605.4"
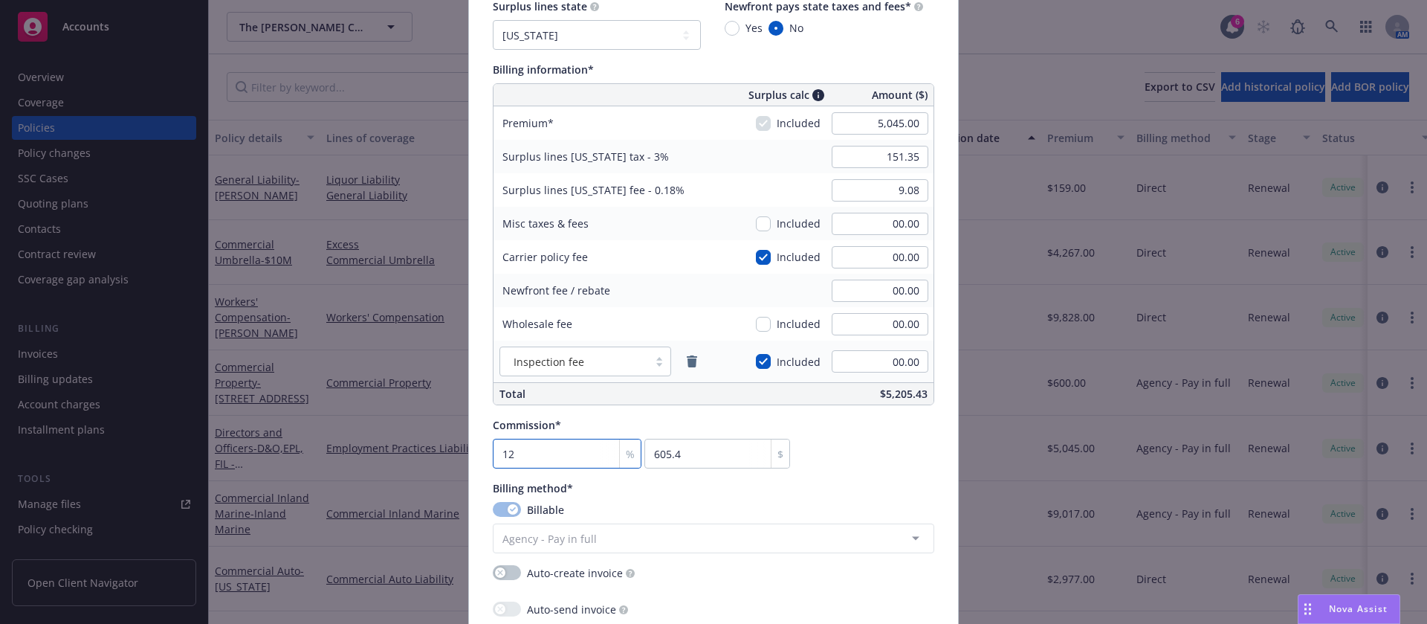
type input "12"
click at [887, 481] on div "Billing method*" at bounding box center [713, 488] width 441 height 16
click at [846, 421] on div "Commission* 12 % 605.4 $" at bounding box center [713, 442] width 441 height 51
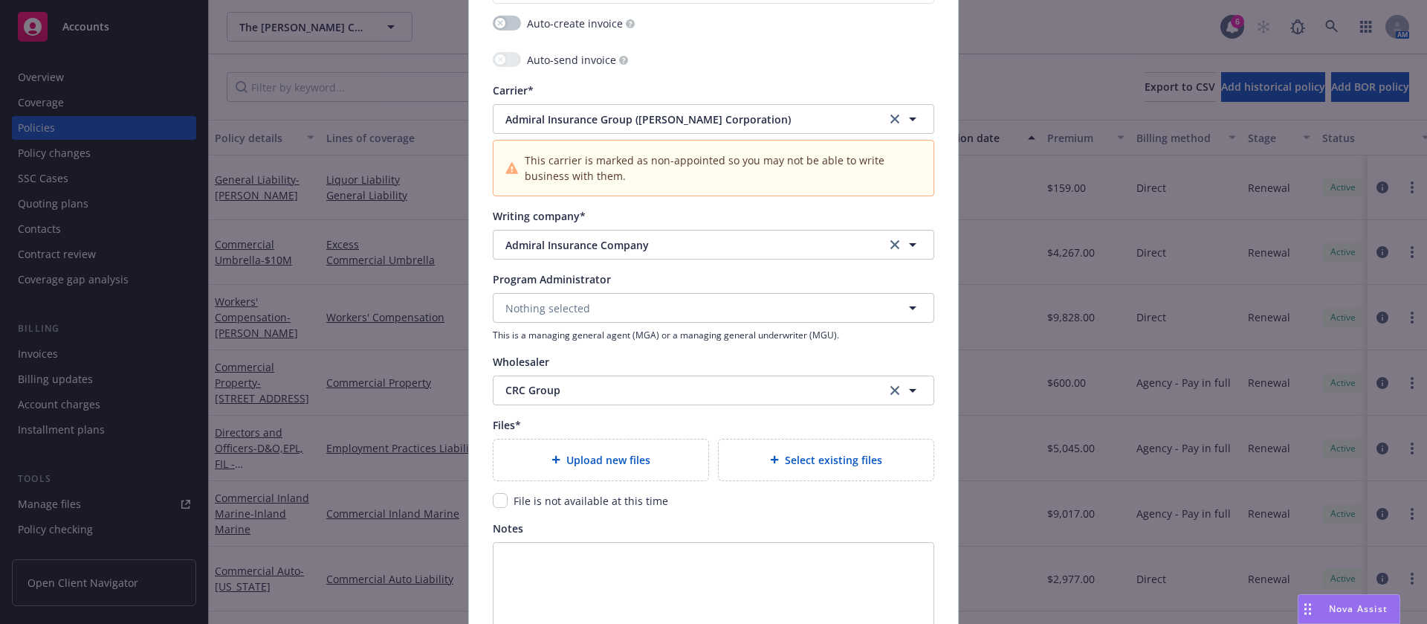
scroll to position [1449, 0]
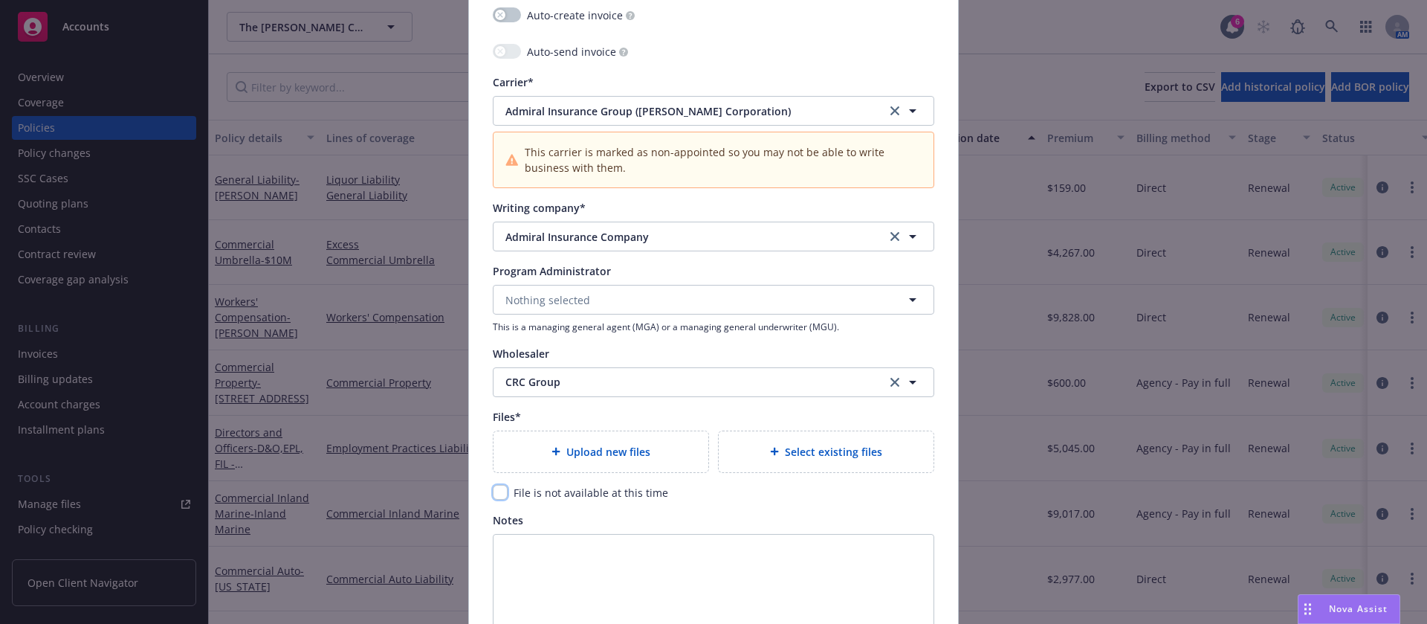
click at [497, 493] on input "checkbox" at bounding box center [500, 492] width 15 height 15
checkbox input "true"
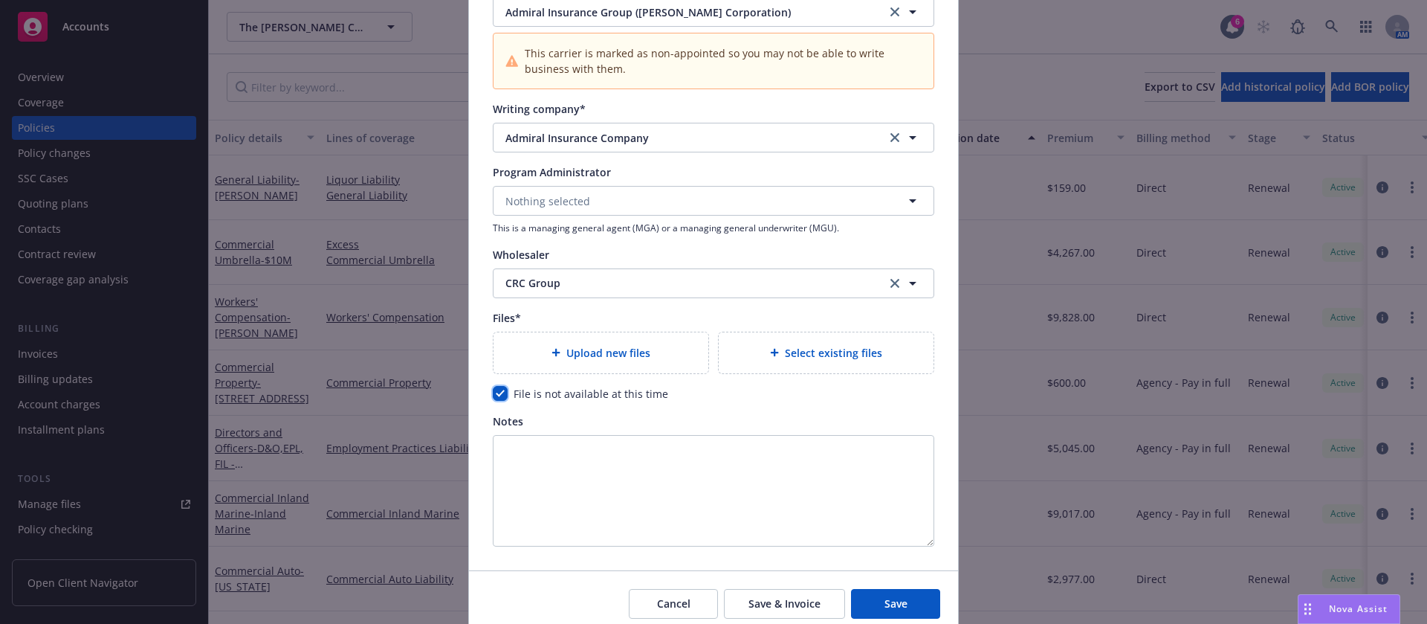
scroll to position [1609, 0]
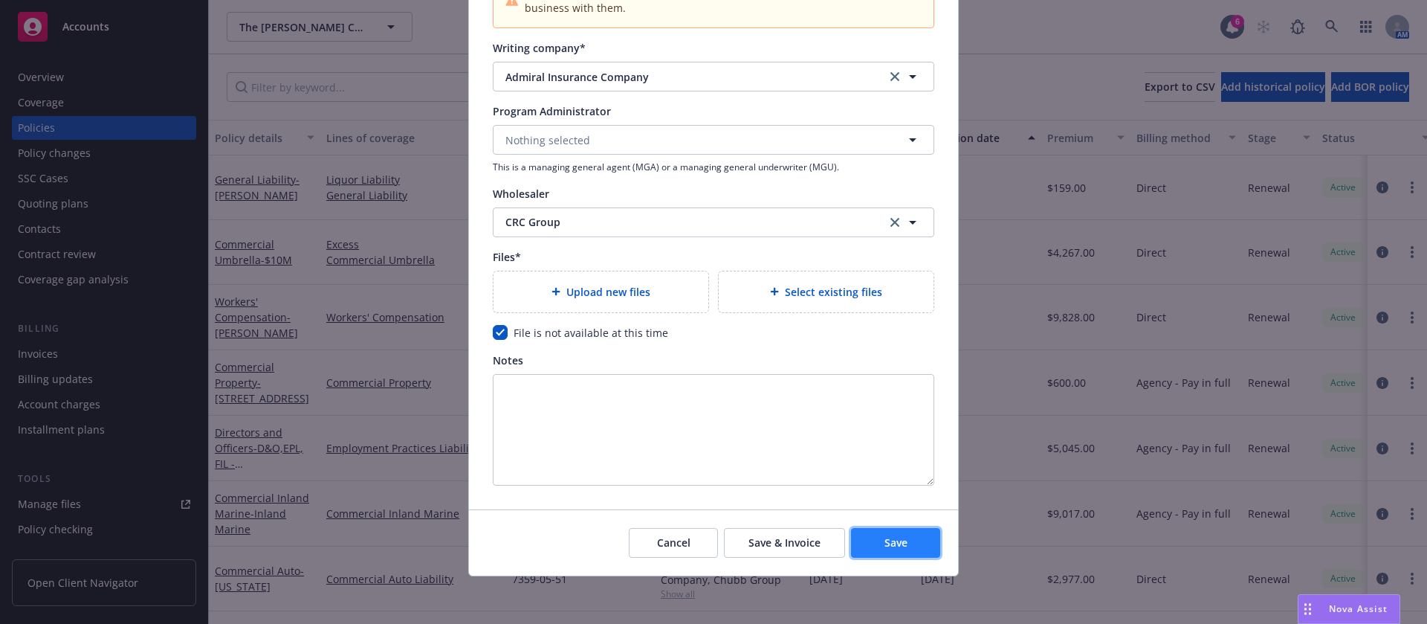
click at [904, 544] on button "Save" at bounding box center [895, 543] width 89 height 30
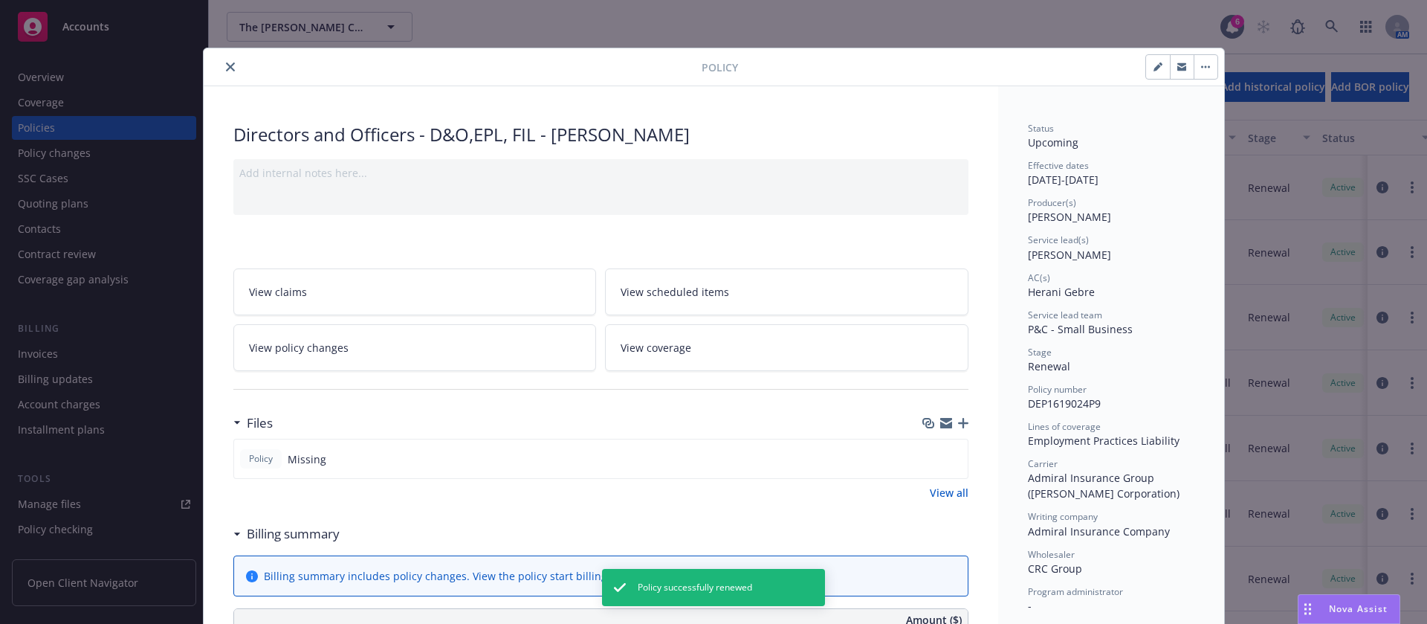
click at [226, 62] on icon "close" at bounding box center [230, 66] width 9 height 9
